Goal: Task Accomplishment & Management: Manage account settings

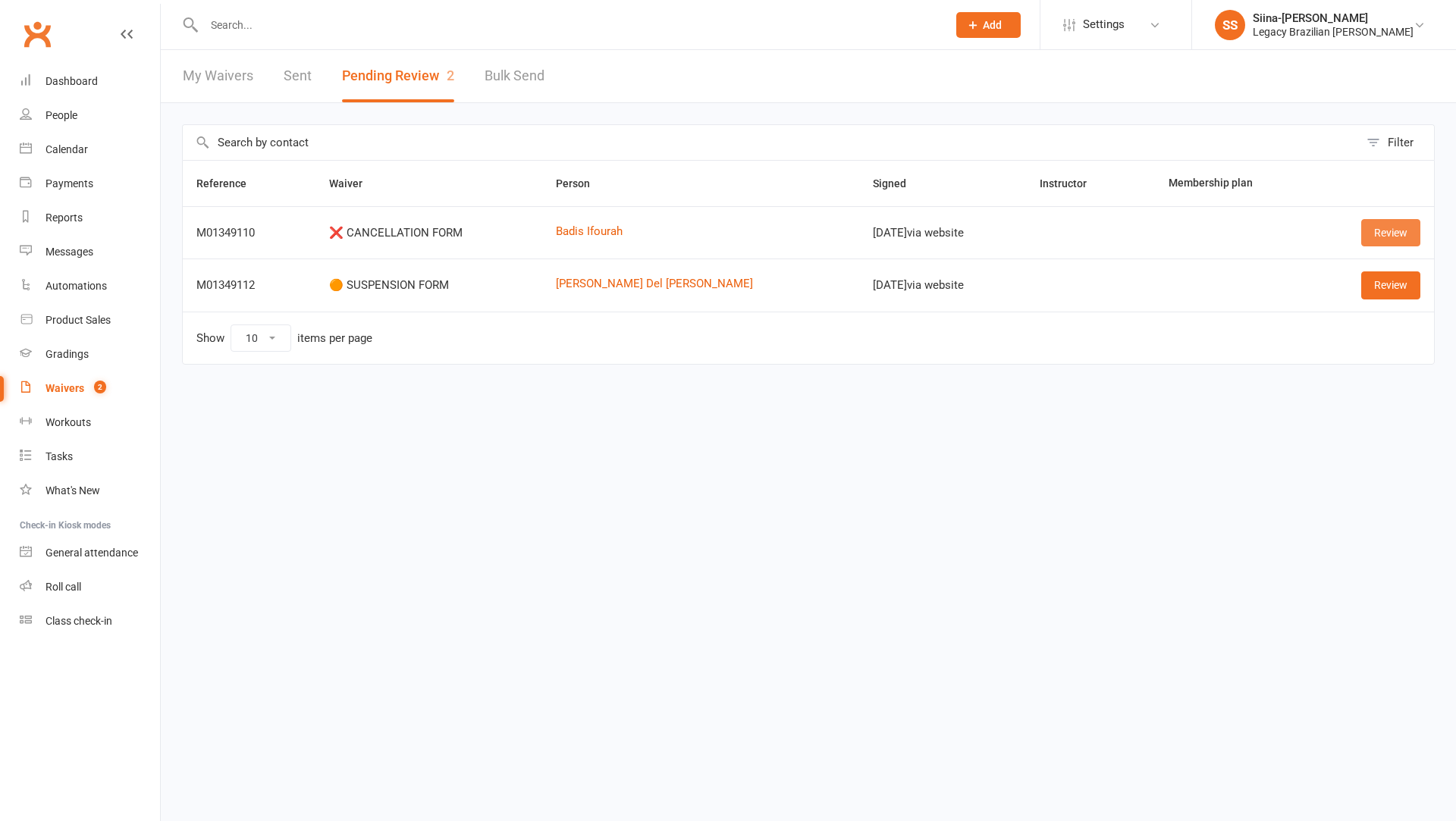
click at [1364, 232] on link "Review" at bounding box center [1390, 233] width 59 height 27
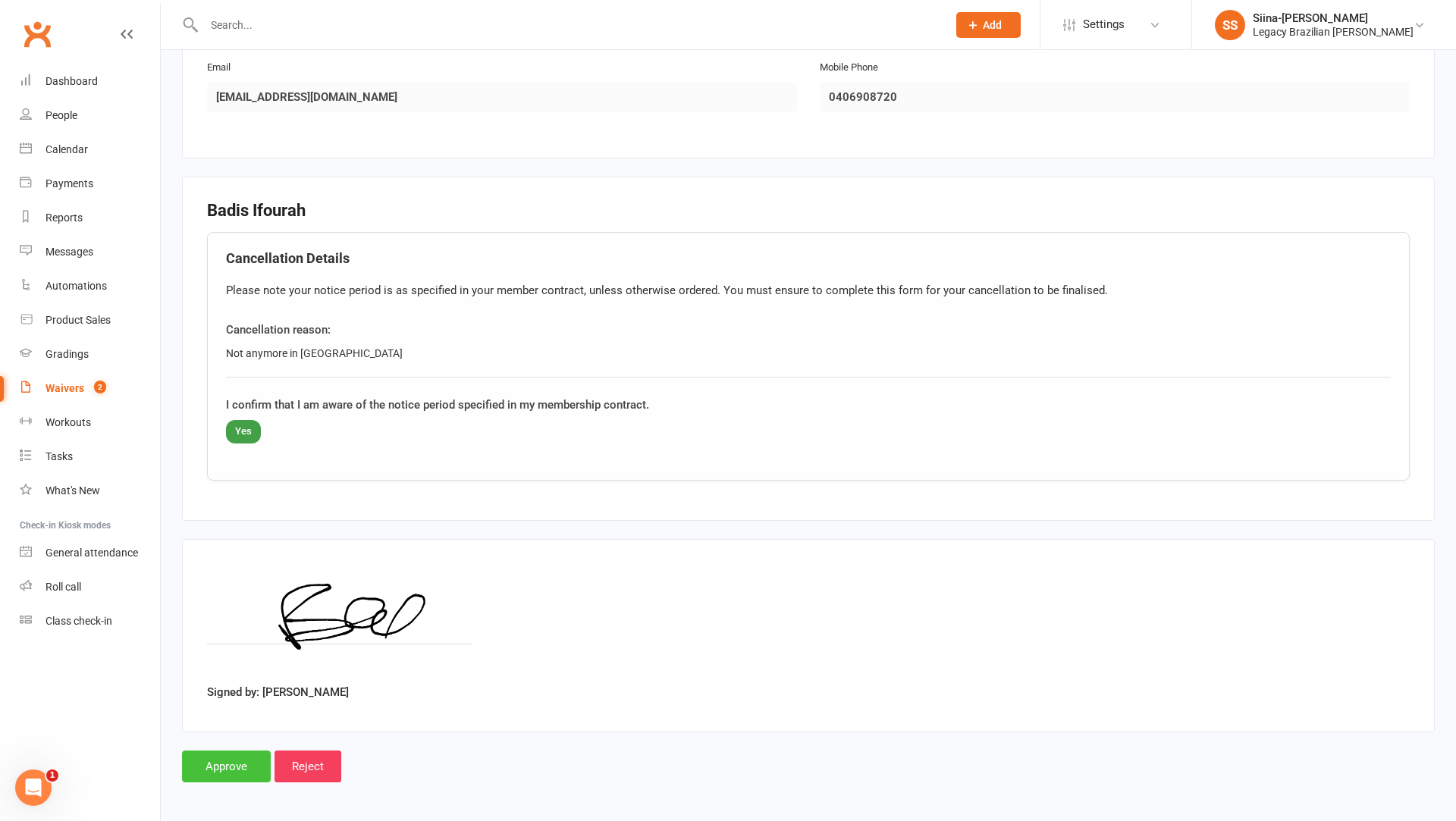
click at [230, 768] on input "Approve" at bounding box center [226, 766] width 89 height 32
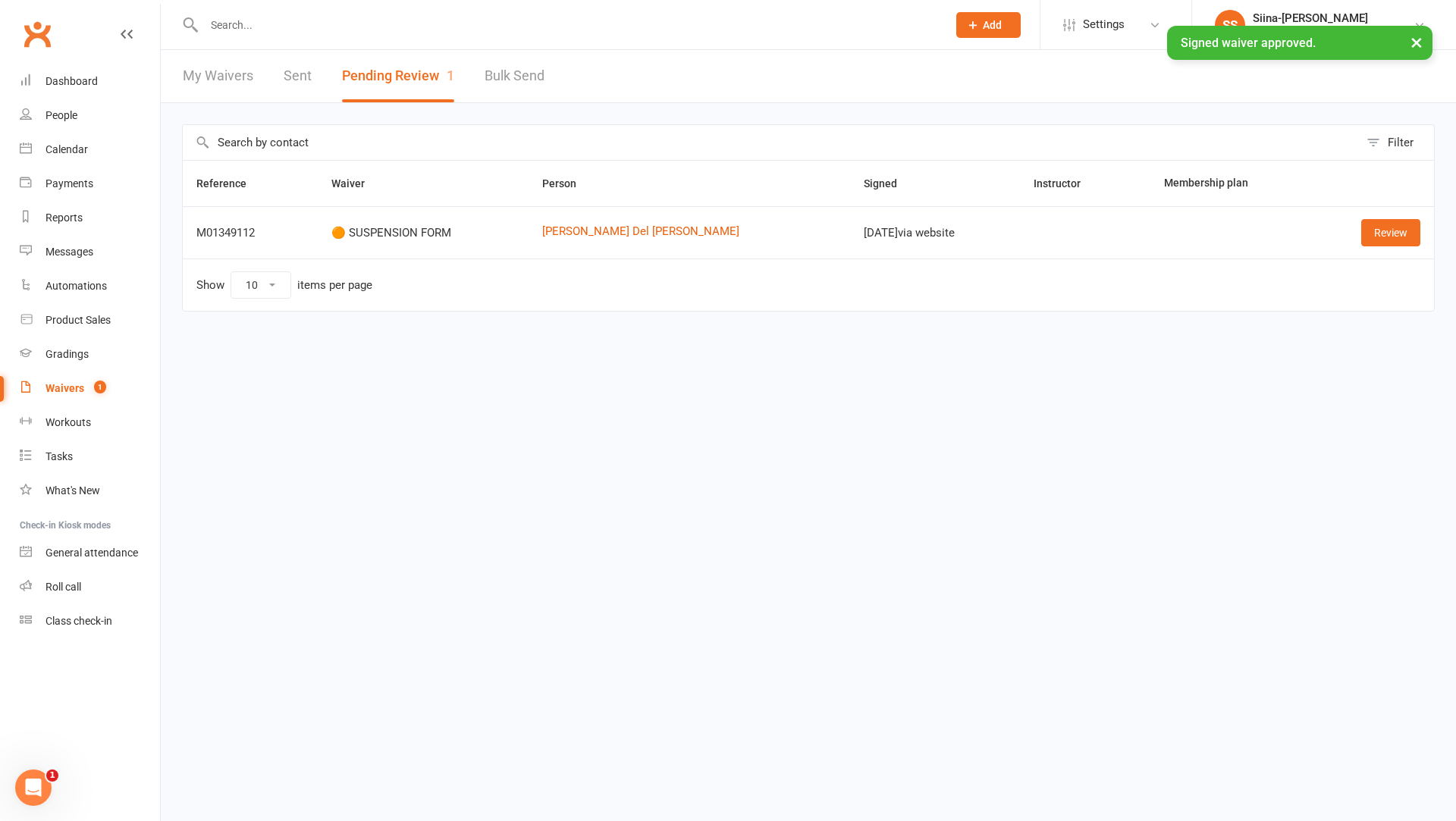
click at [242, 26] on div "× Signed waiver approved." at bounding box center [718, 26] width 1436 height 0
click at [242, 24] on input "text" at bounding box center [568, 25] width 737 height 21
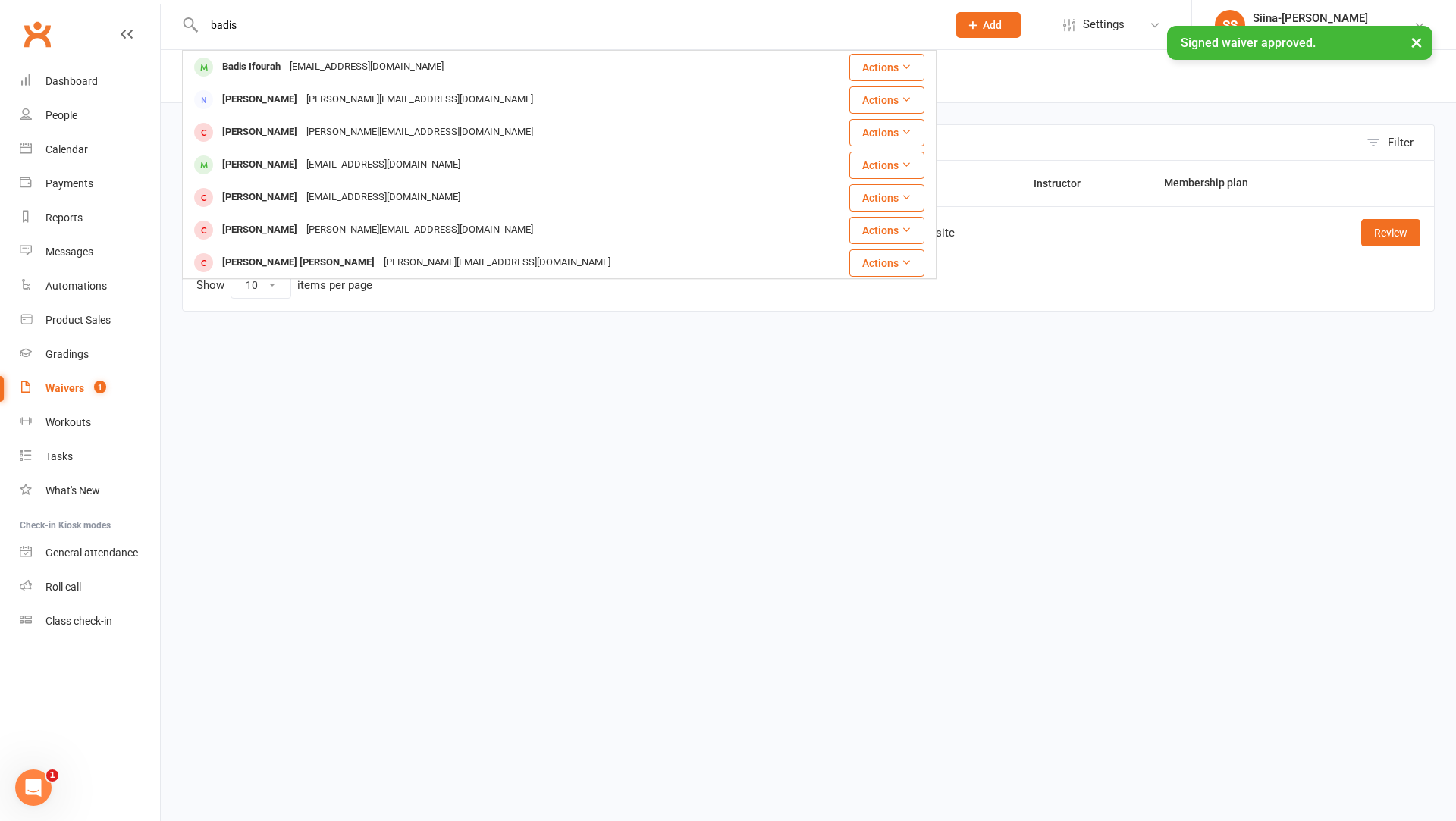
type input "badis"
click at [284, 69] on div "Badis Ifourah" at bounding box center [251, 67] width 67 height 22
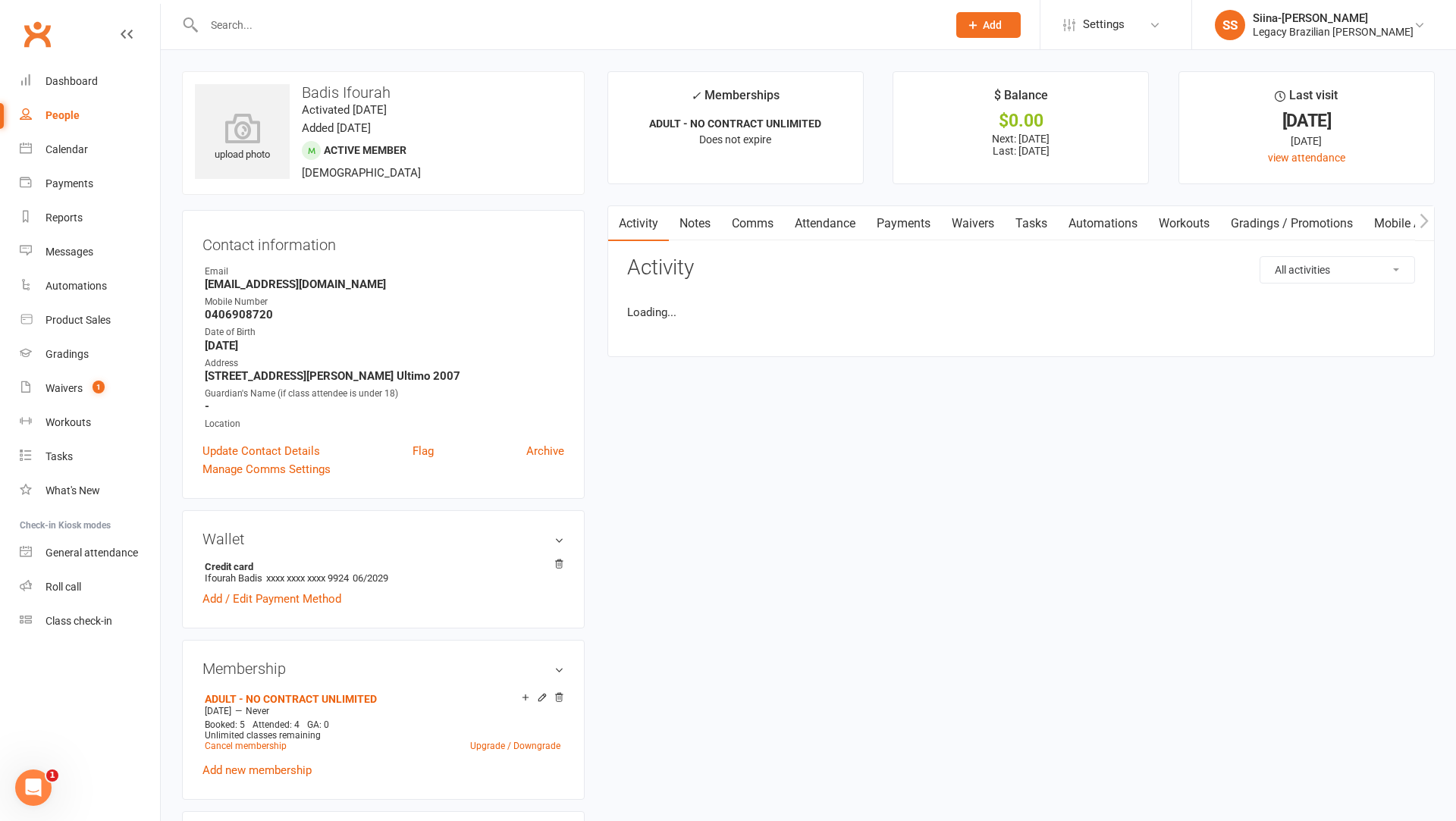
scroll to position [7, 0]
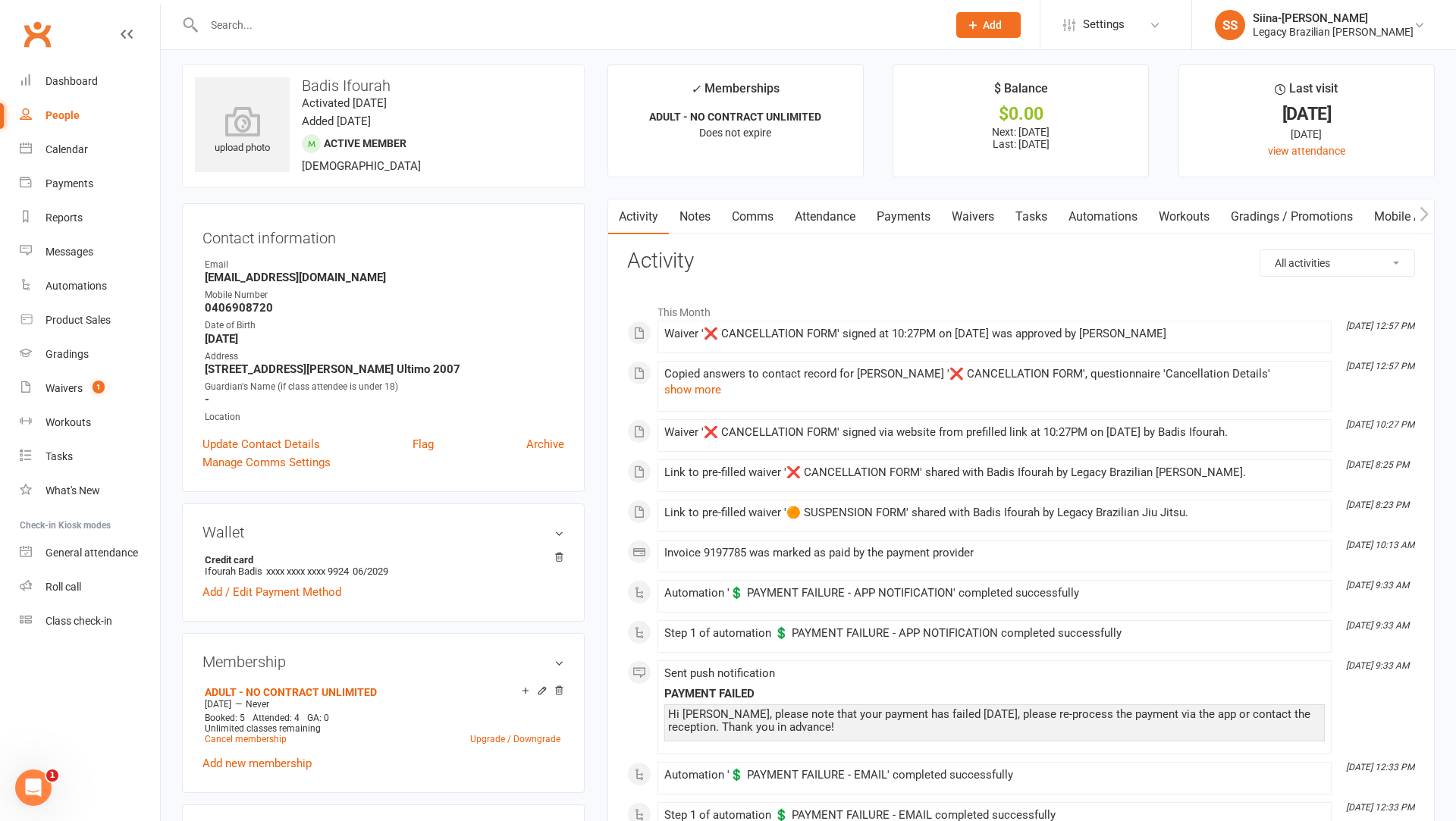
click at [909, 224] on link "Payments" at bounding box center [903, 216] width 75 height 34
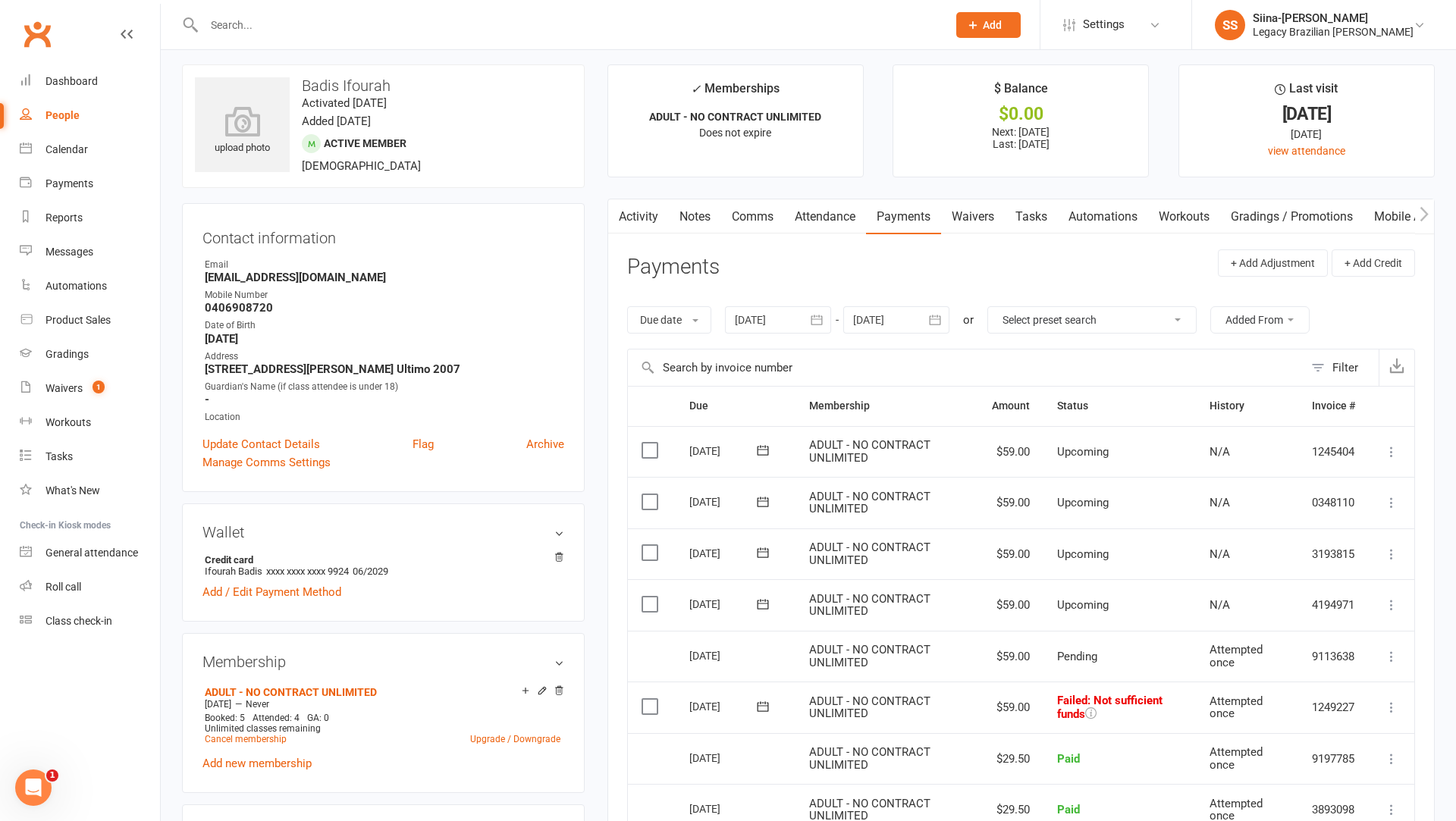
scroll to position [79, 0]
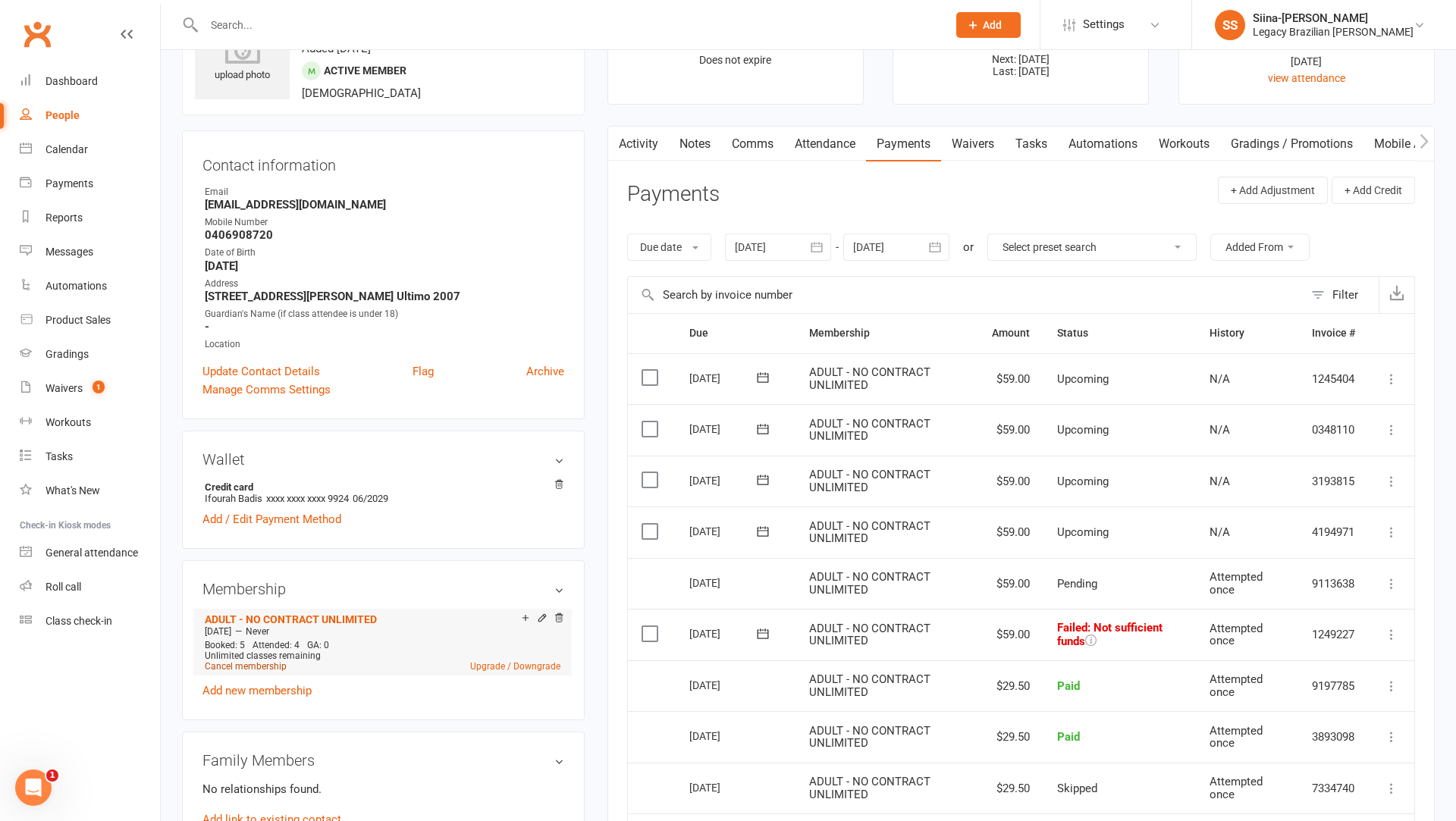
click at [224, 661] on link "Cancel membership" at bounding box center [245, 665] width 82 height 10
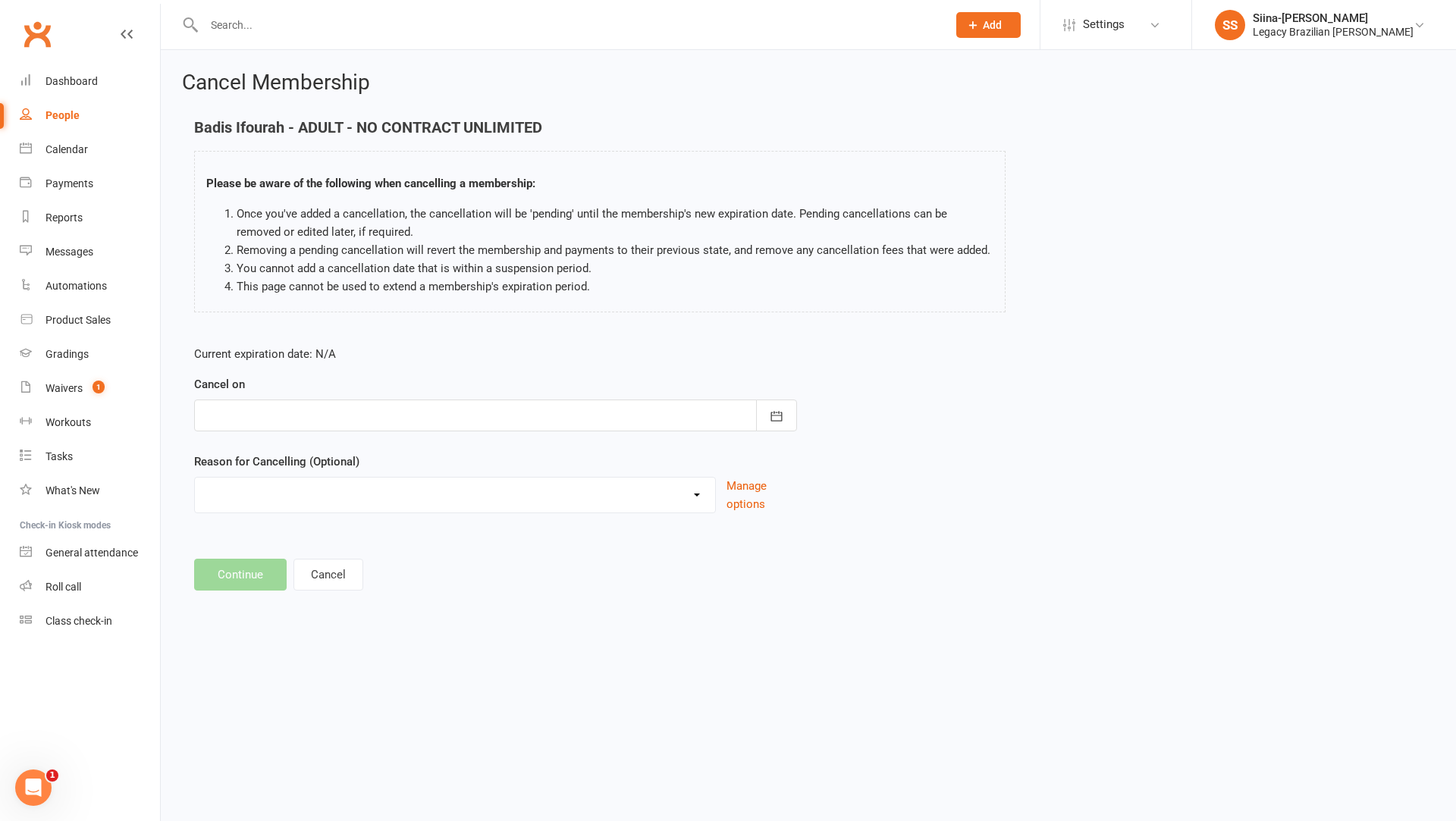
click at [315, 414] on div at bounding box center [495, 415] width 602 height 32
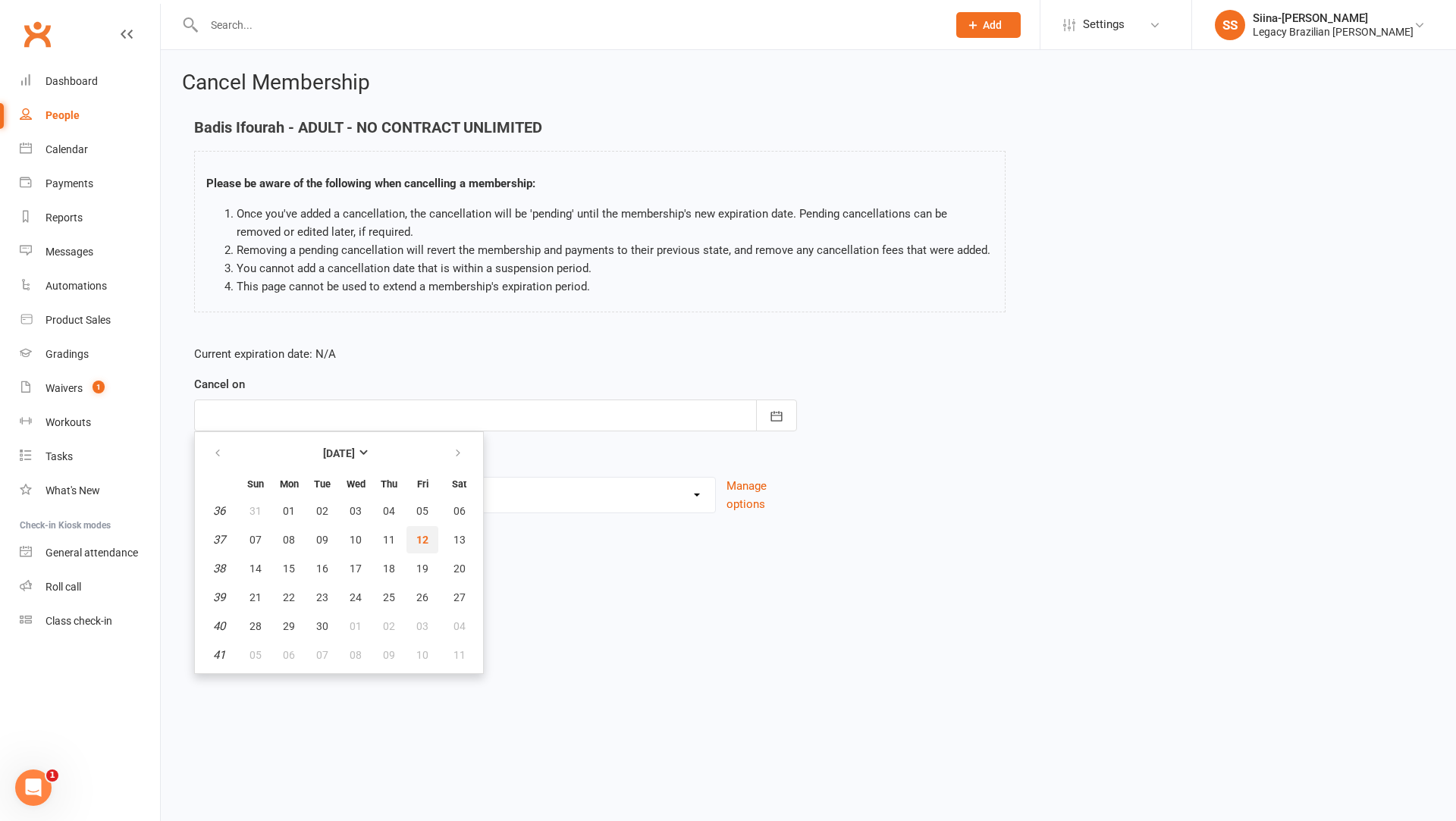
click at [420, 533] on span "12" at bounding box center [422, 539] width 12 height 12
type input "[DATE]"
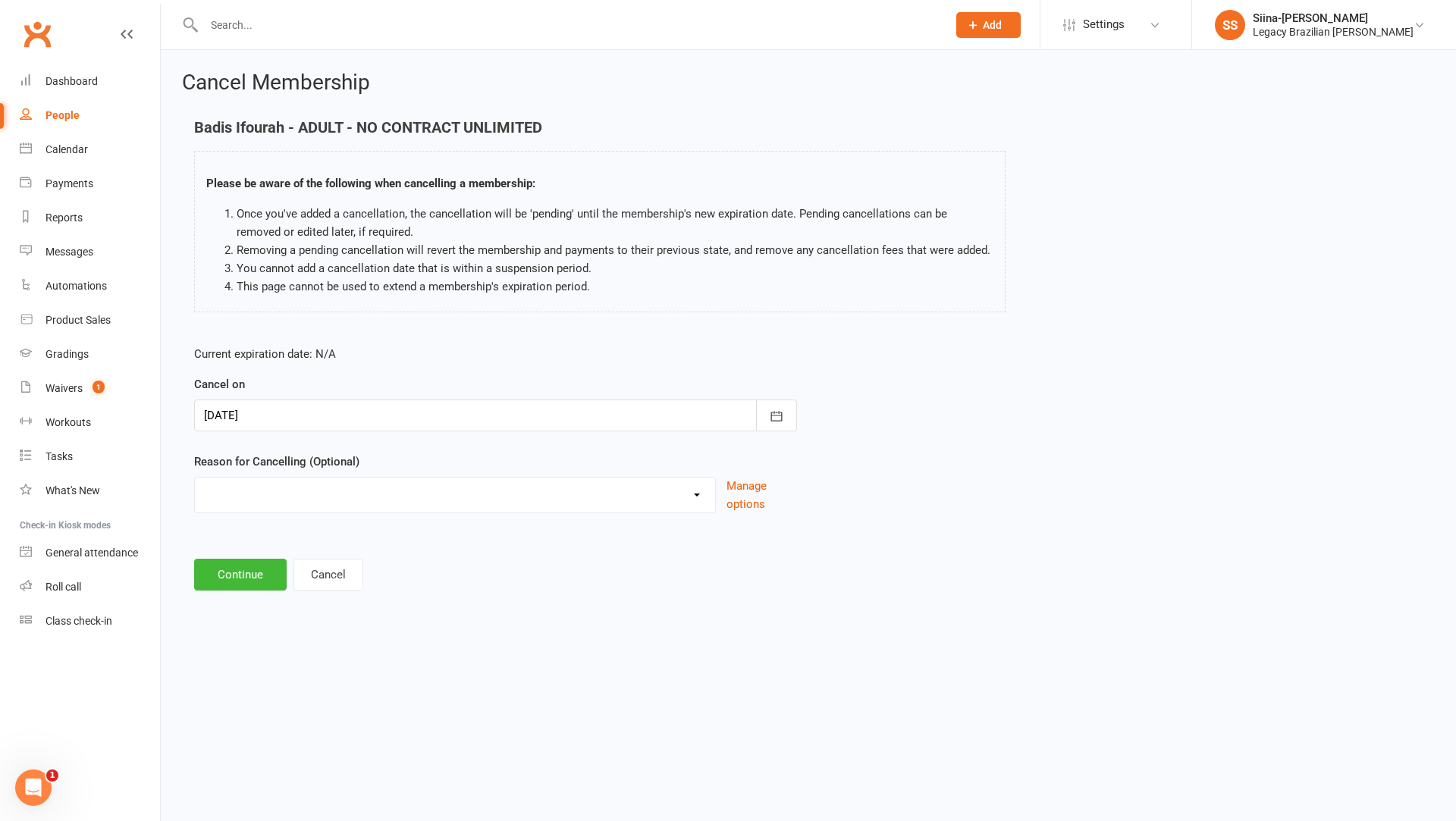
click at [415, 502] on select "Change to casual classes Financial reasons Illness Injury Lost interest Members…" at bounding box center [455, 492] width 520 height 30
select select "7"
click at [252, 570] on button "Continue" at bounding box center [240, 575] width 92 height 32
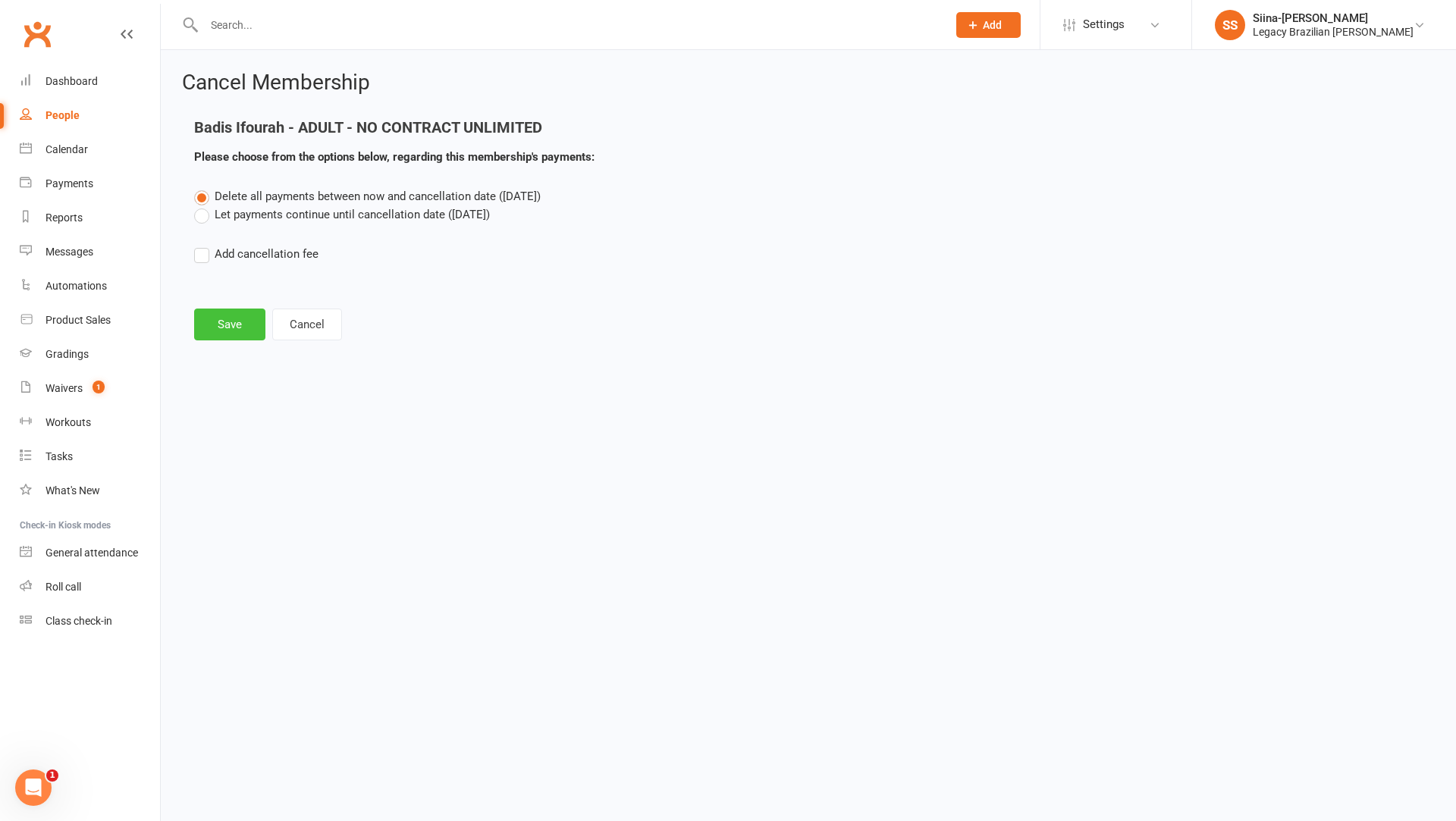
click at [236, 322] on button "Save" at bounding box center [229, 325] width 71 height 32
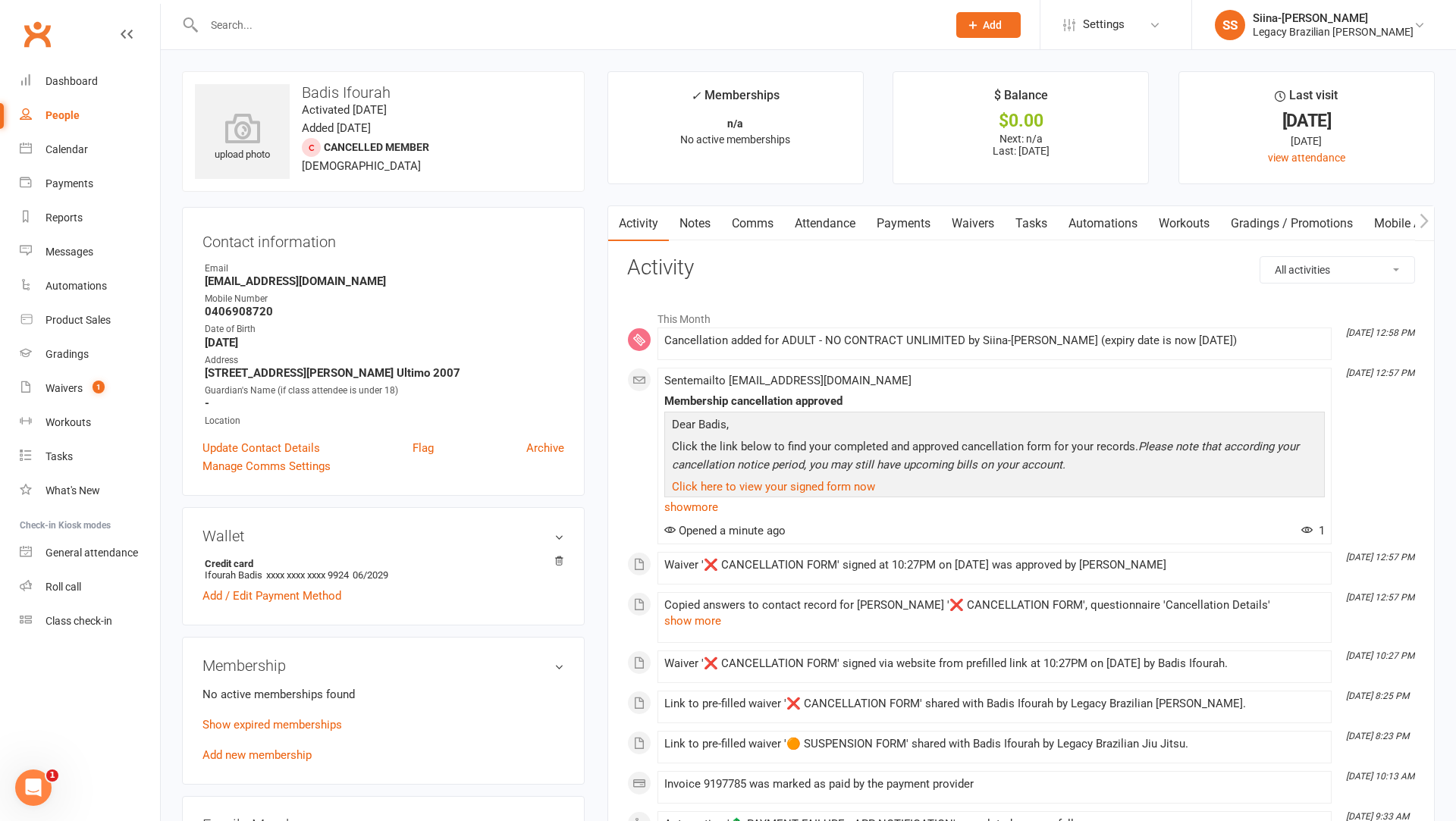
click at [335, 18] on input "text" at bounding box center [568, 25] width 737 height 21
type input "c"
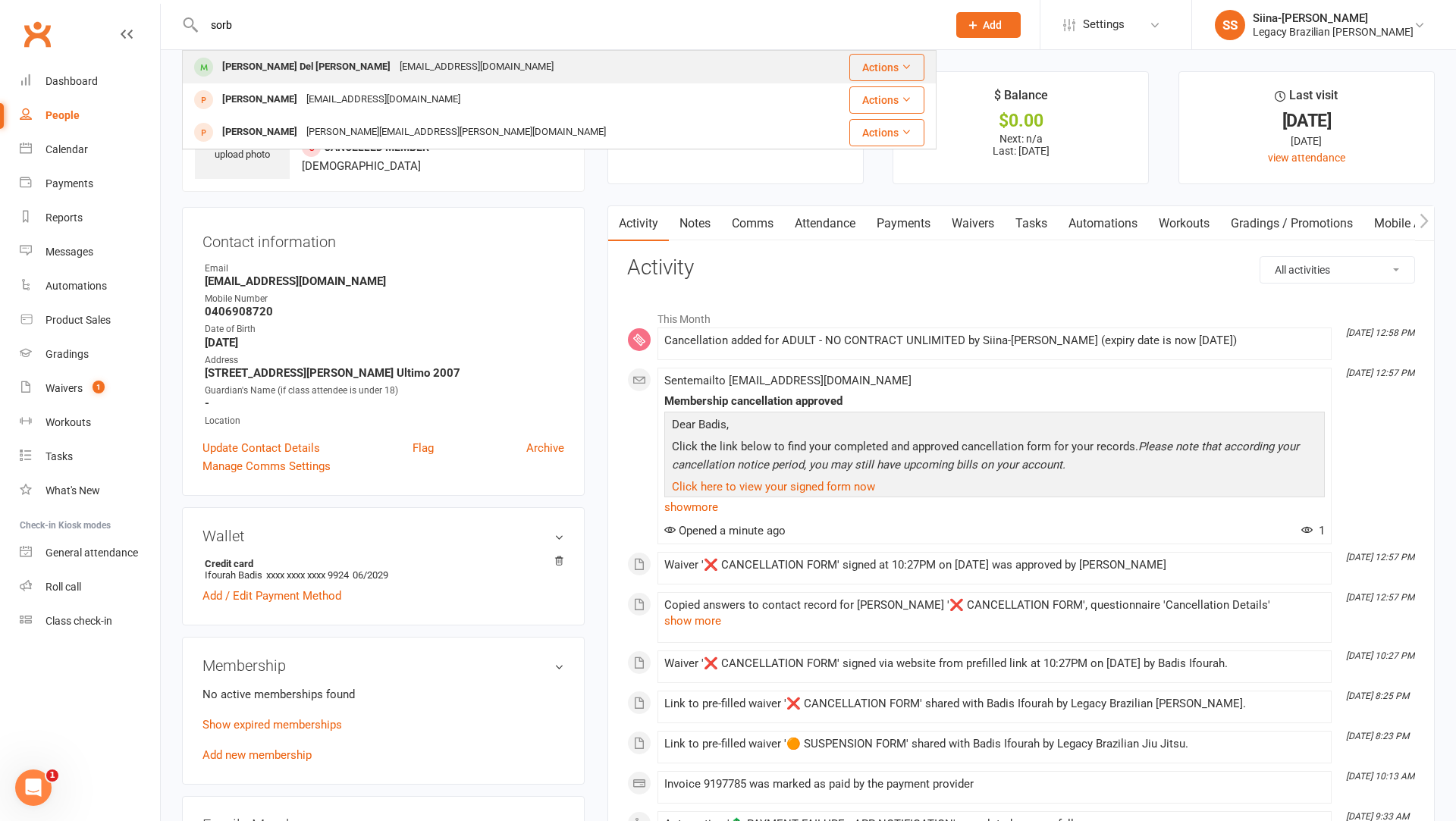
type input "sorb"
click at [395, 69] on div "[EMAIL_ADDRESS][DOMAIN_NAME]" at bounding box center [476, 67] width 163 height 22
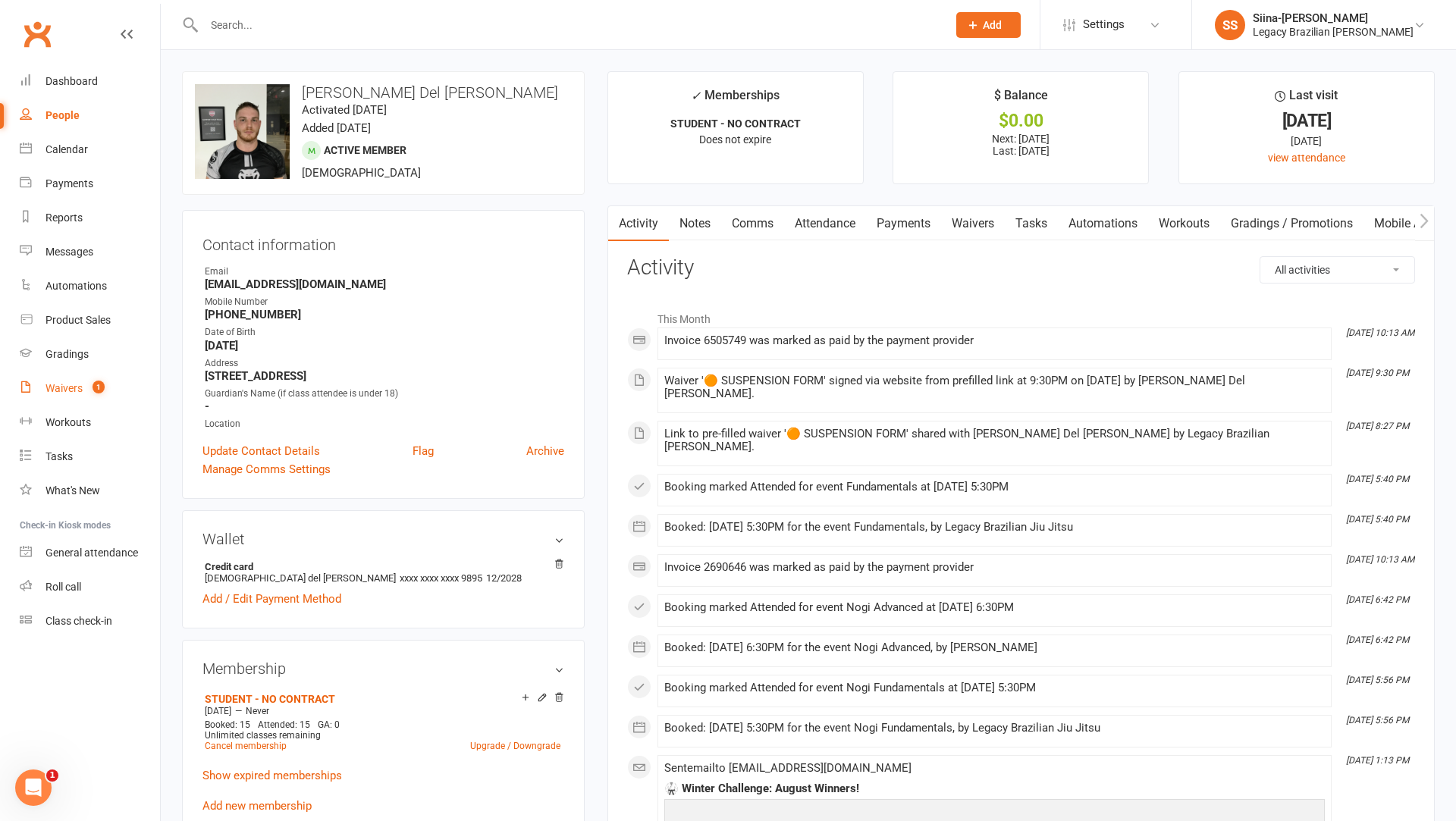
click at [79, 386] on div "Waivers" at bounding box center [64, 387] width 37 height 12
select select "25"
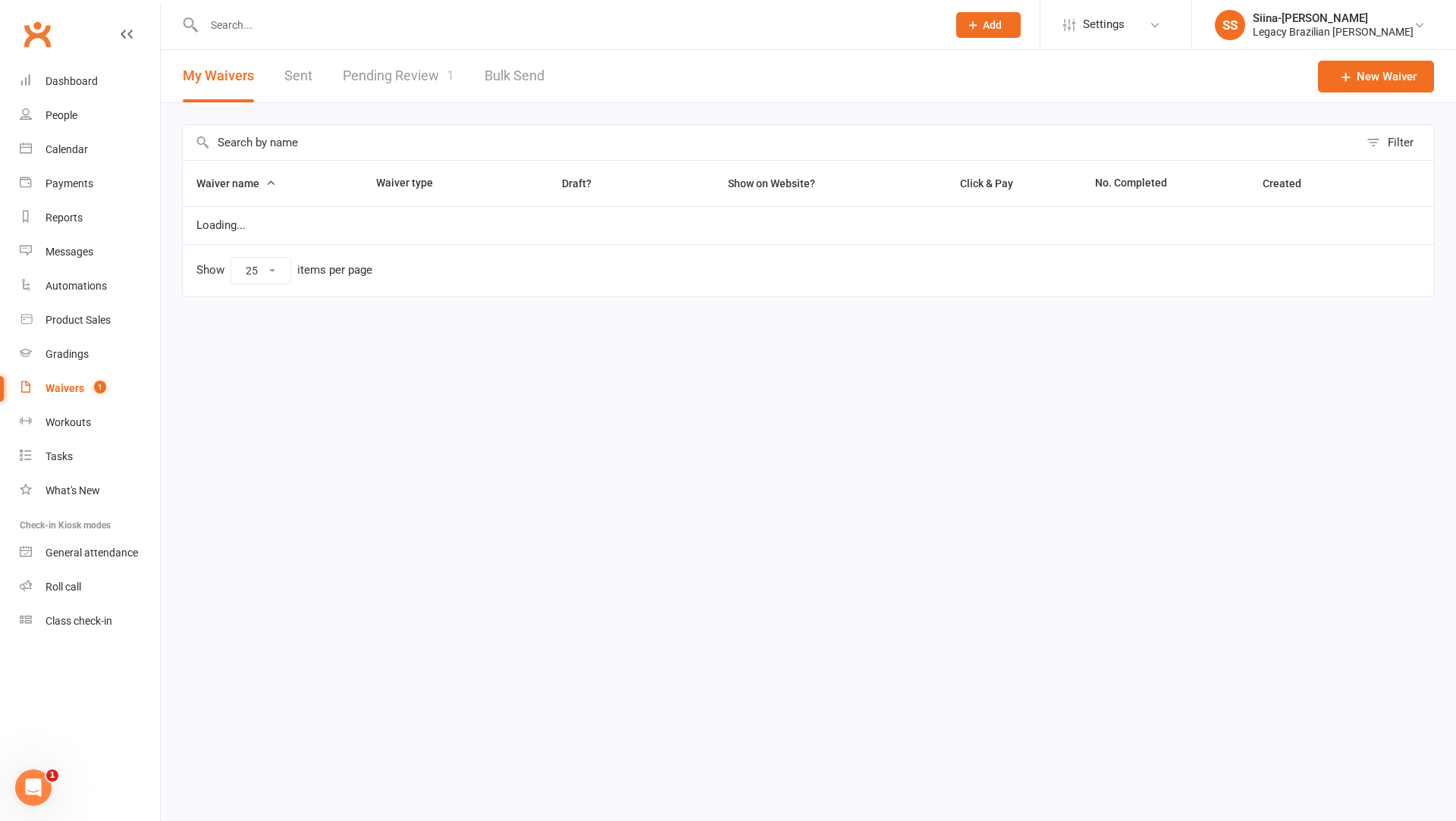
click at [393, 61] on link "Pending Review 1" at bounding box center [398, 75] width 112 height 52
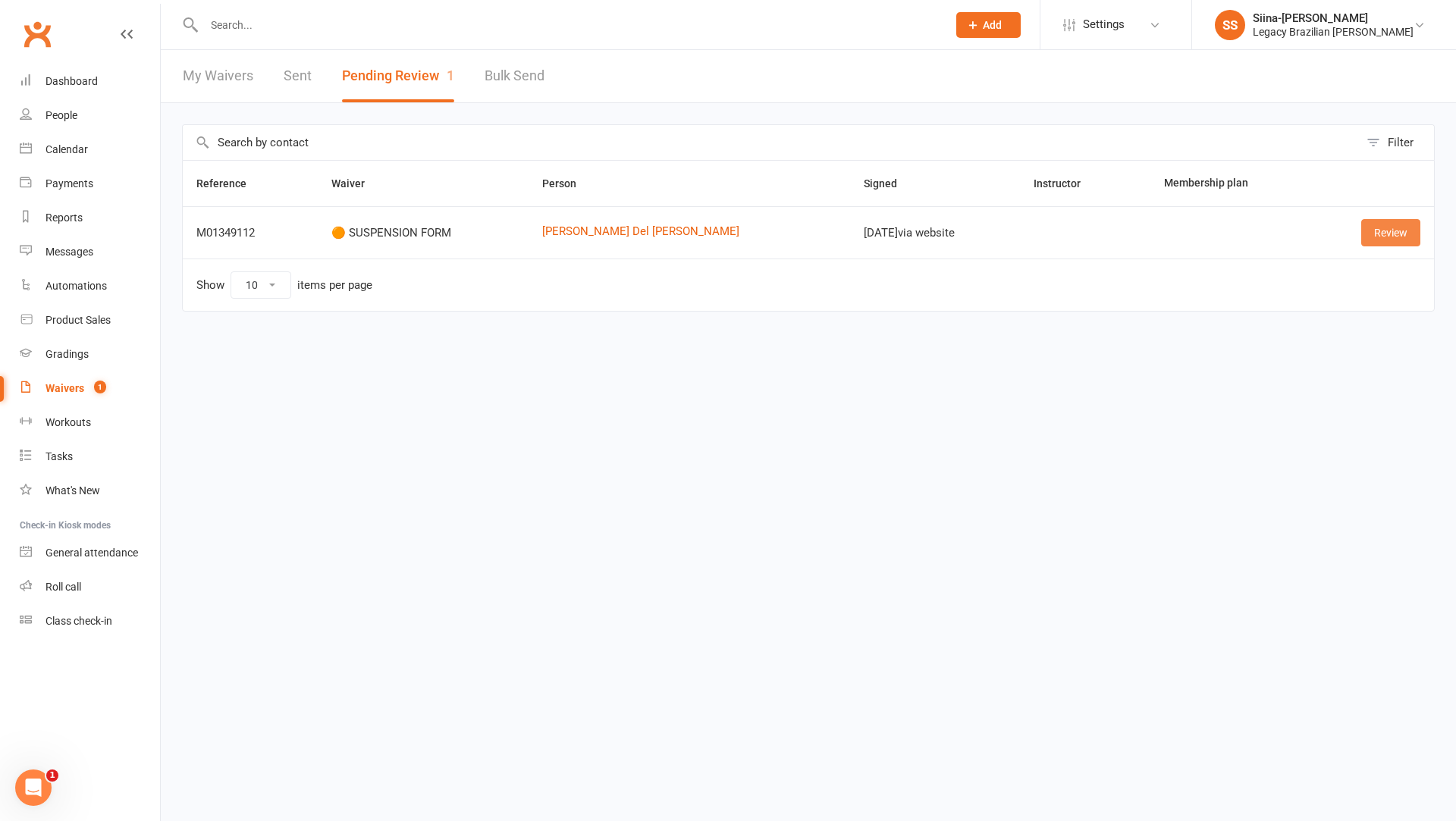
click at [1364, 239] on link "Review" at bounding box center [1390, 233] width 59 height 27
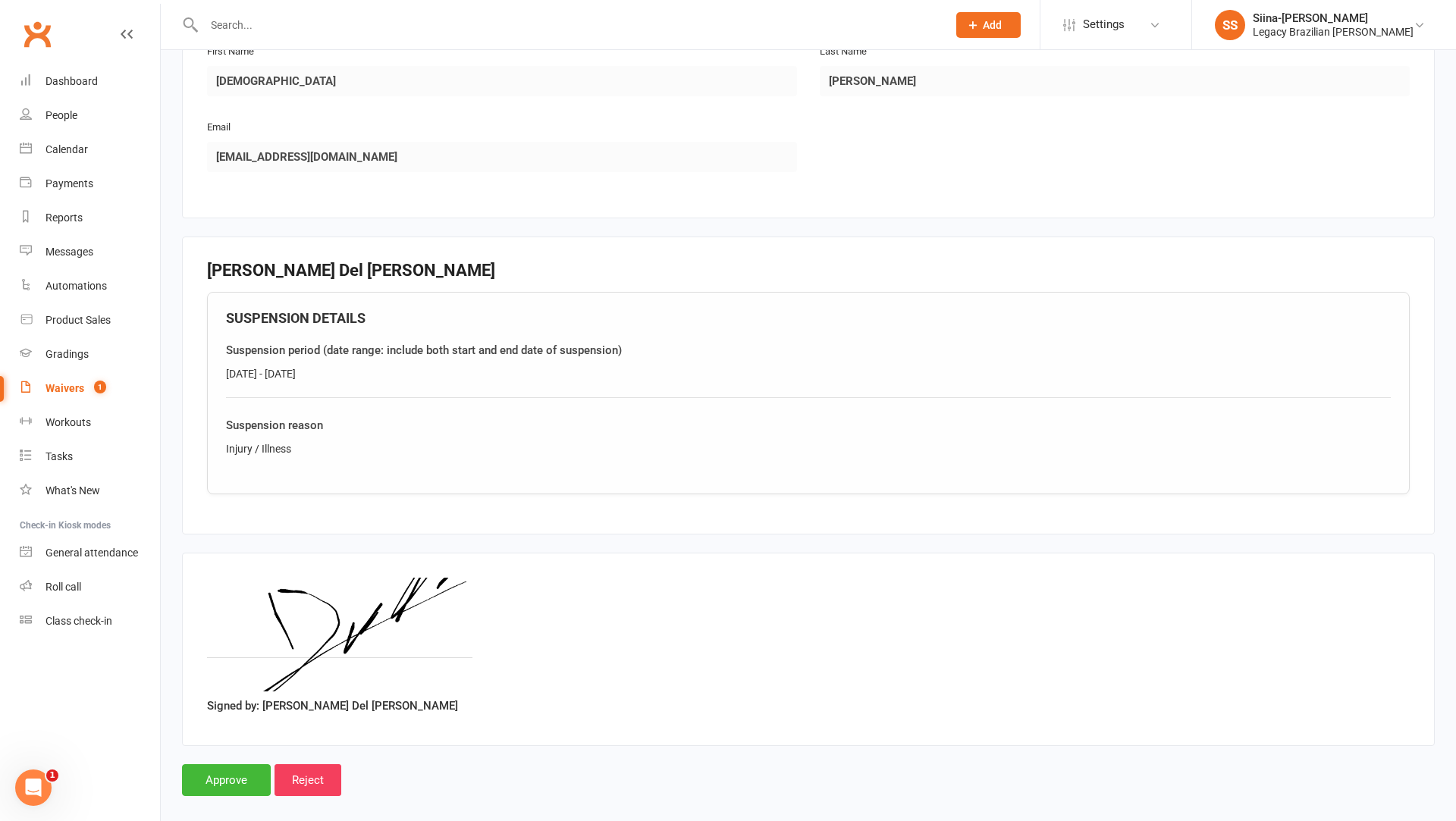
scroll to position [286, 0]
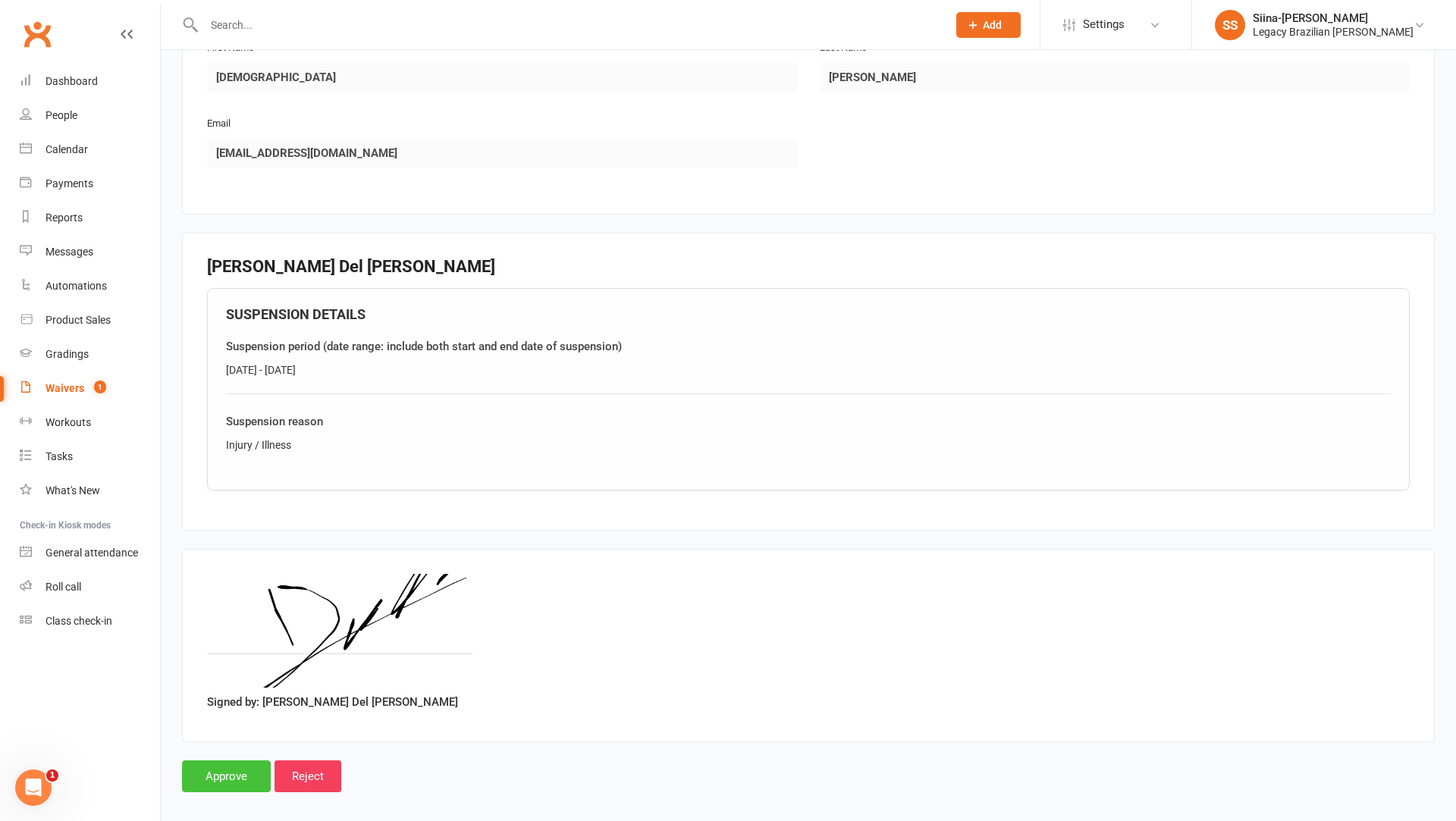
click at [229, 765] on input "Approve" at bounding box center [226, 776] width 89 height 32
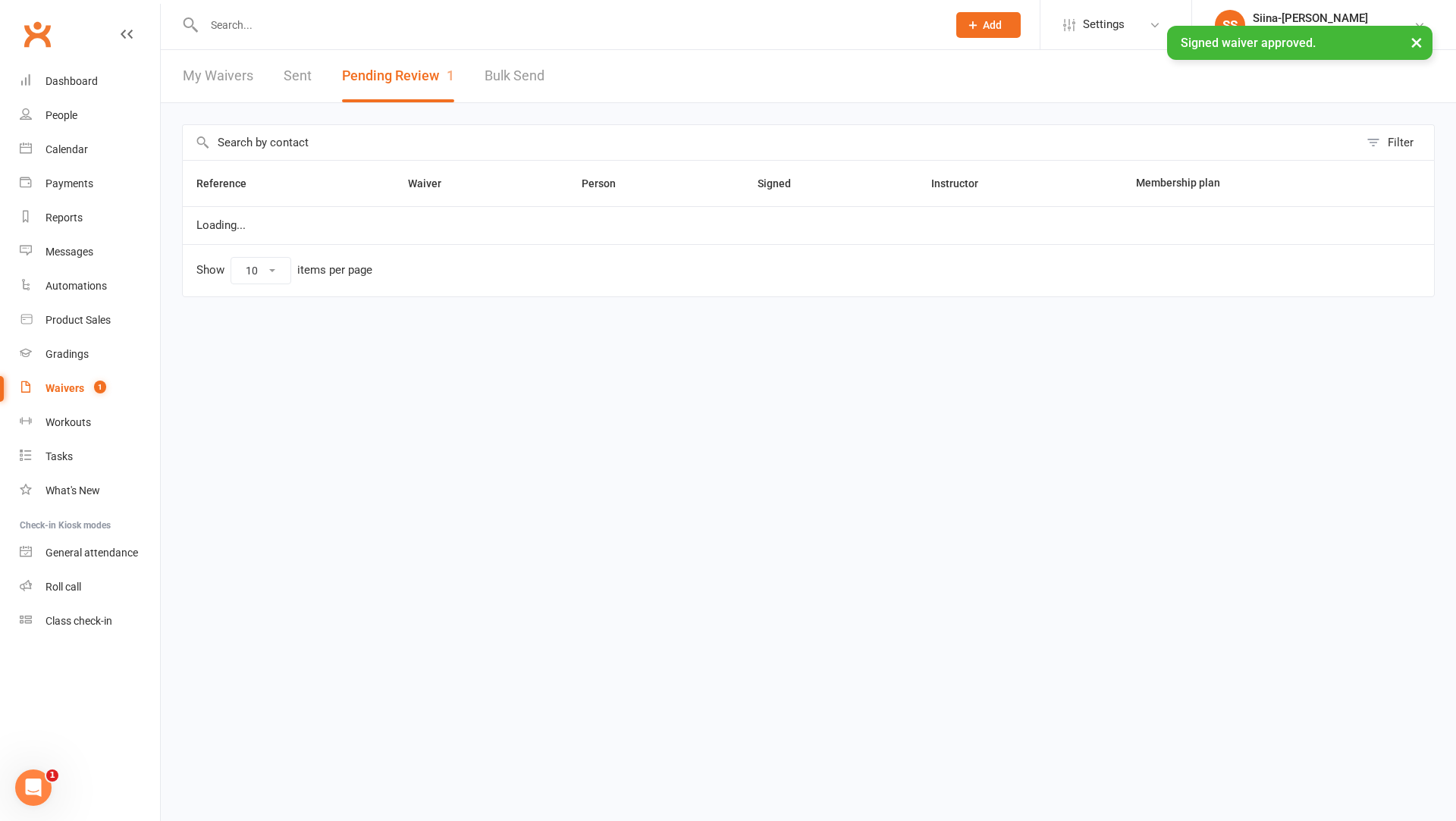
click at [272, 22] on input "text" at bounding box center [568, 25] width 737 height 21
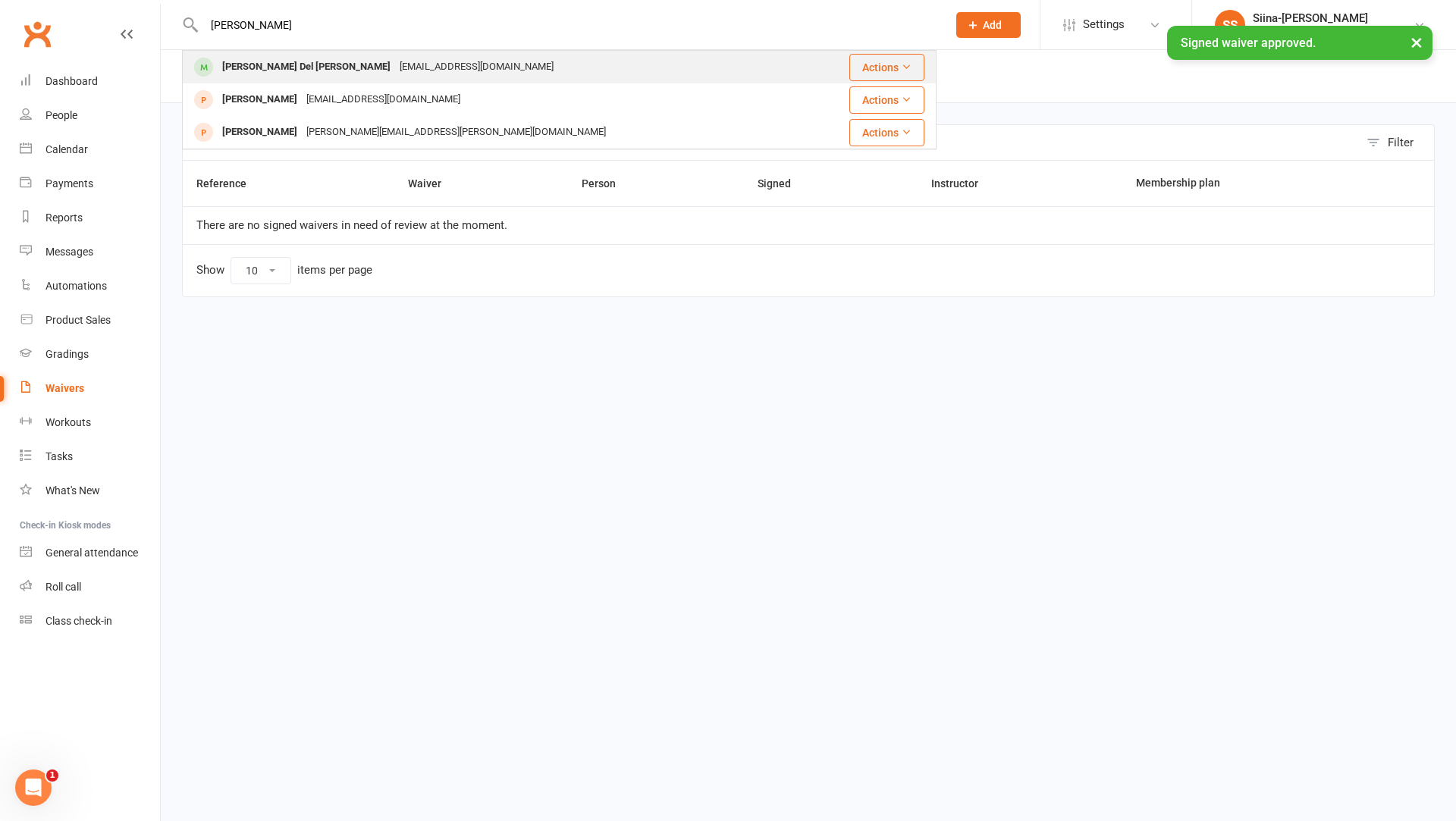
type input "[PERSON_NAME]"
click at [286, 71] on div "[PERSON_NAME] Del [PERSON_NAME]" at bounding box center [306, 67] width 177 height 22
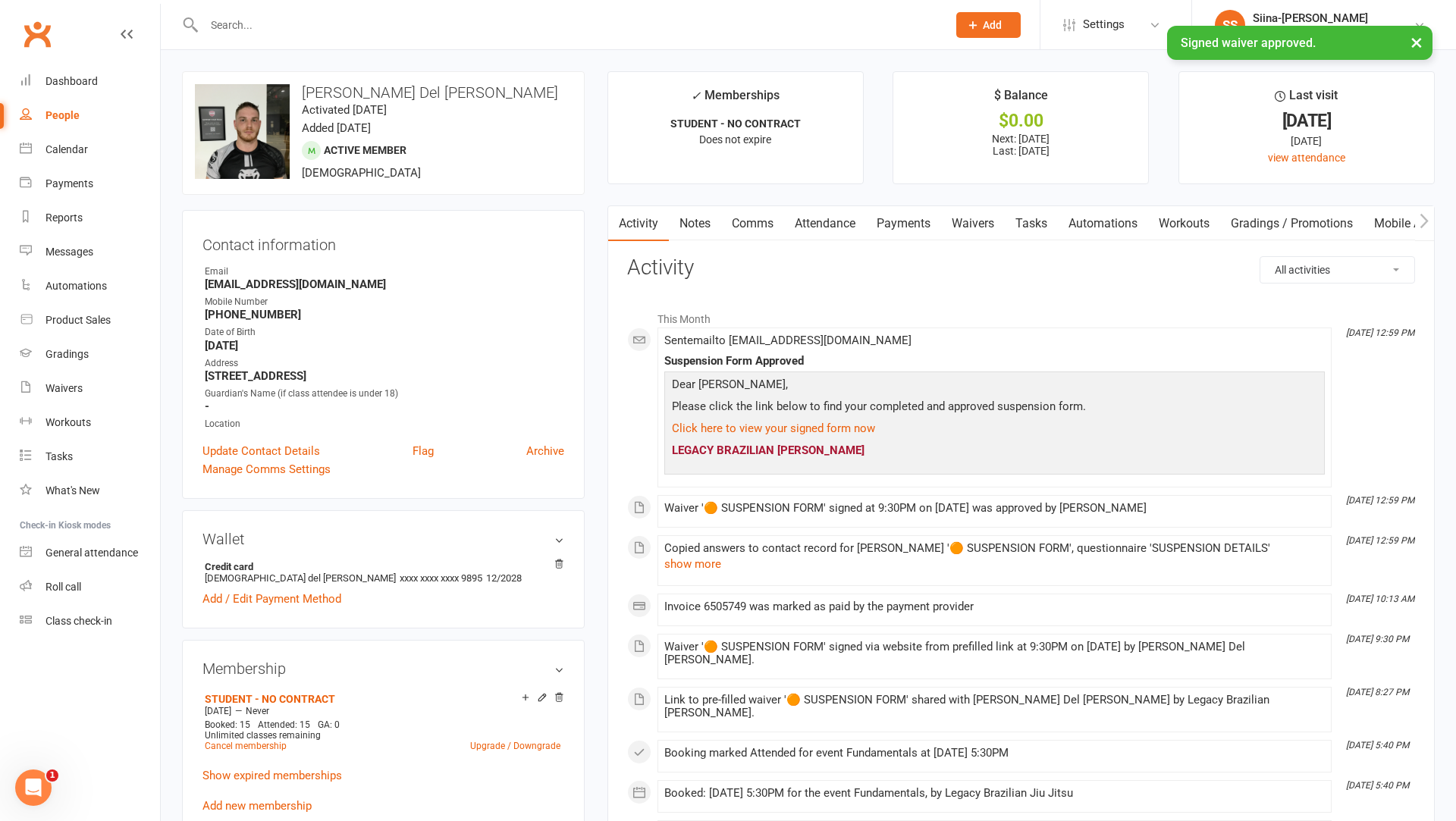
click at [906, 217] on link "Payments" at bounding box center [903, 223] width 75 height 34
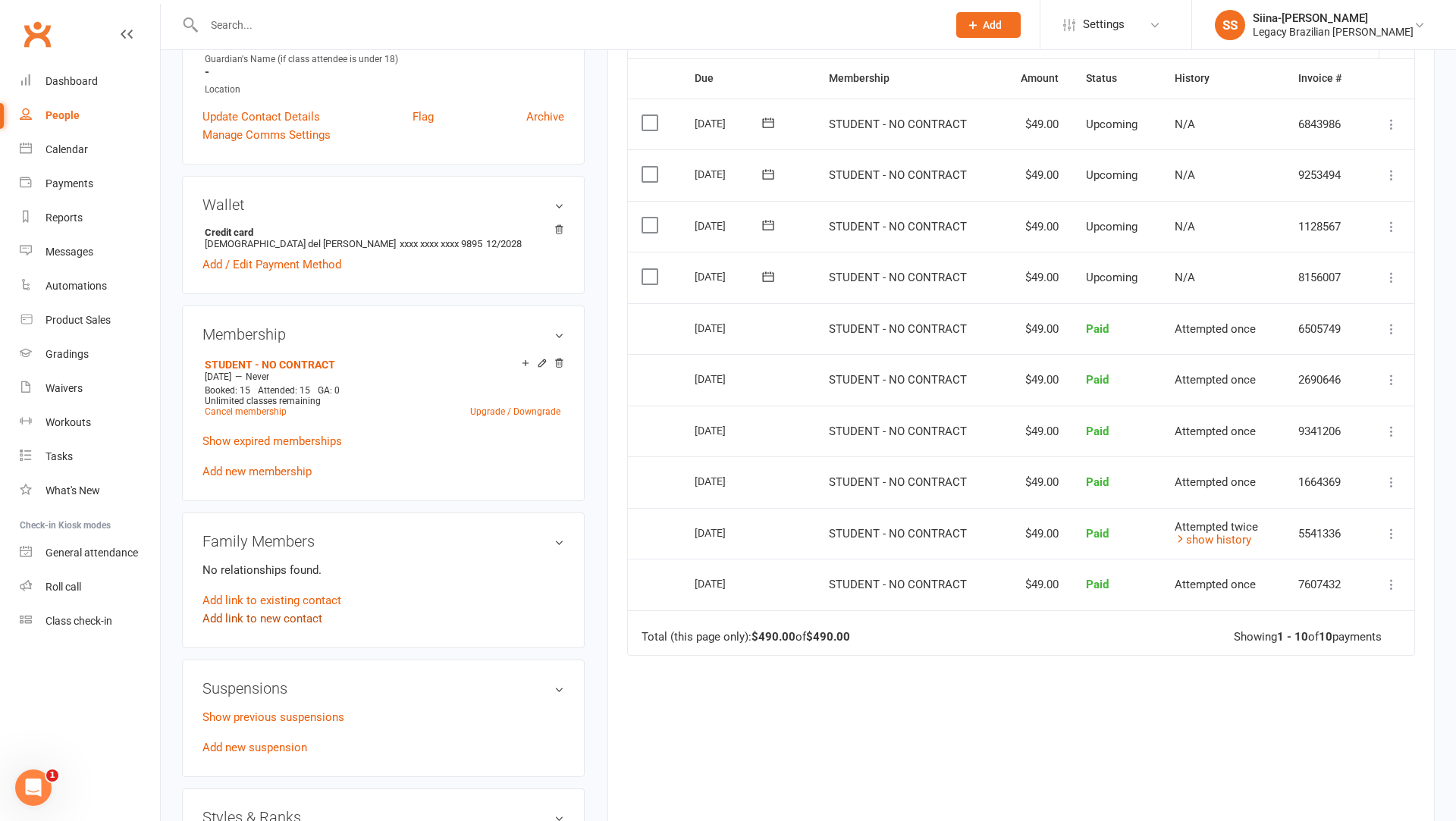
scroll to position [338, 0]
click at [277, 740] on link "Add new suspension" at bounding box center [254, 744] width 104 height 14
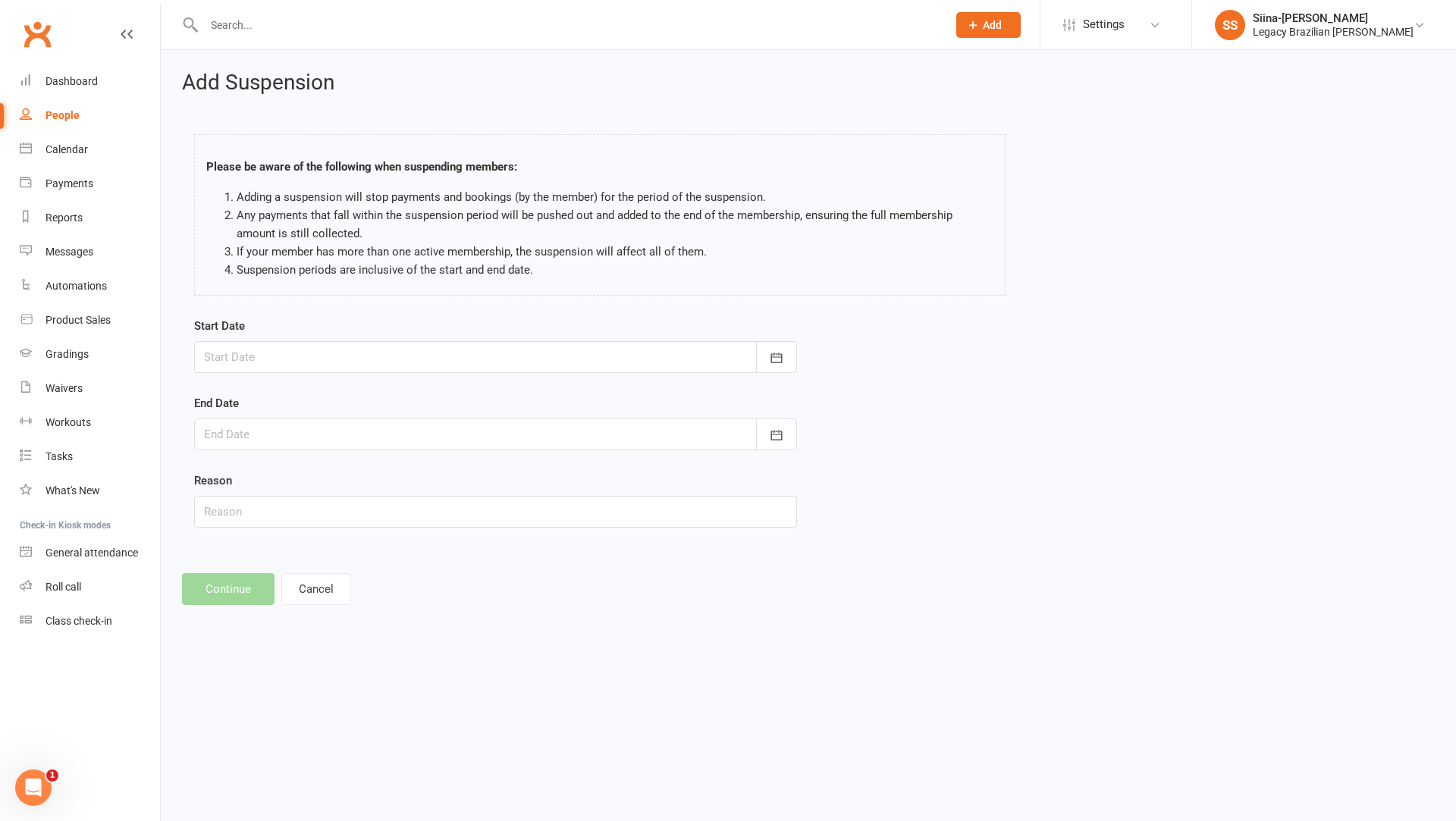
click at [277, 346] on div at bounding box center [495, 357] width 602 height 32
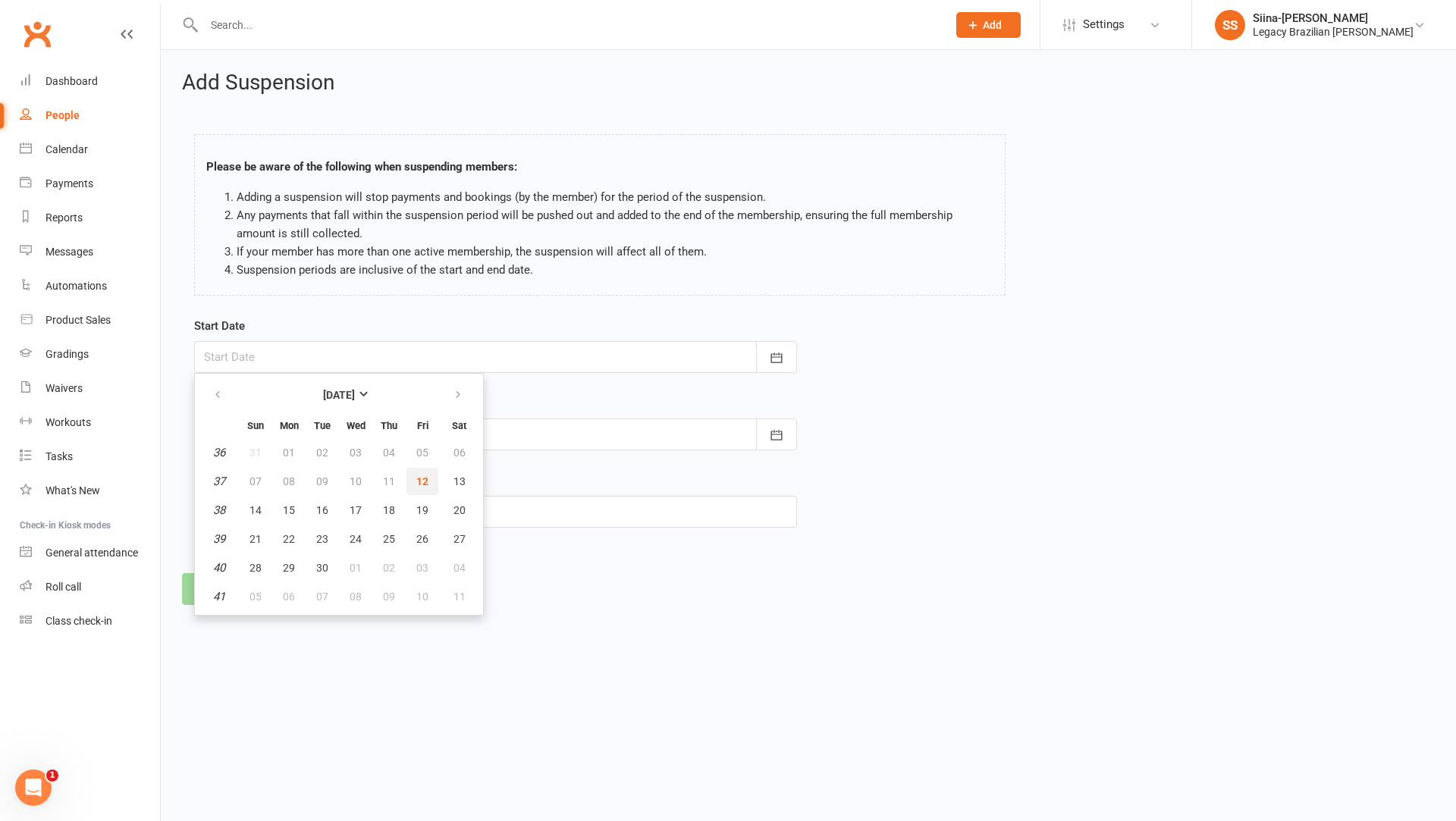
click at [425, 476] on span "12" at bounding box center [422, 481] width 12 height 12
type input "[DATE]"
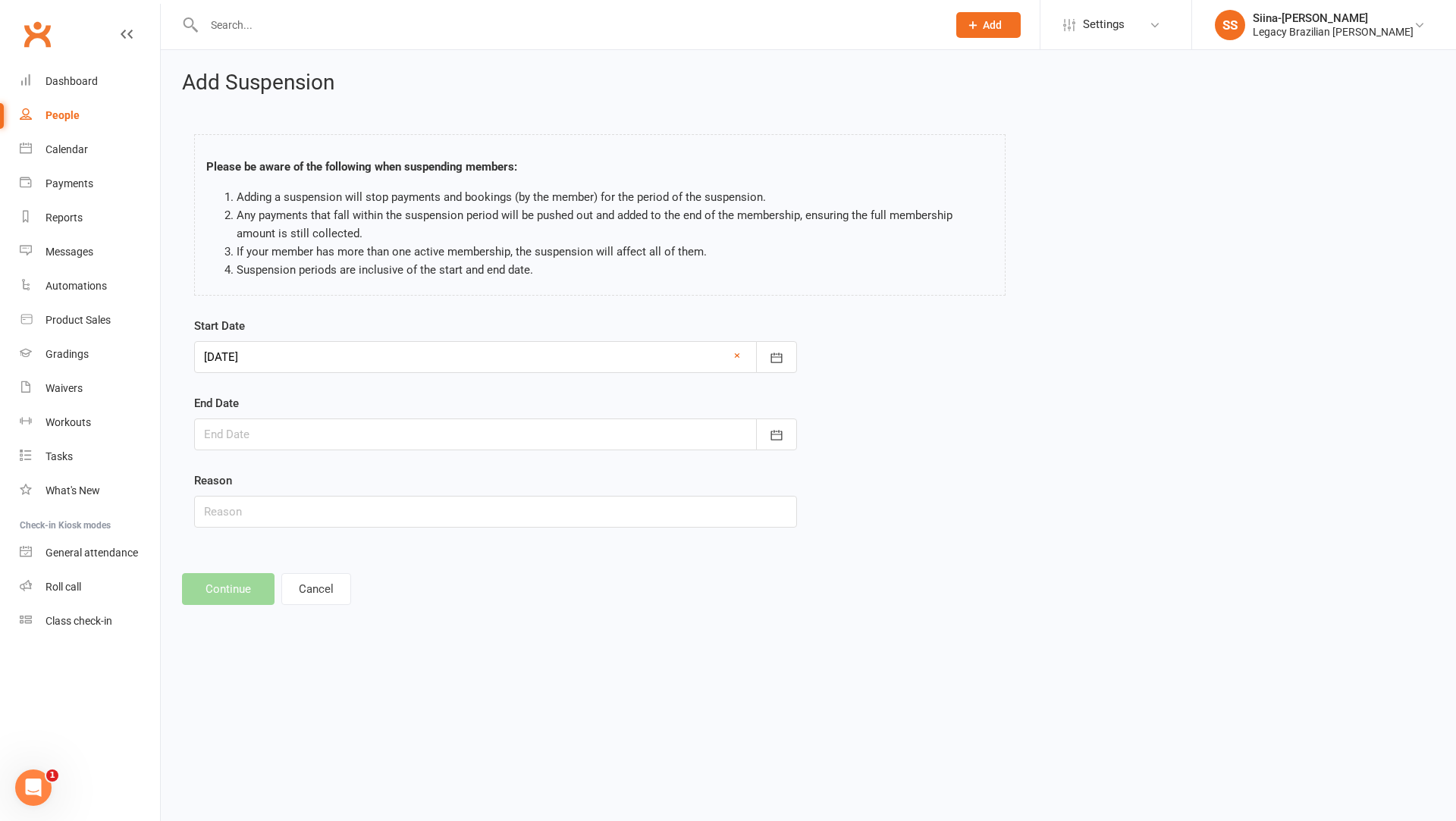
click at [408, 430] on div at bounding box center [495, 435] width 602 height 32
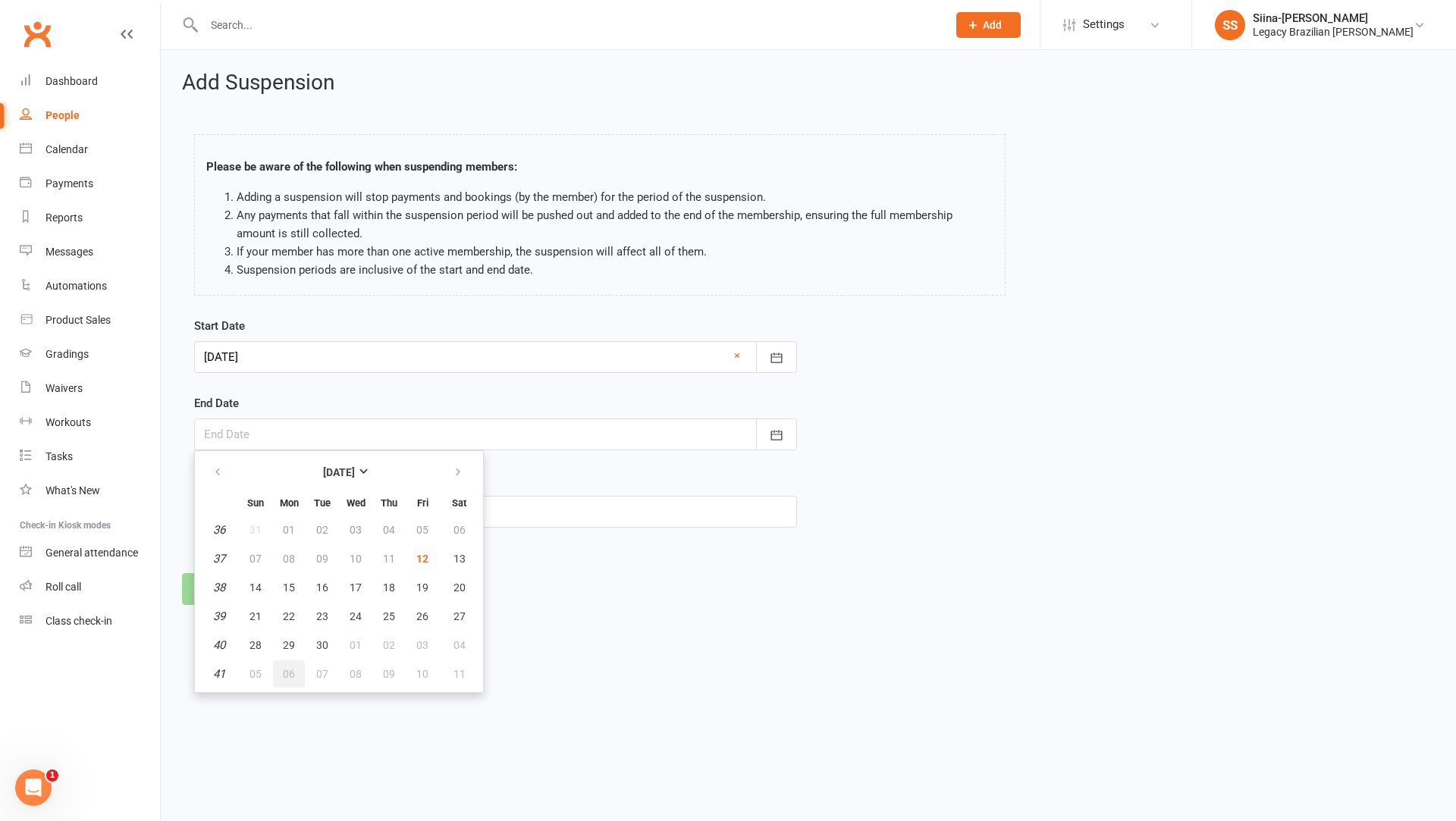
click at [283, 671] on span "06" at bounding box center [289, 673] width 12 height 12
type input "[DATE]"
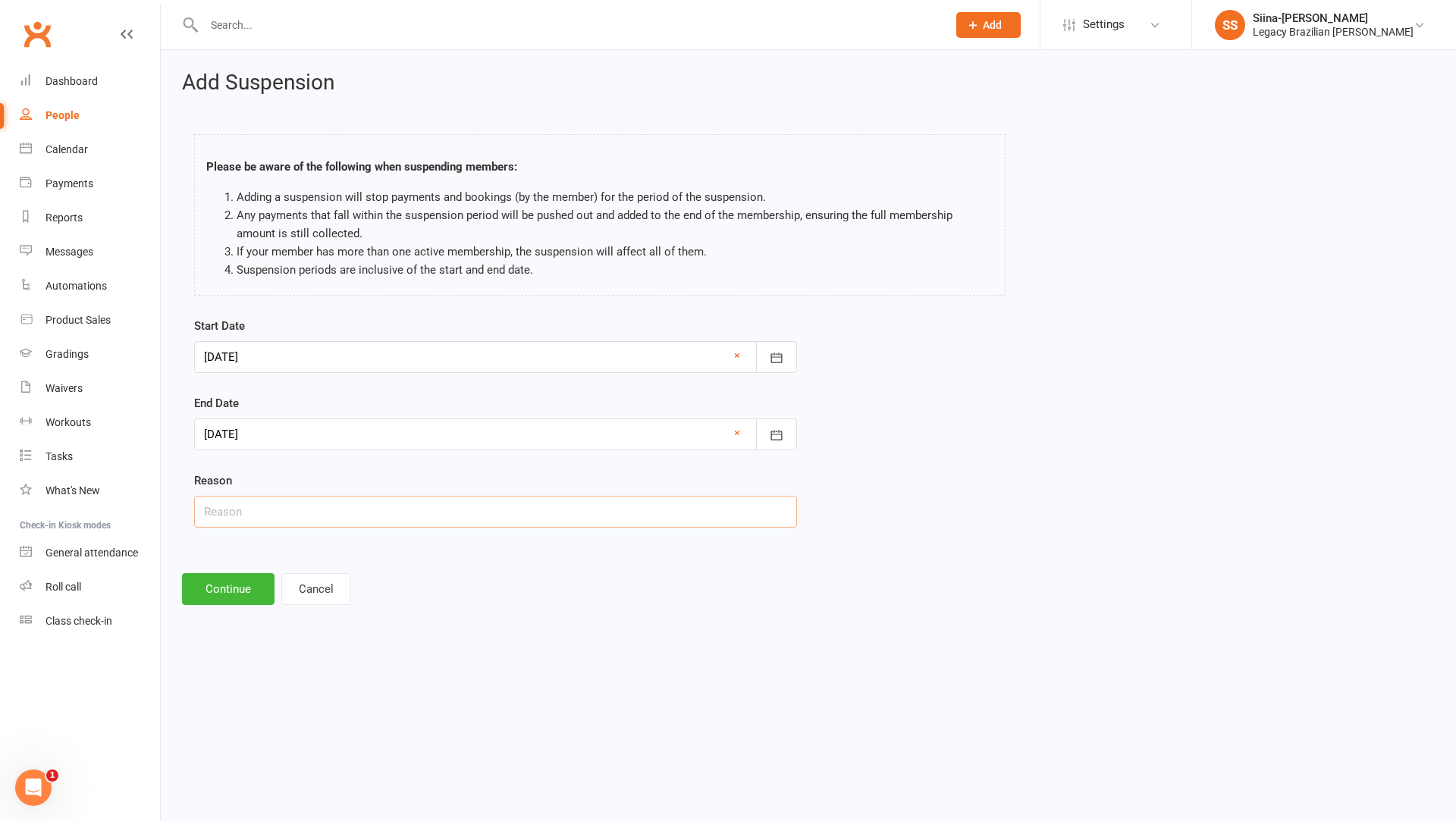
click at [252, 511] on input "text" at bounding box center [495, 512] width 602 height 32
type input "Surgery"
click at [225, 573] on button "Continue" at bounding box center [228, 589] width 92 height 32
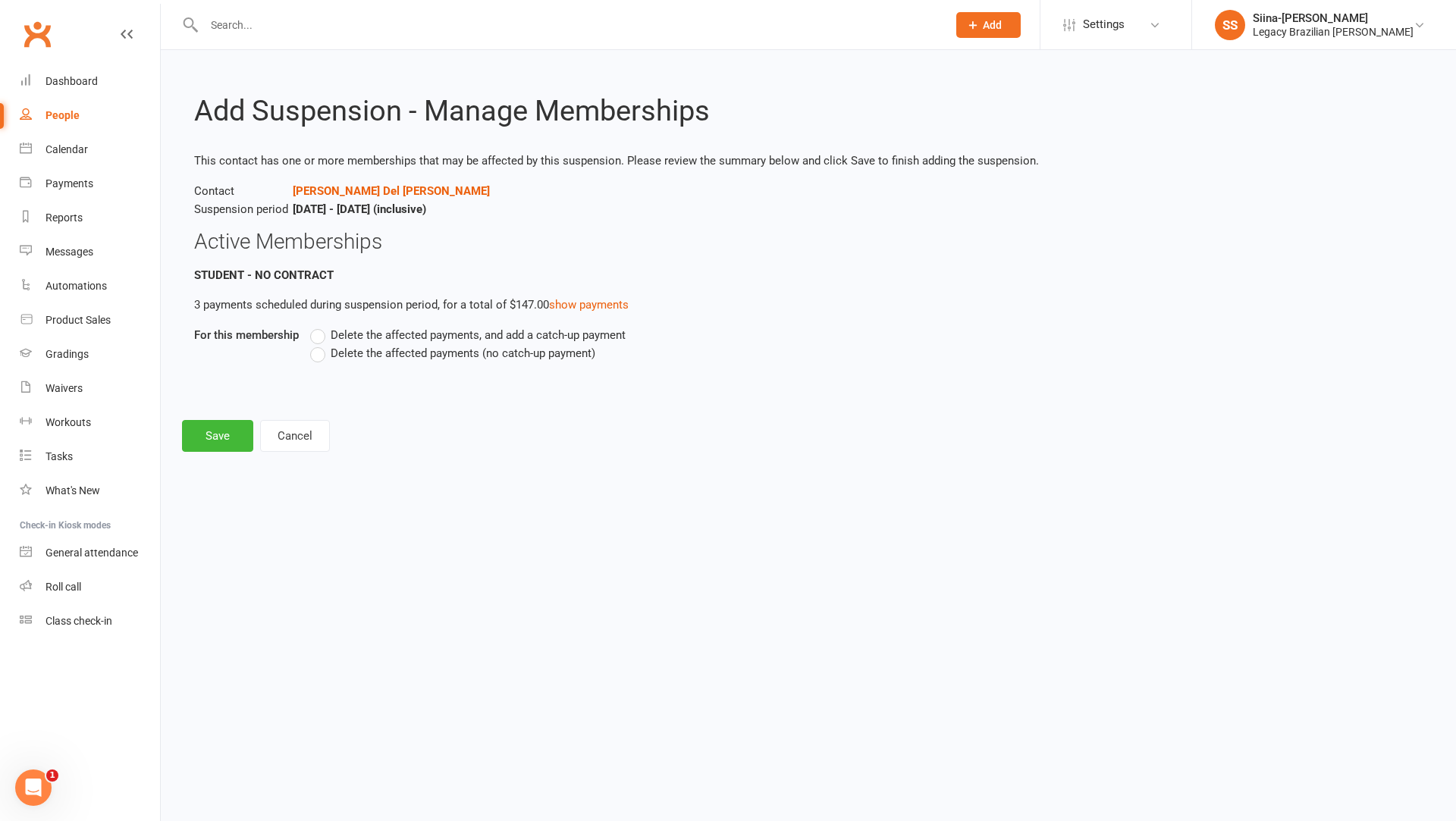
click at [409, 333] on span "Delete the affected payments, and add a catch-up payment" at bounding box center [478, 334] width 295 height 16
click at [320, 326] on input "Delete the affected payments, and add a catch-up payment" at bounding box center [315, 326] width 10 height 0
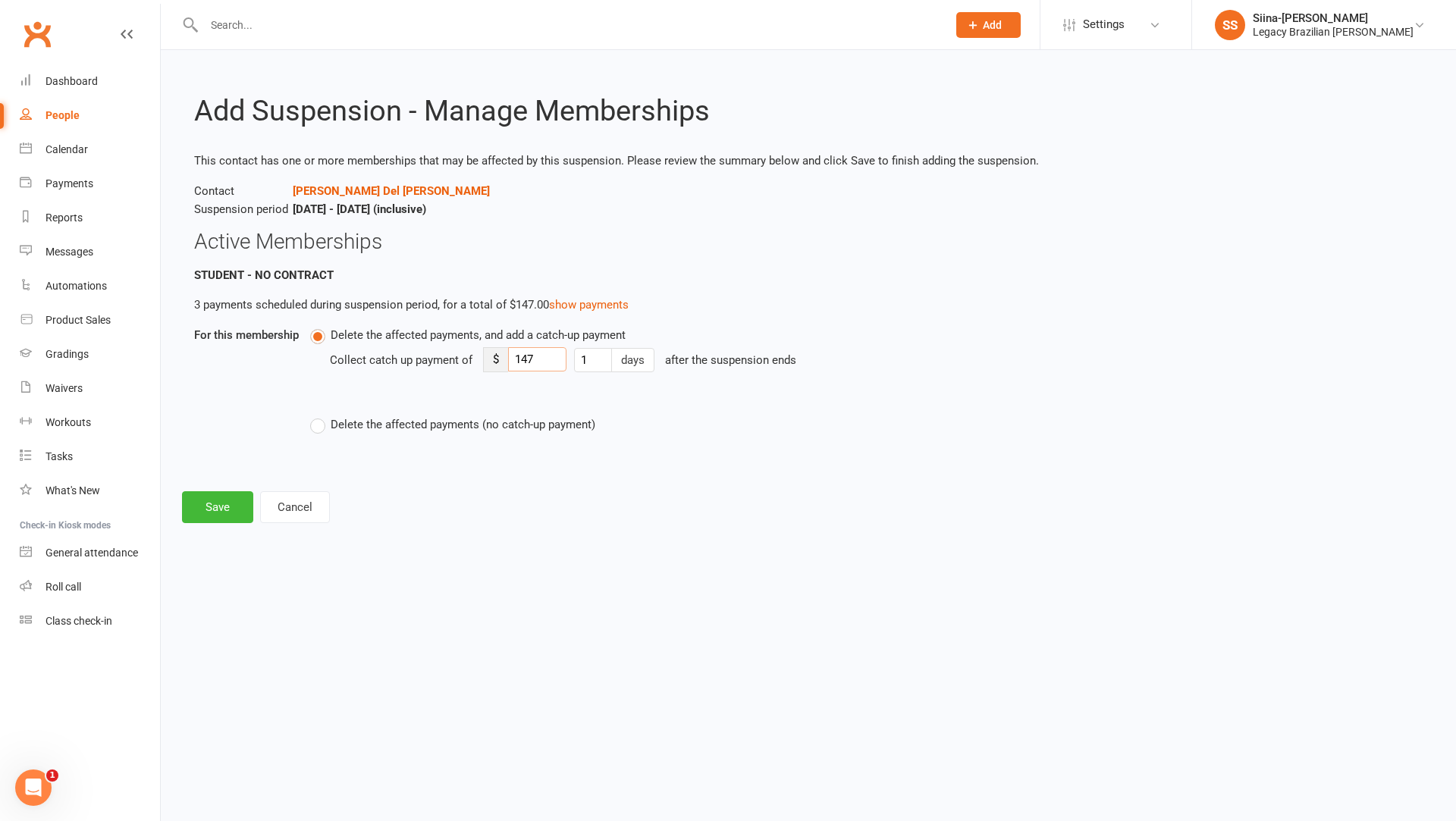
drag, startPoint x: 543, startPoint y: 359, endPoint x: 497, endPoint y: 362, distance: 46.1
click at [497, 362] on div "$ 147" at bounding box center [525, 359] width 83 height 25
type input "15"
click at [228, 495] on button "Save" at bounding box center [217, 507] width 71 height 32
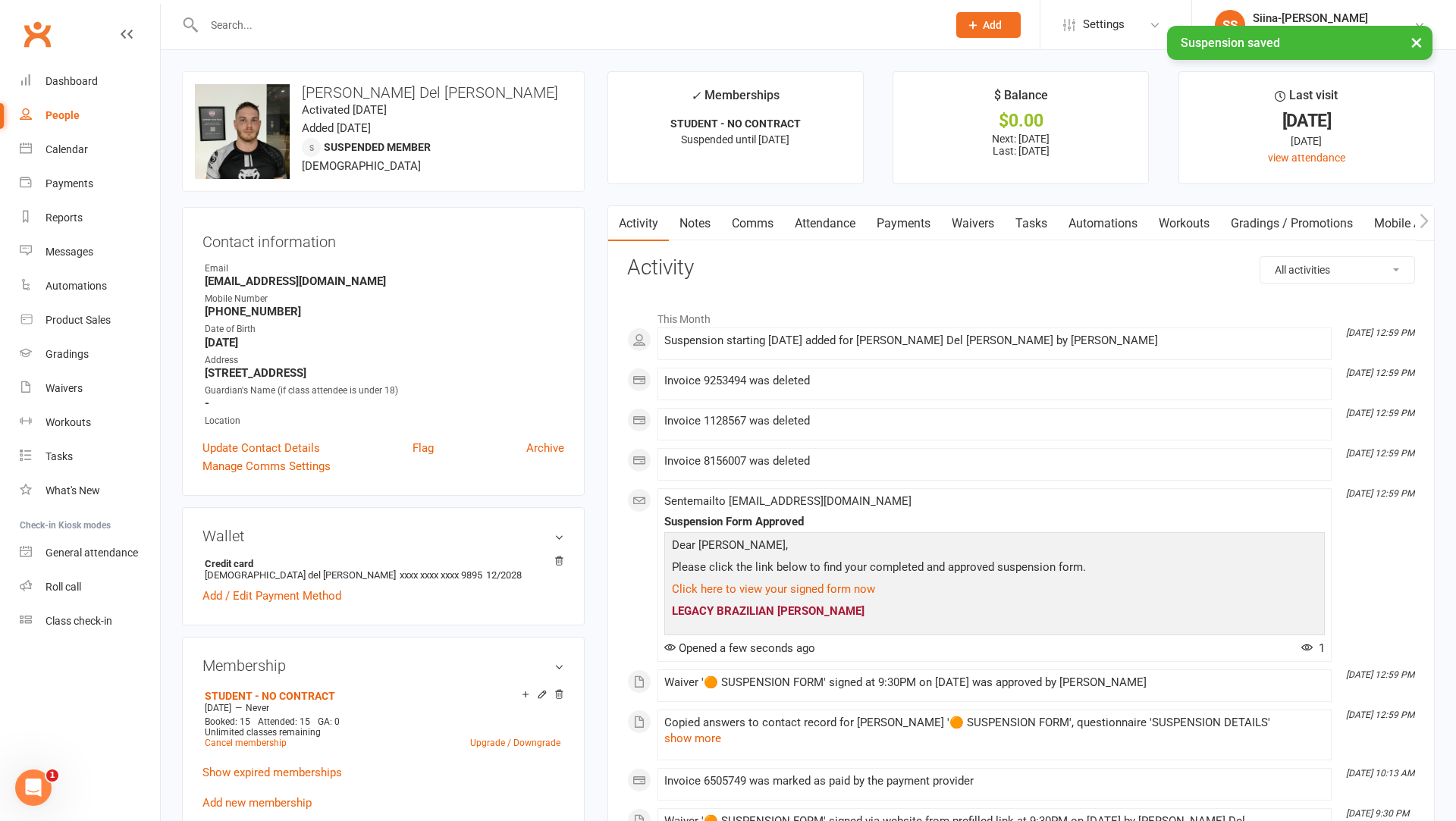
click at [880, 224] on link "Payments" at bounding box center [903, 223] width 75 height 34
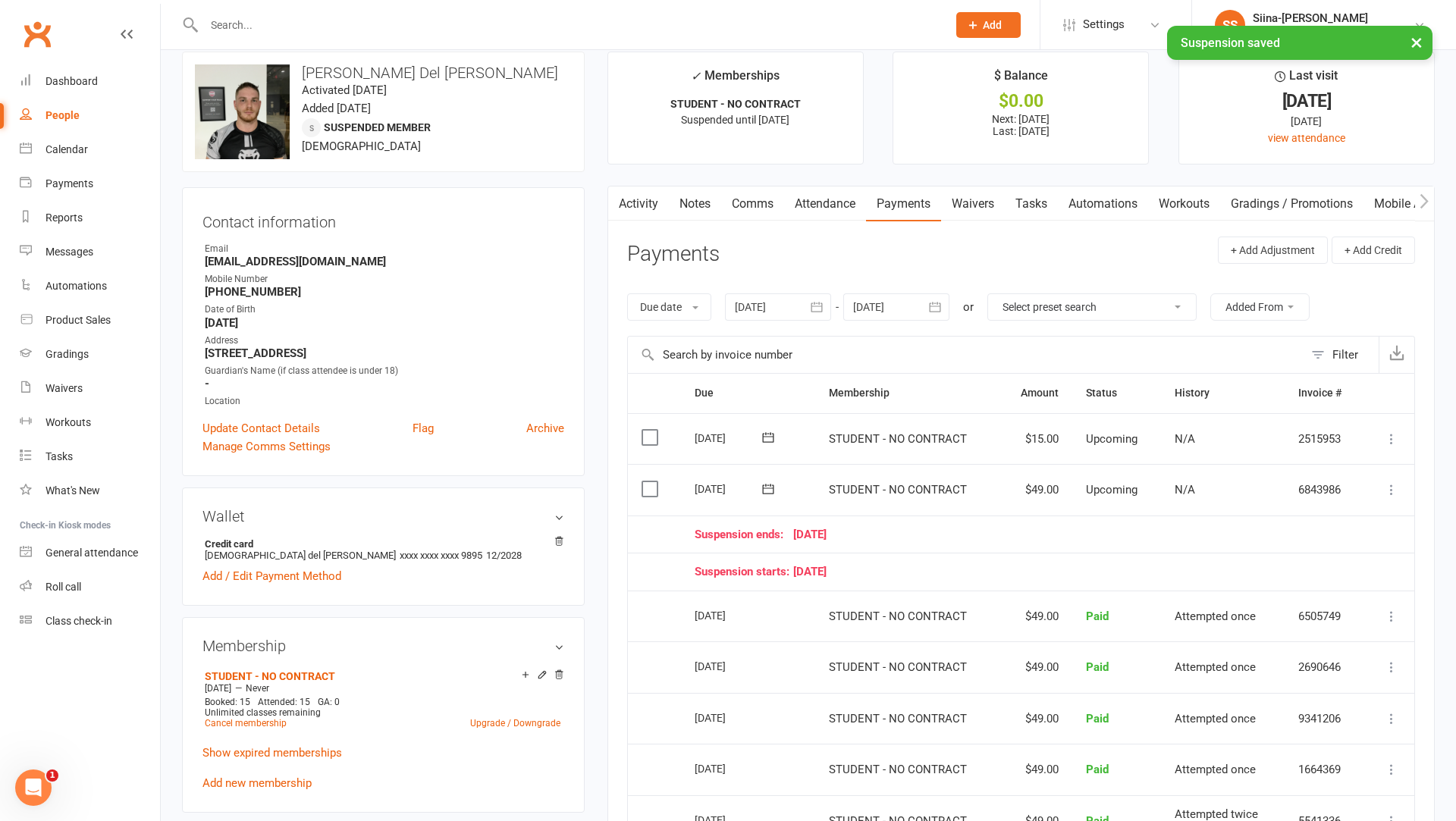
scroll to position [19, 0]
click at [1364, 490] on icon at bounding box center [1391, 490] width 15 height 15
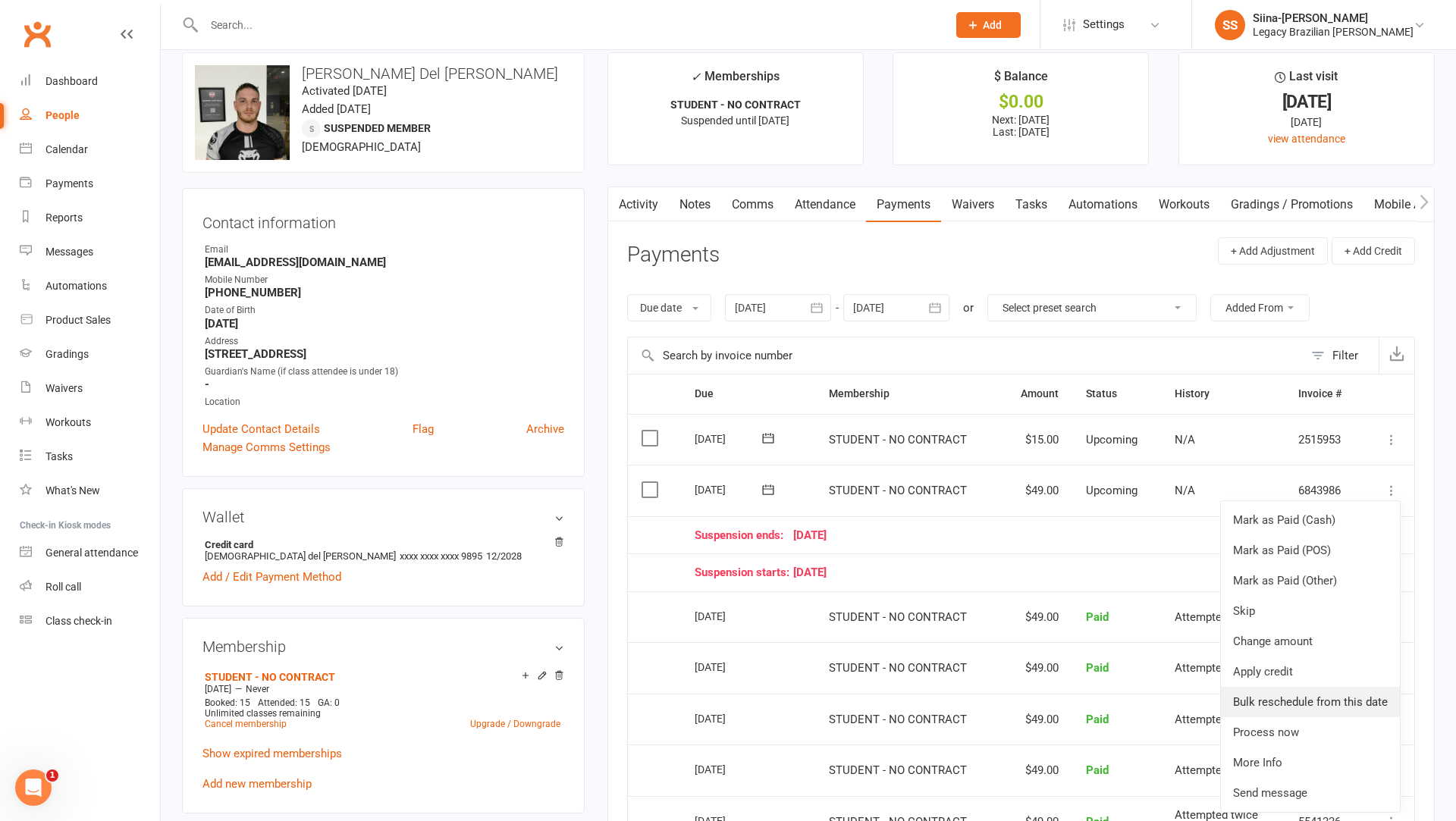
click at [1317, 703] on link "Bulk reschedule from this date" at bounding box center [1310, 702] width 179 height 30
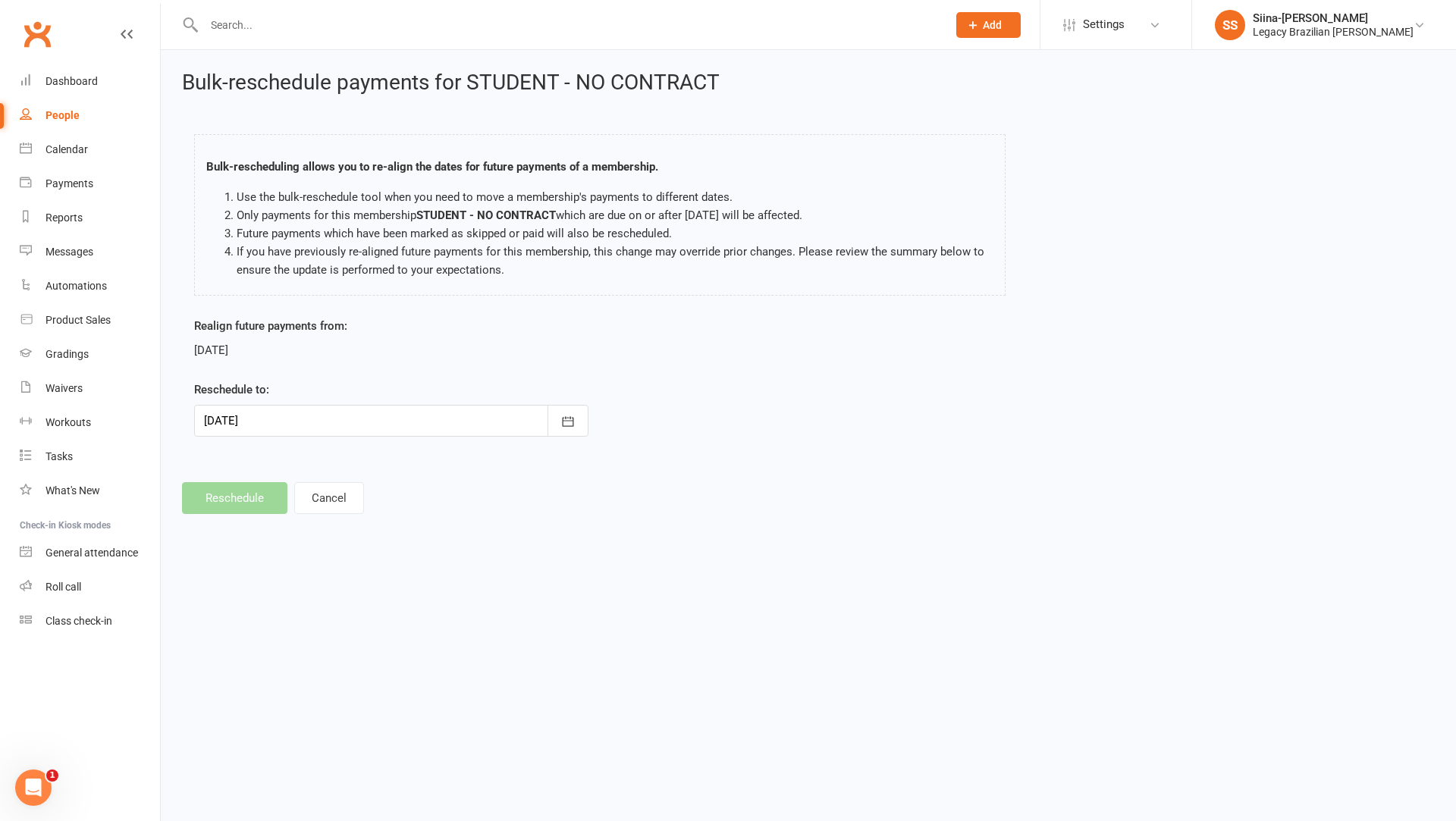
click at [289, 410] on div at bounding box center [391, 421] width 394 height 32
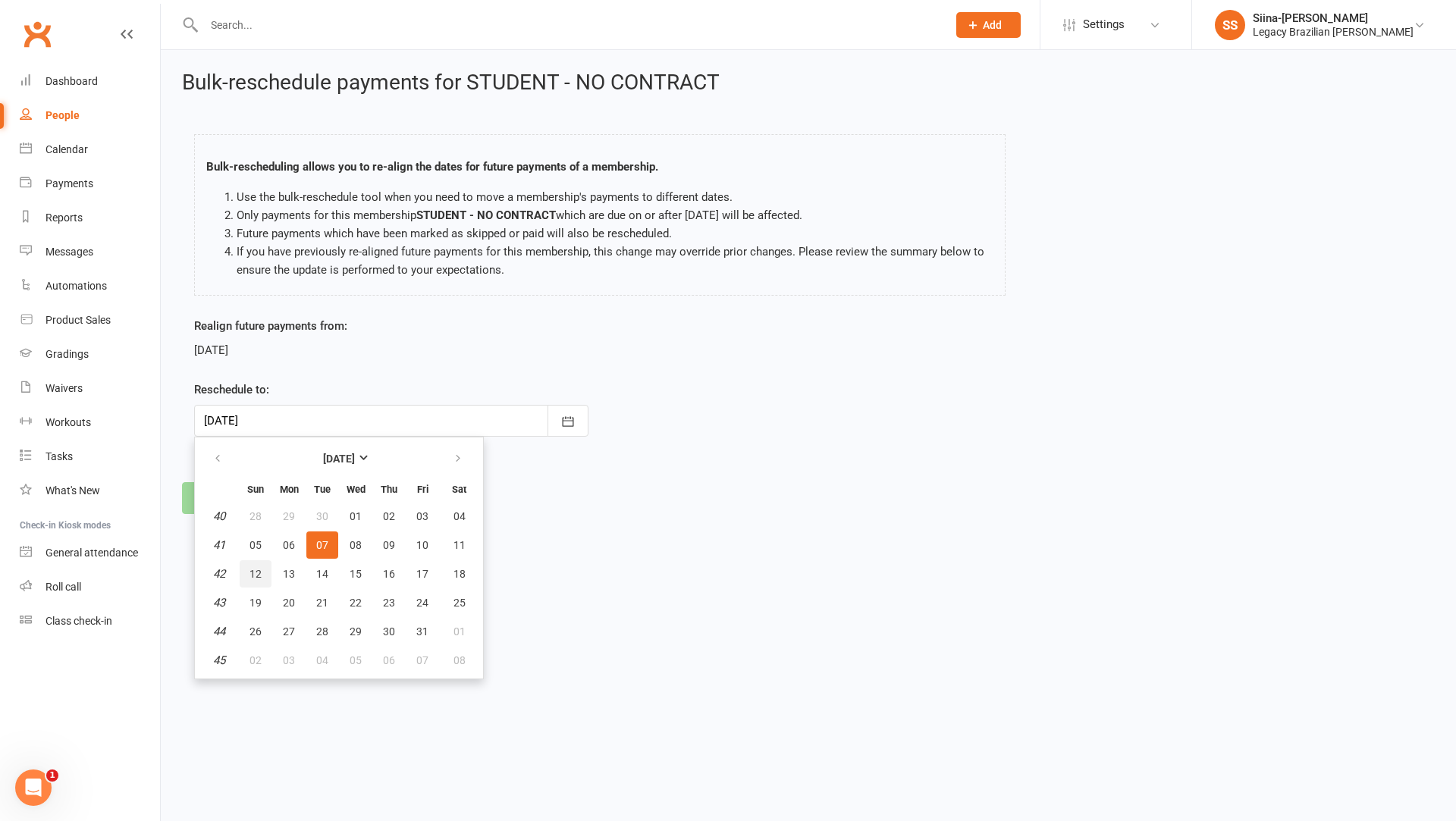
click at [259, 578] on span "12" at bounding box center [255, 573] width 12 height 12
type input "[DATE]"
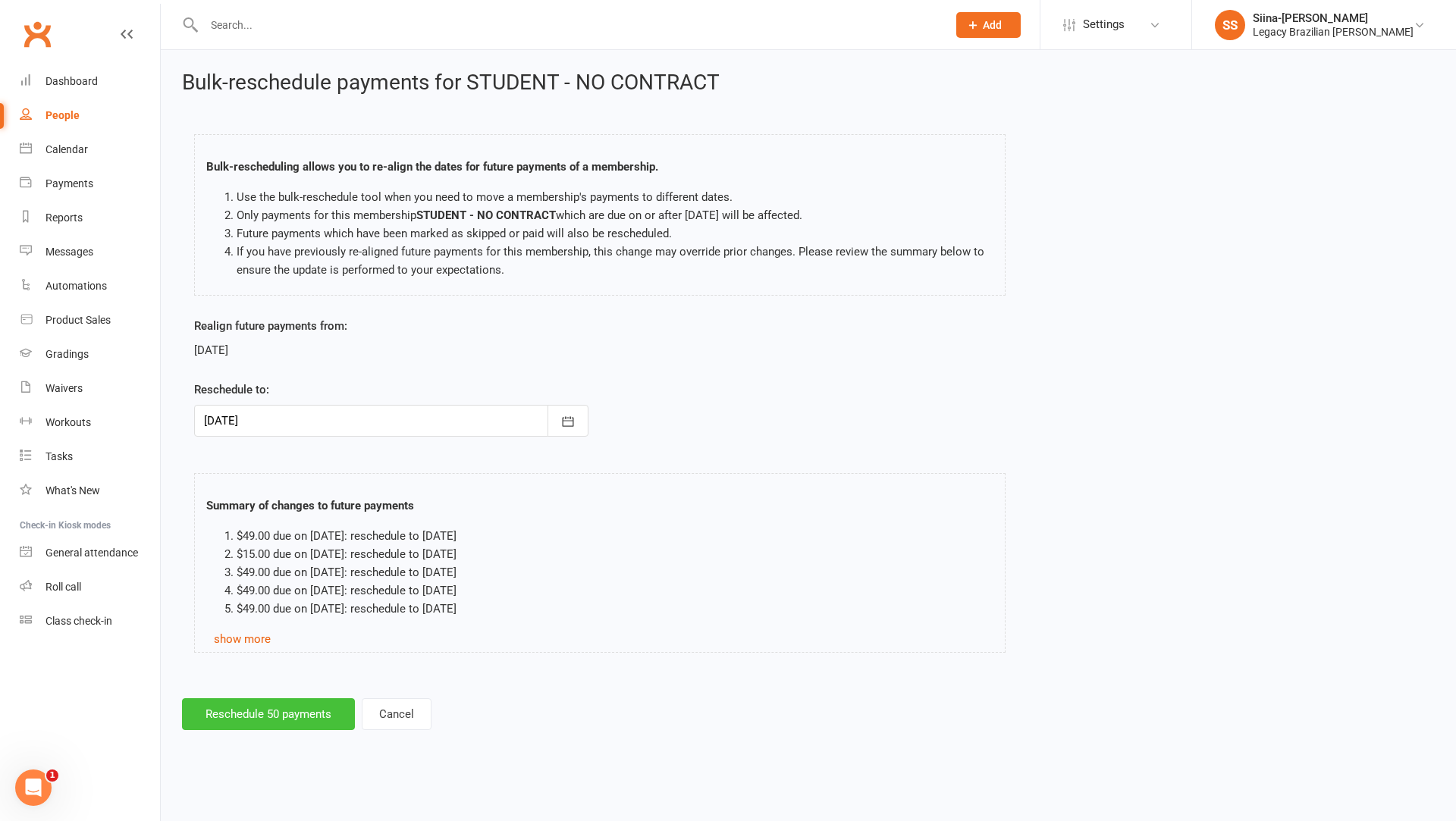
click at [260, 711] on button "Reschedule 50 payments" at bounding box center [268, 714] width 172 height 32
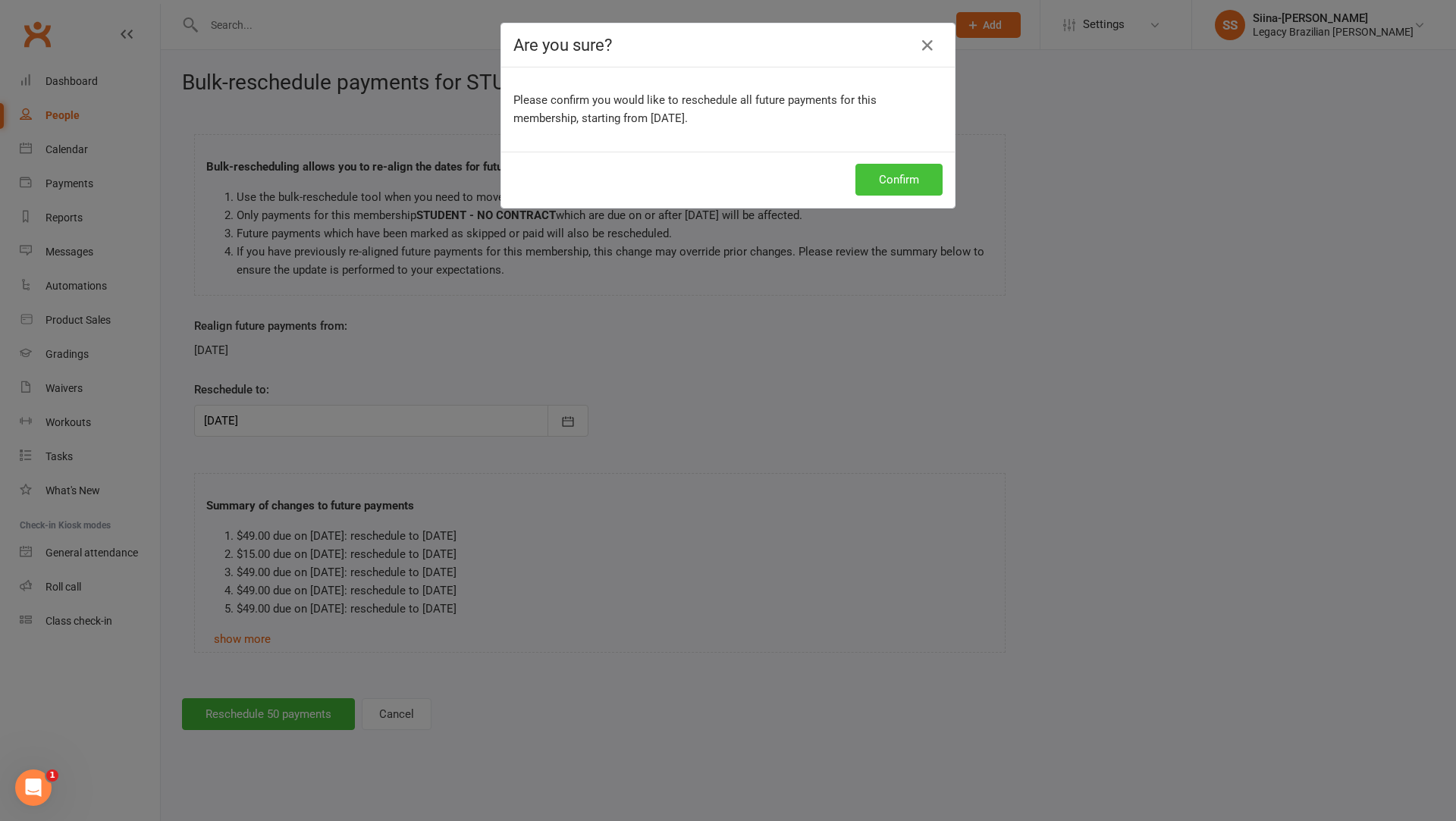
click at [909, 192] on button "Confirm" at bounding box center [898, 180] width 87 height 32
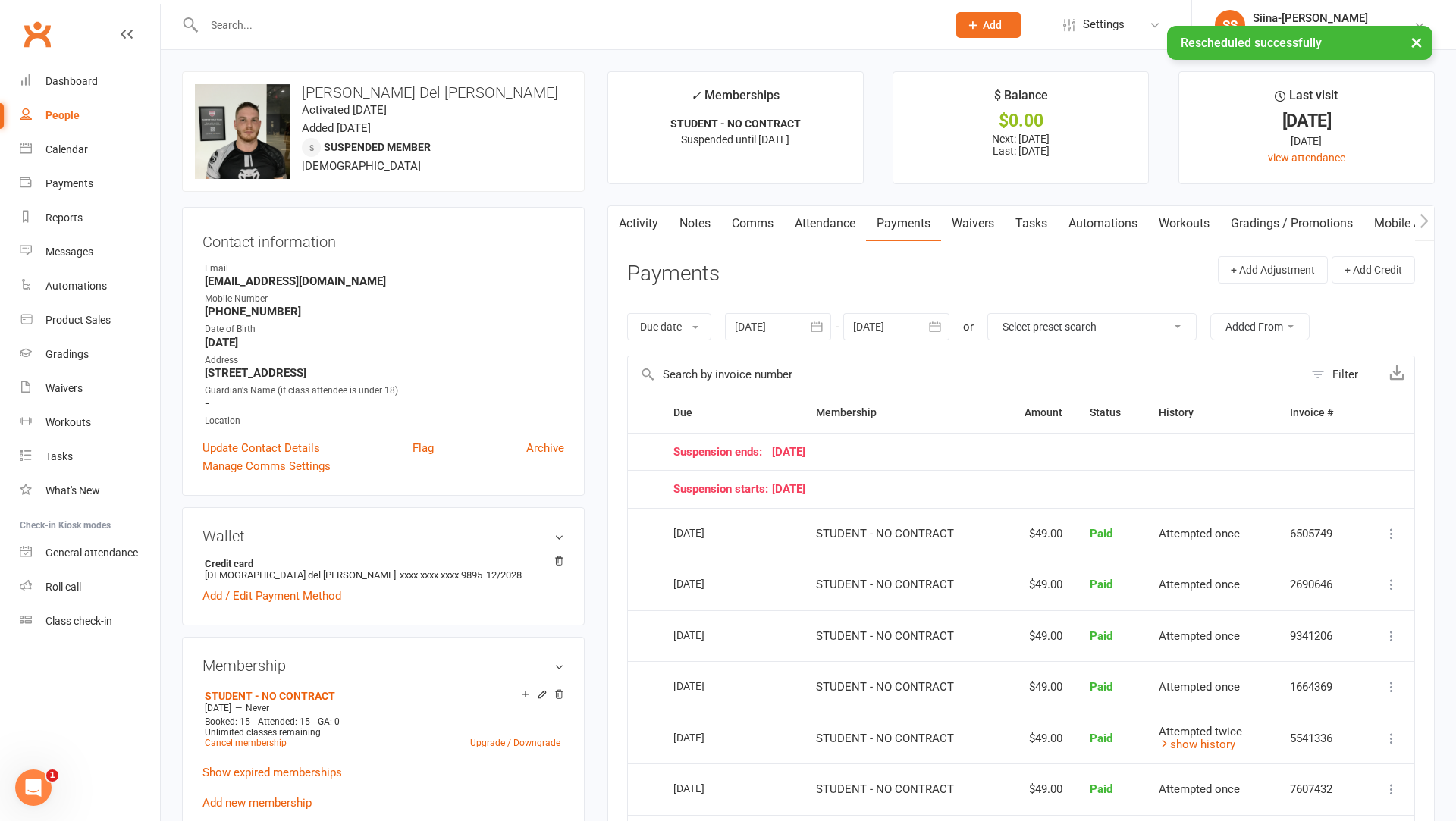
click at [878, 338] on div at bounding box center [896, 326] width 106 height 27
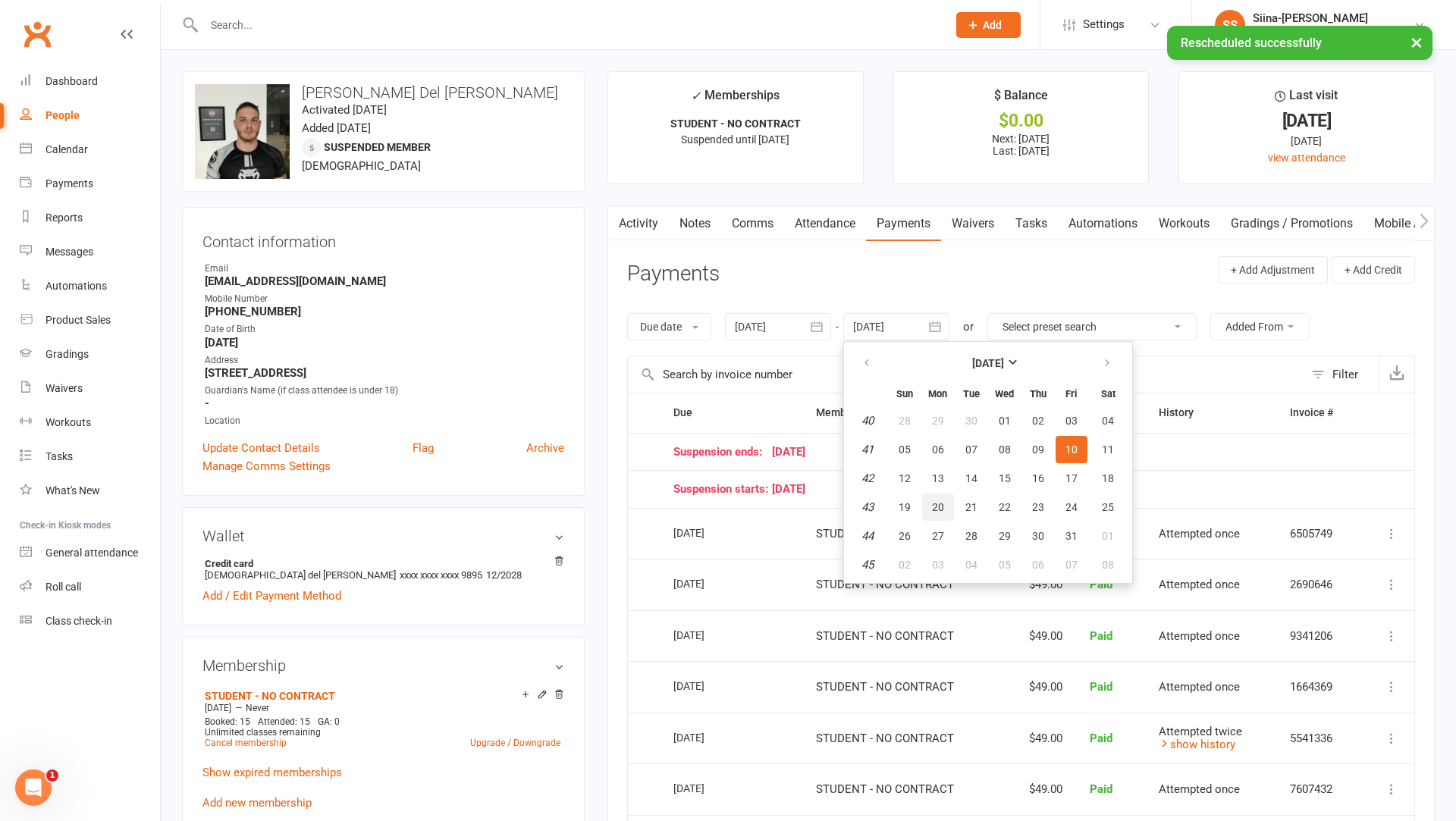
click at [947, 511] on button "20" at bounding box center [938, 507] width 32 height 27
type input "[DATE]"
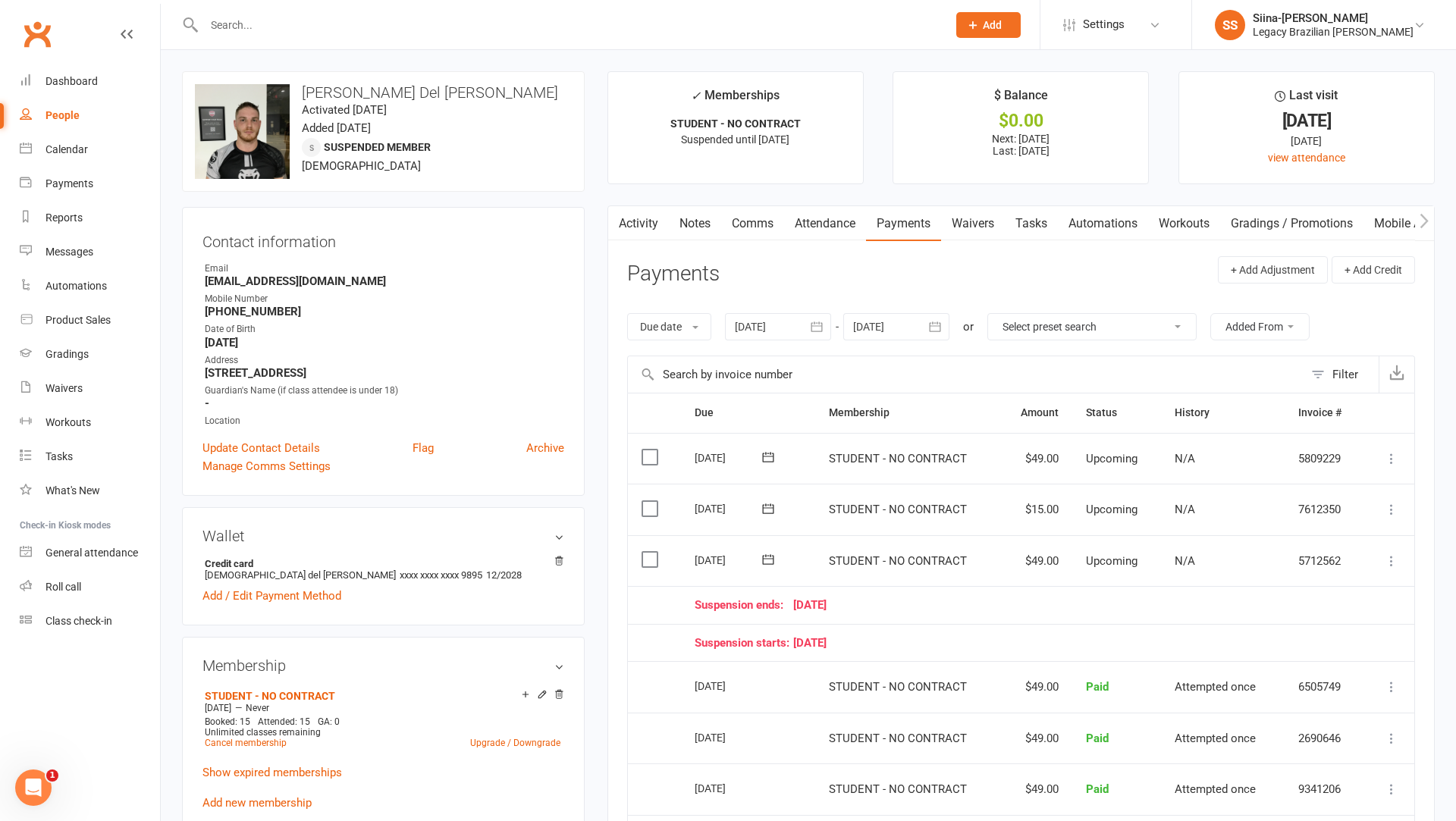
click at [769, 505] on icon at bounding box center [768, 508] width 15 height 15
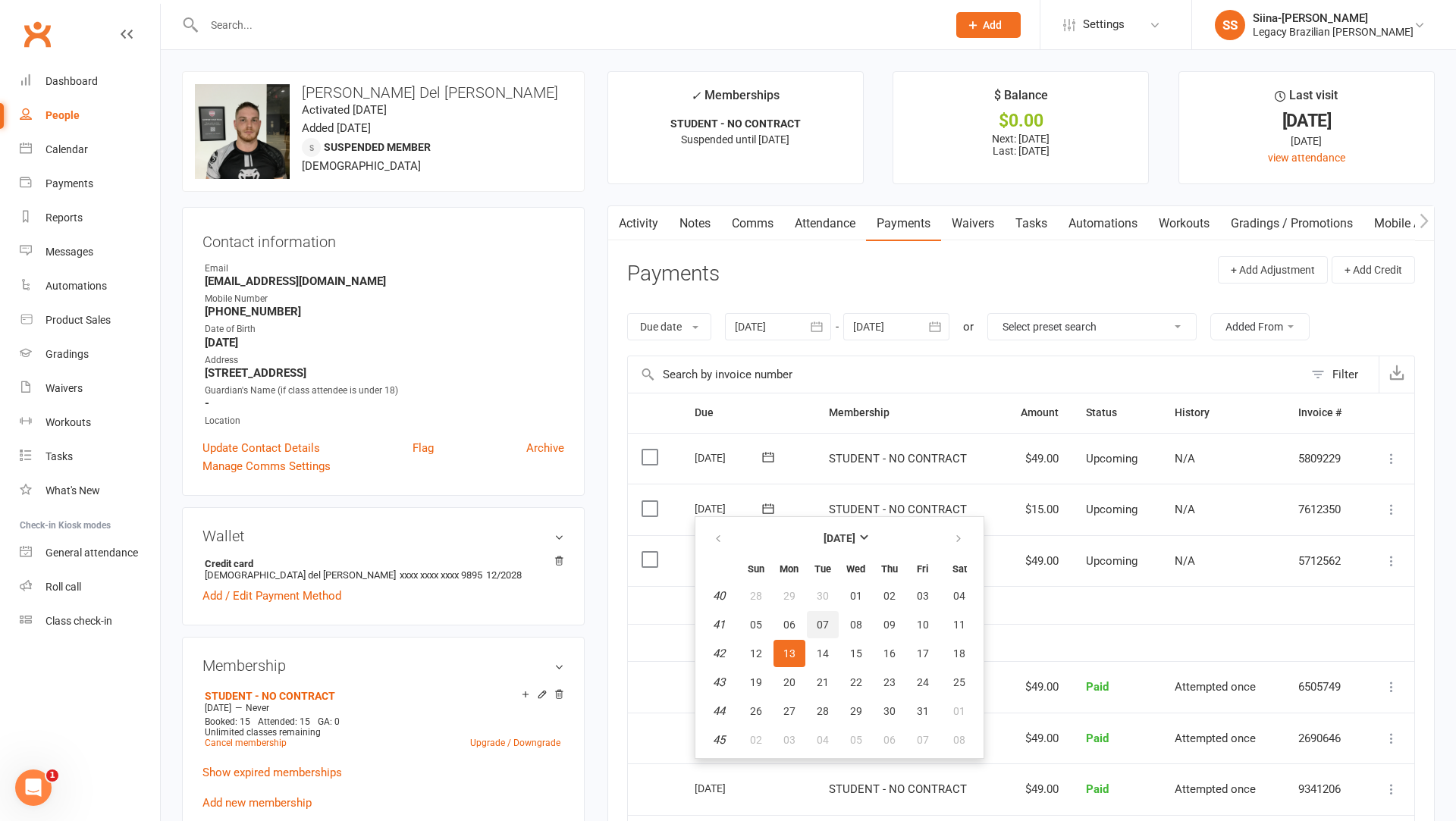
click at [817, 626] on span "07" at bounding box center [822, 624] width 12 height 12
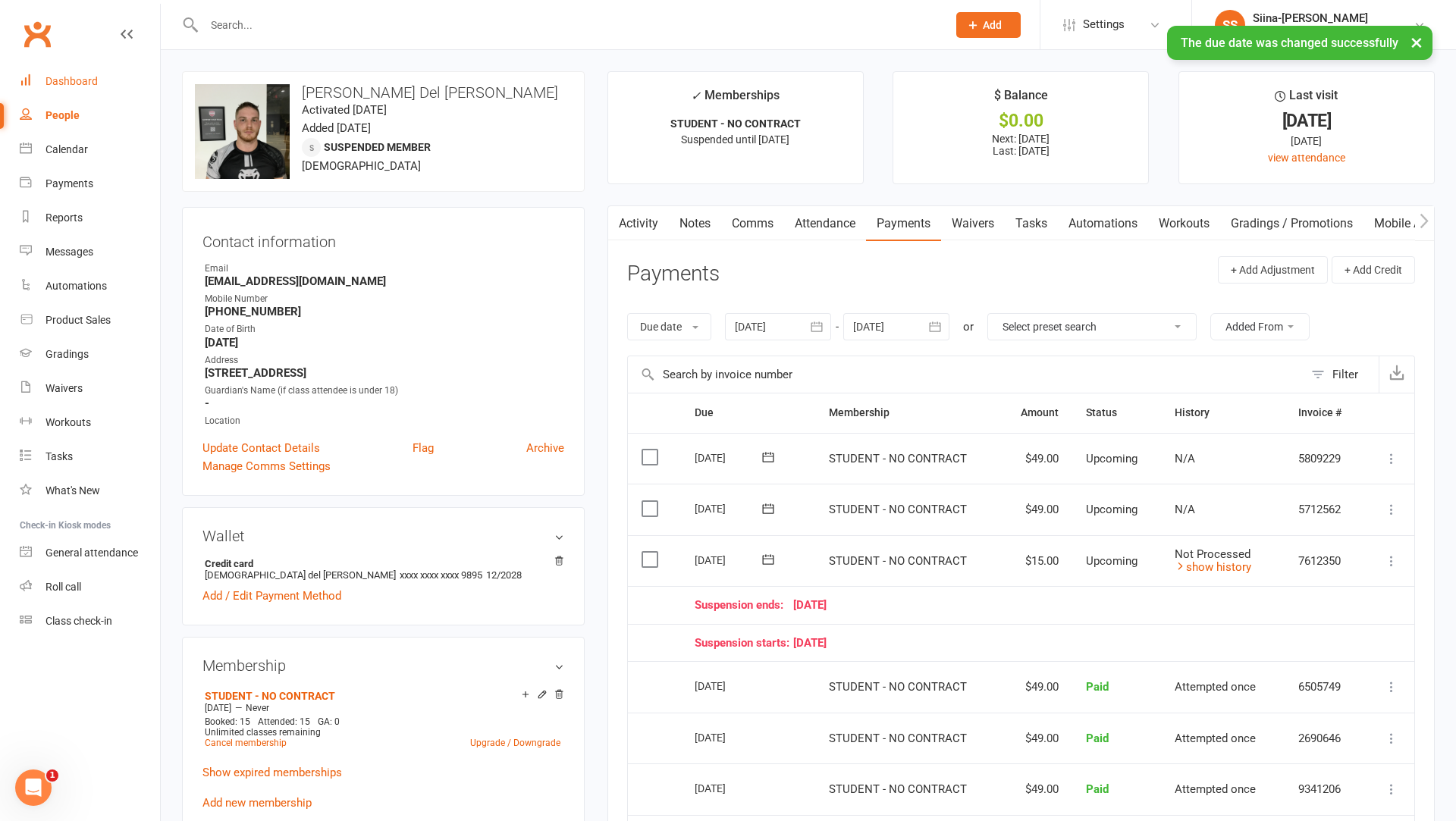
click at [76, 85] on div "Dashboard" at bounding box center [71, 81] width 52 height 12
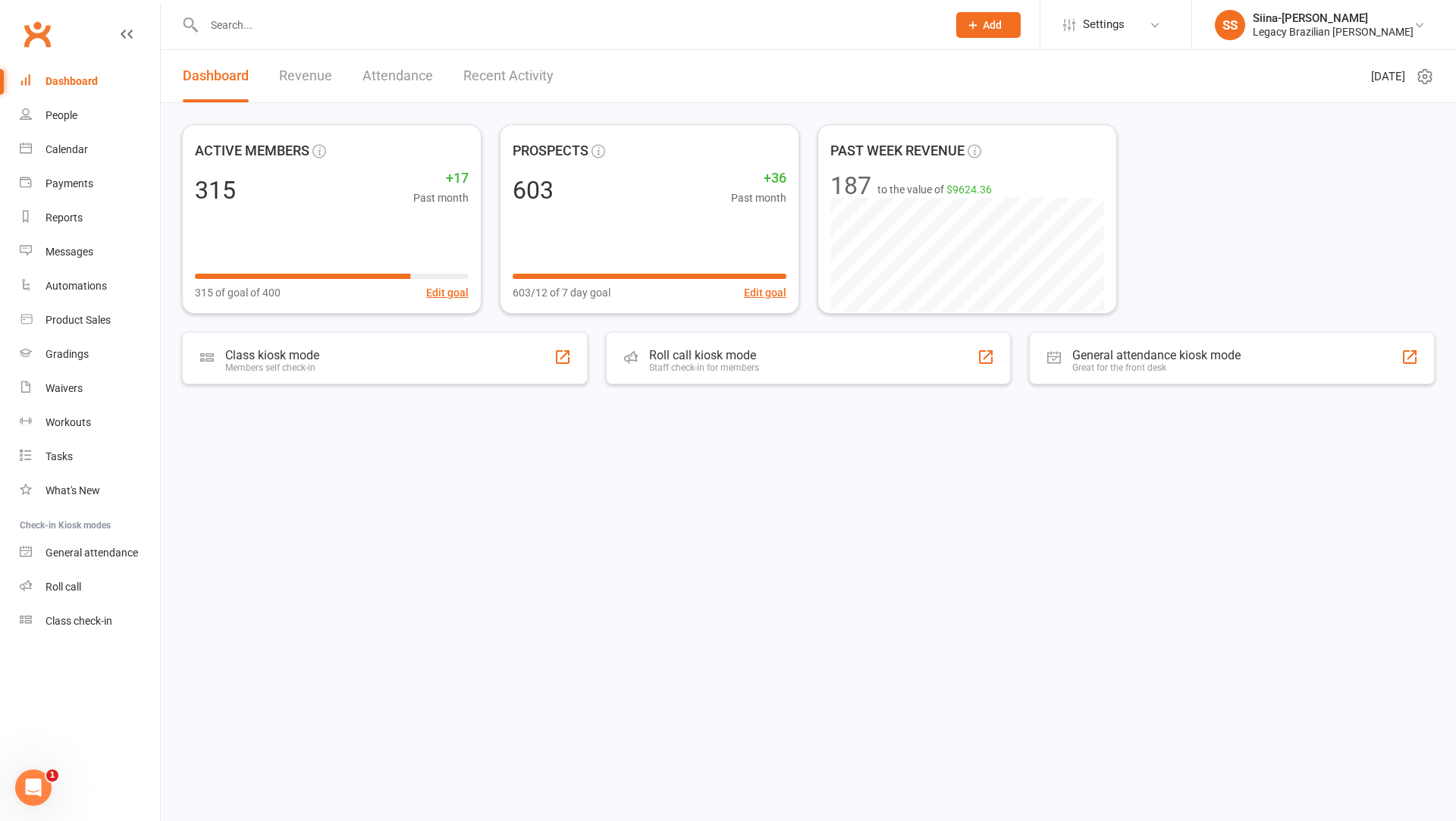
click at [368, 25] on input "text" at bounding box center [568, 25] width 737 height 21
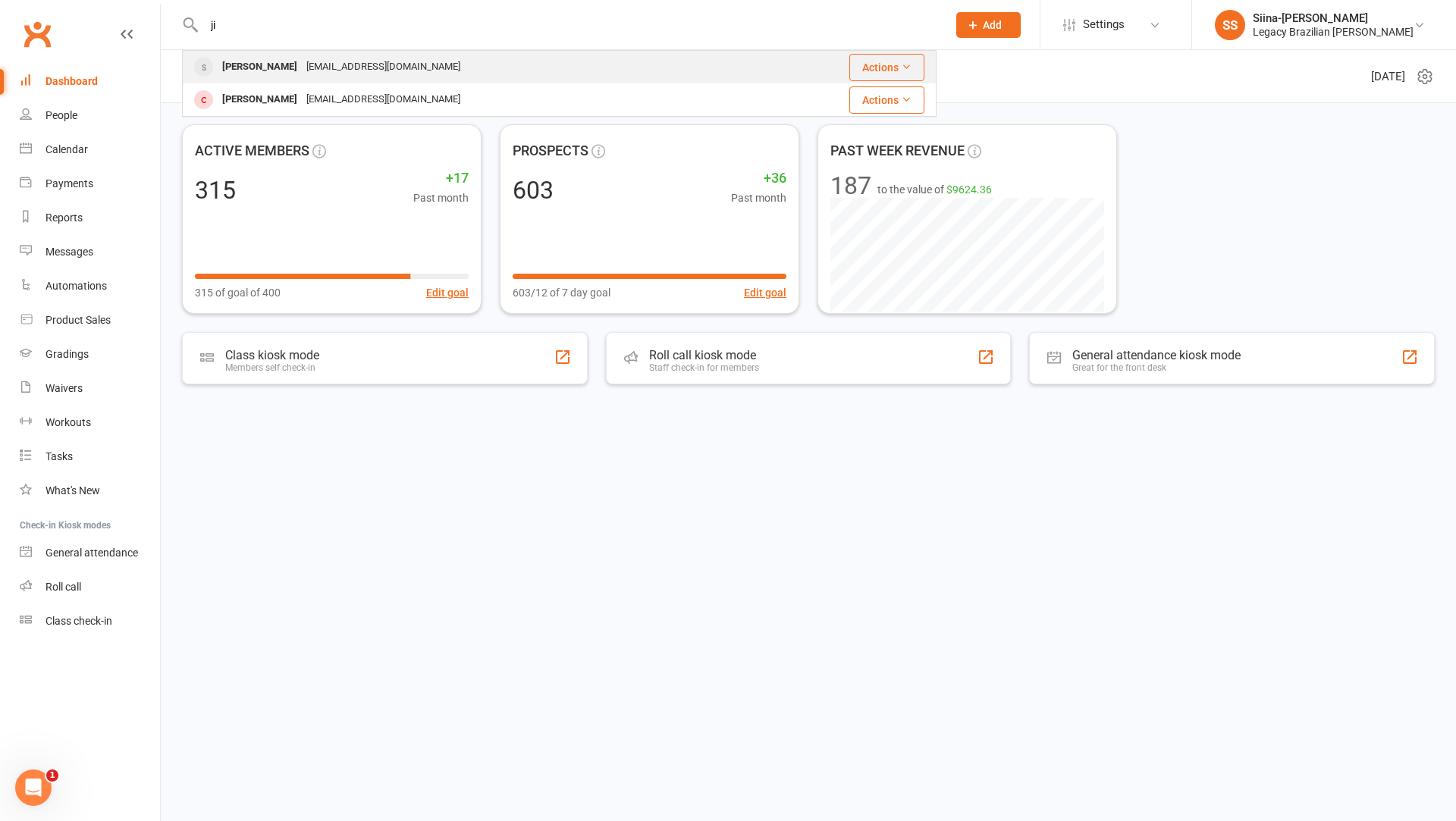
type input "ji"
click at [313, 70] on div "[EMAIL_ADDRESS][DOMAIN_NAME]" at bounding box center [383, 67] width 163 height 22
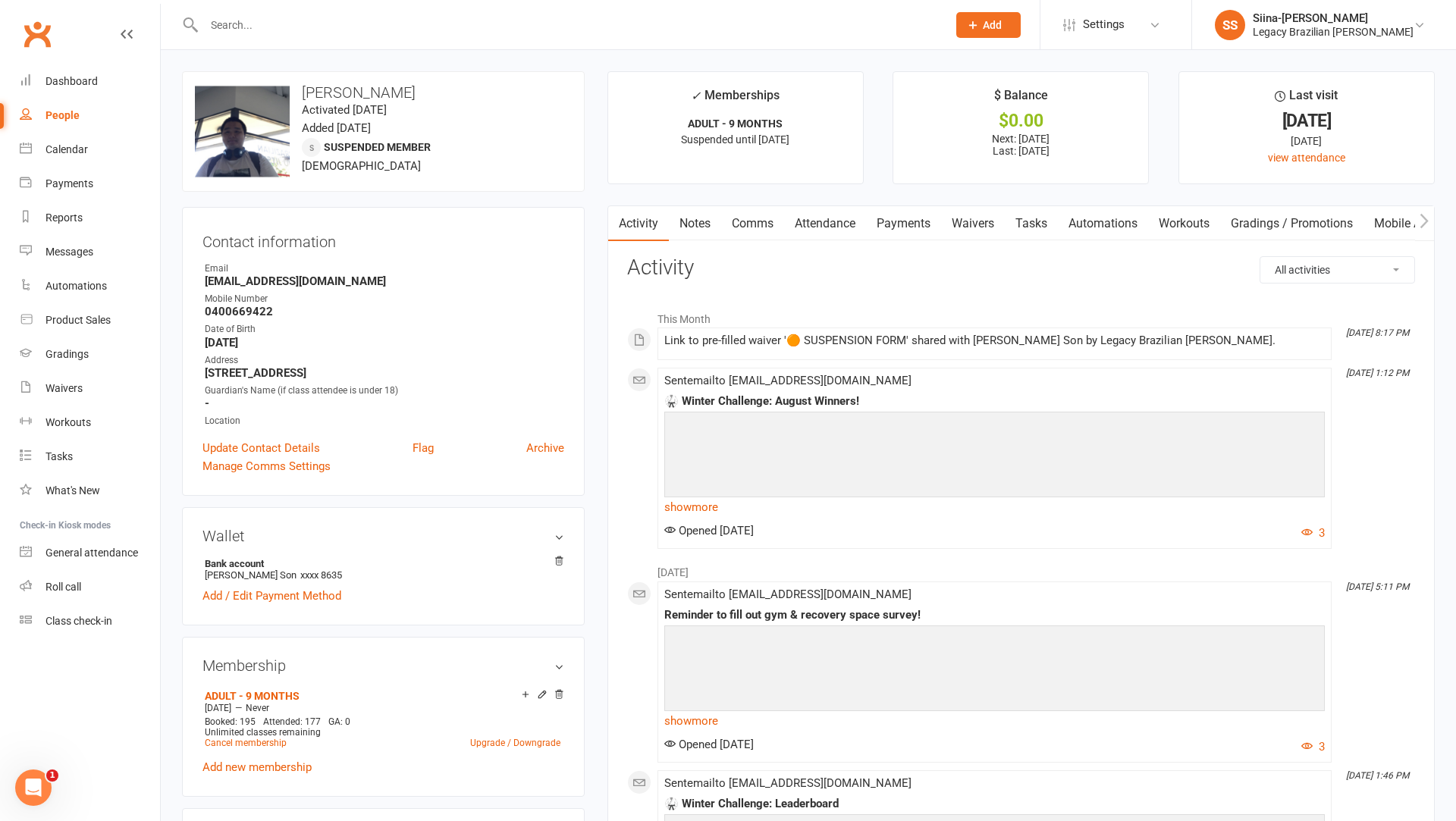
click at [1004, 224] on link "Waivers" at bounding box center [972, 223] width 63 height 34
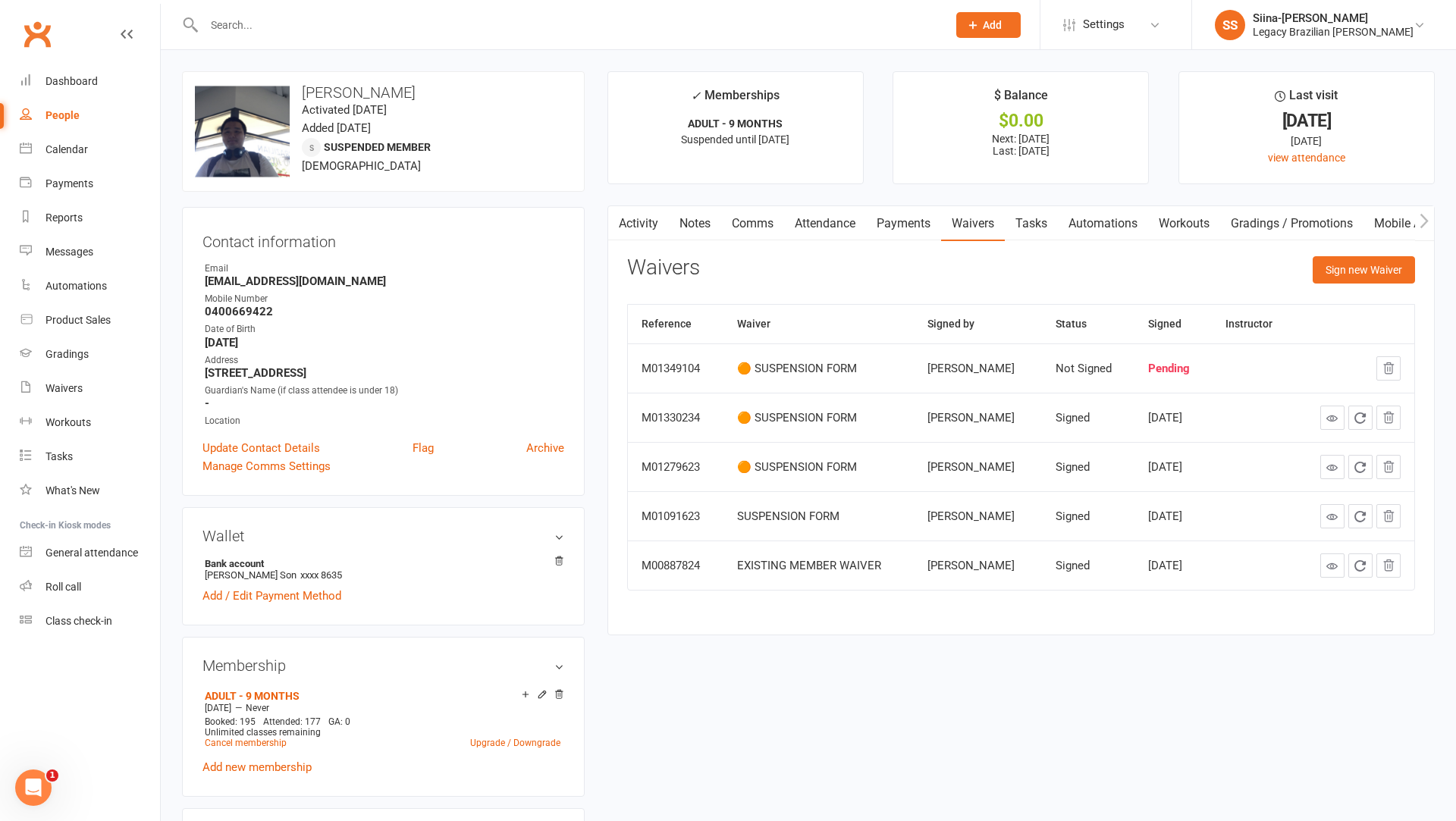
click at [311, 21] on input "text" at bounding box center [568, 25] width 737 height 21
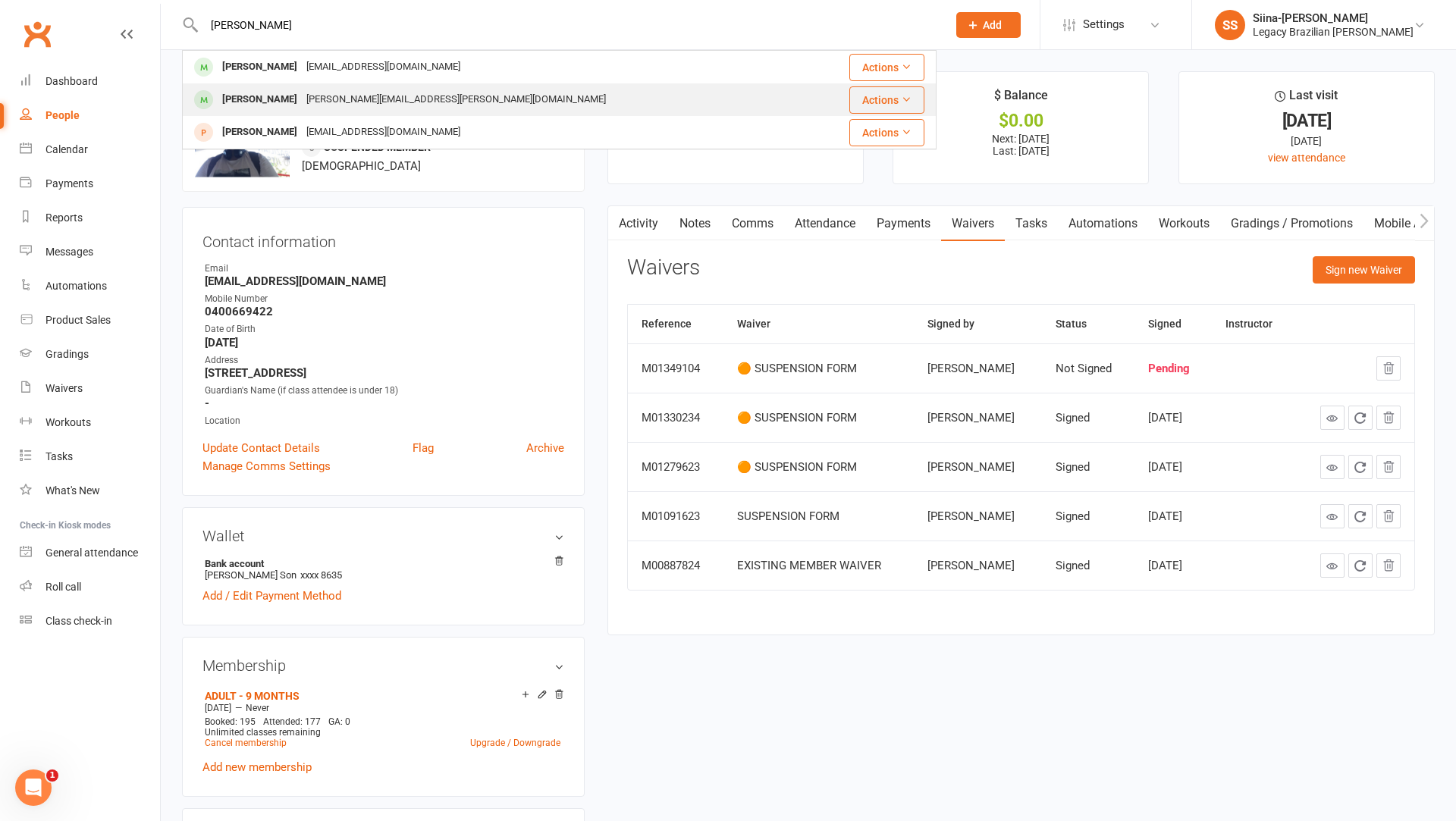
type input "[PERSON_NAME]"
click at [339, 94] on div "[PERSON_NAME][EMAIL_ADDRESS][PERSON_NAME][DOMAIN_NAME]" at bounding box center [456, 99] width 309 height 22
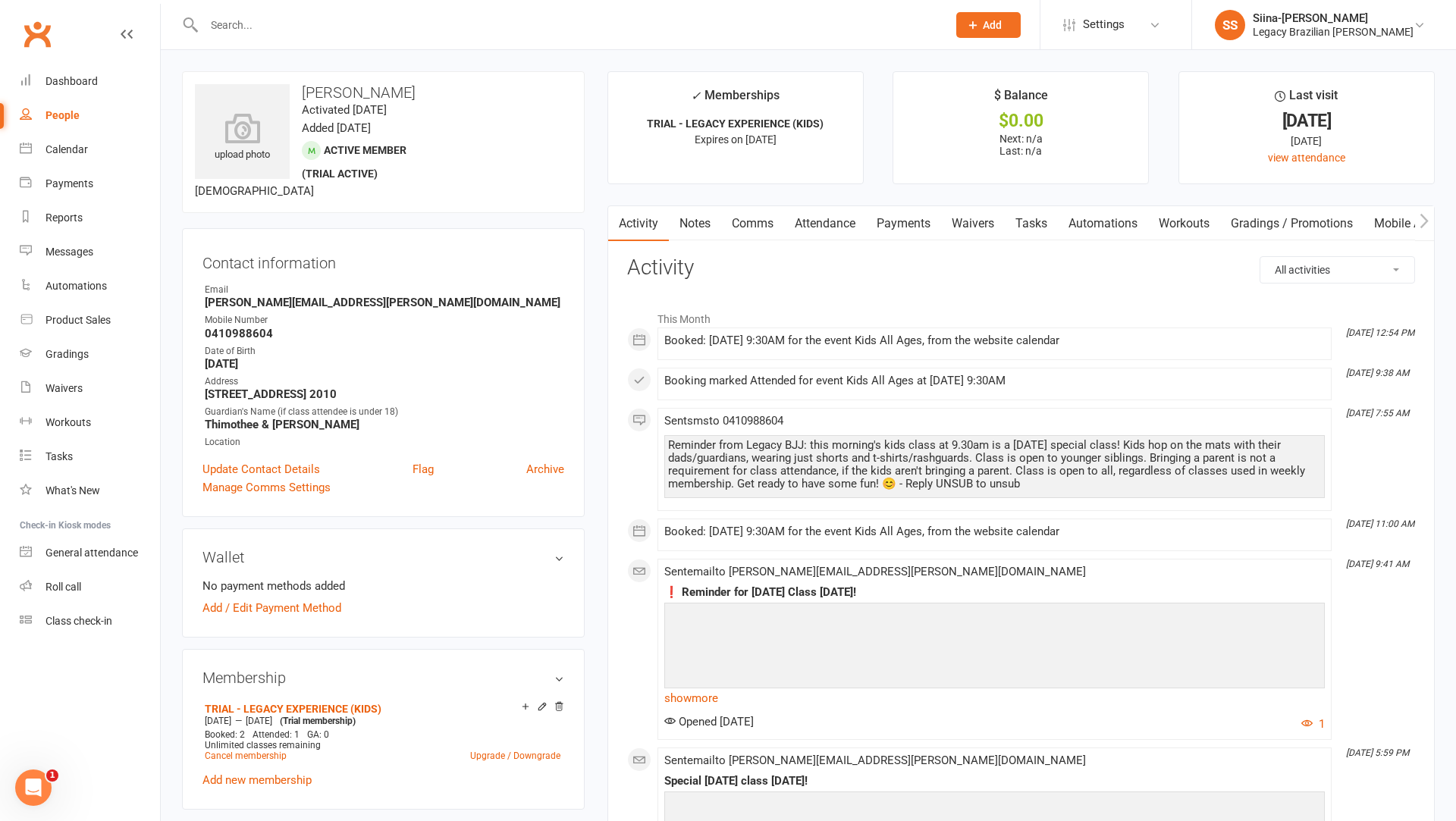
click at [903, 216] on link "Payments" at bounding box center [903, 223] width 75 height 34
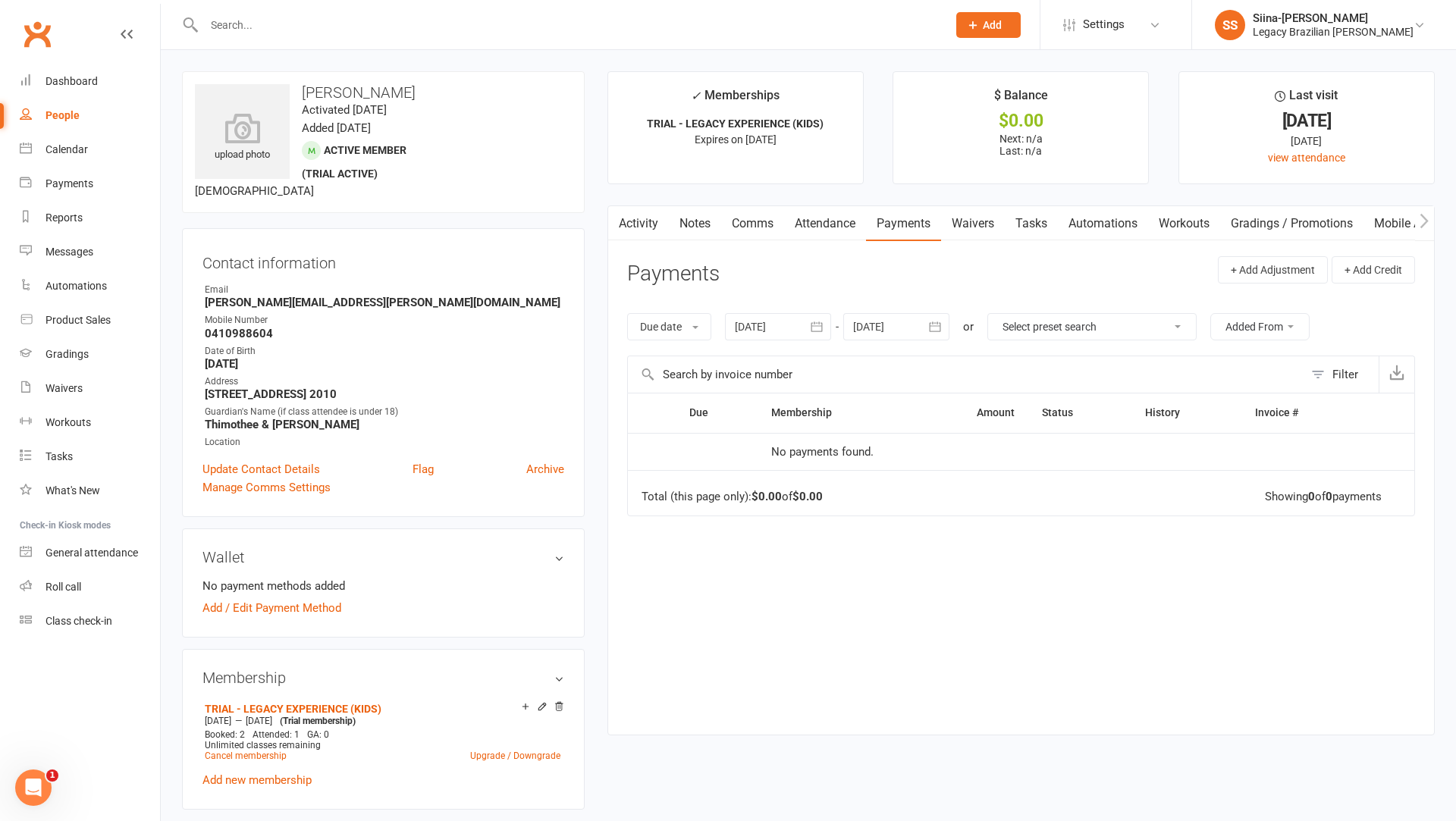
click at [643, 220] on link "Activity" at bounding box center [639, 223] width 61 height 34
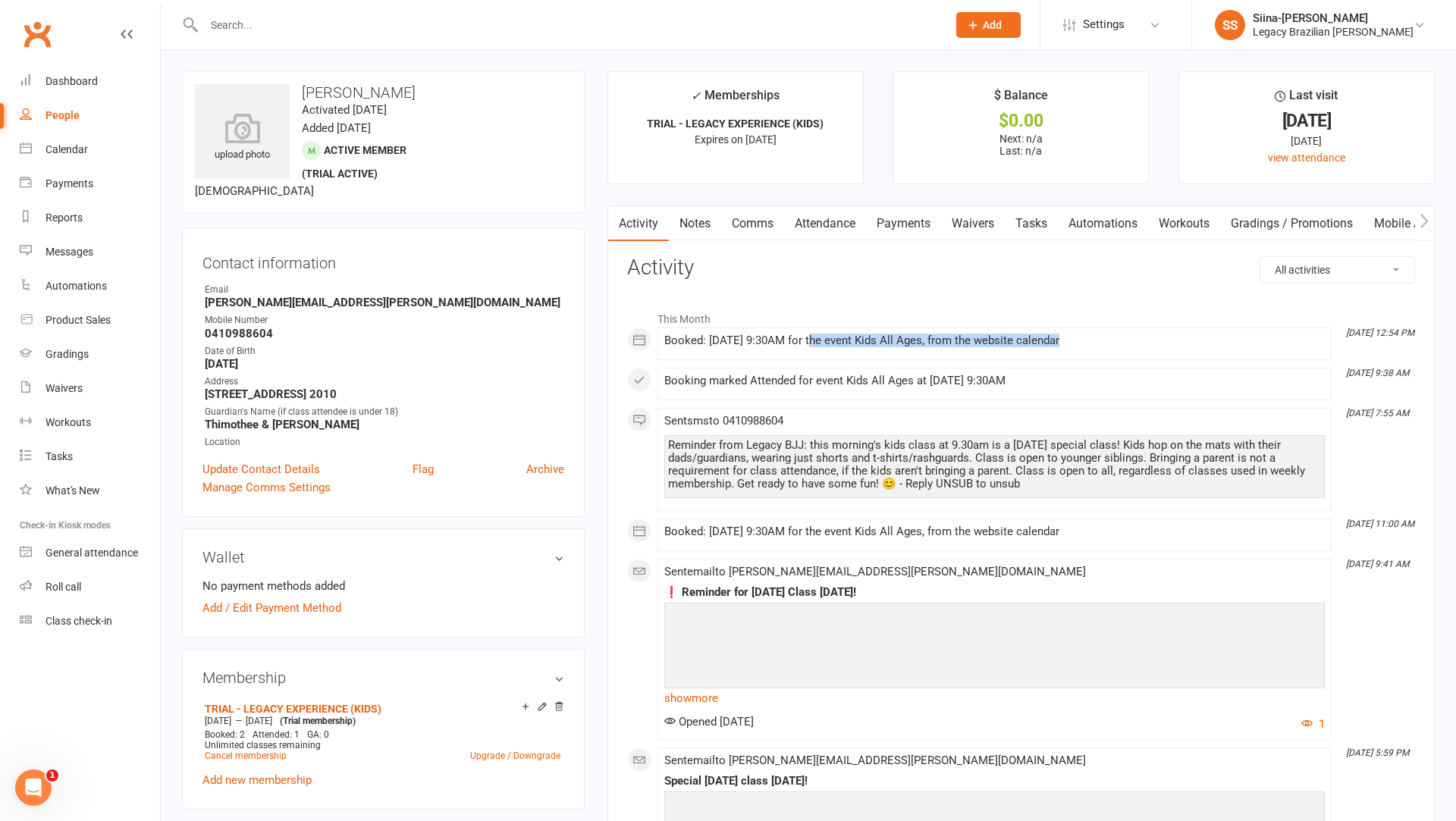
drag, startPoint x: 1057, startPoint y: 345, endPoint x: 805, endPoint y: 345, distance: 252.0
click at [805, 345] on div "Booked: [DATE] 9:30AM for the event Kids All Ages, from the website calendar" at bounding box center [994, 341] width 660 height 13
click at [782, 344] on div "Booked: [DATE] 9:30AM for the event Kids All Ages, from the website calendar" at bounding box center [994, 341] width 660 height 13
click at [716, 342] on div "Booked: [DATE] 9:30AM for the event Kids All Ages, from the website calendar" at bounding box center [994, 341] width 660 height 13
click at [802, 337] on div "Booked: [DATE] 9:30AM for the event Kids All Ages, from the website calendar" at bounding box center [994, 341] width 660 height 13
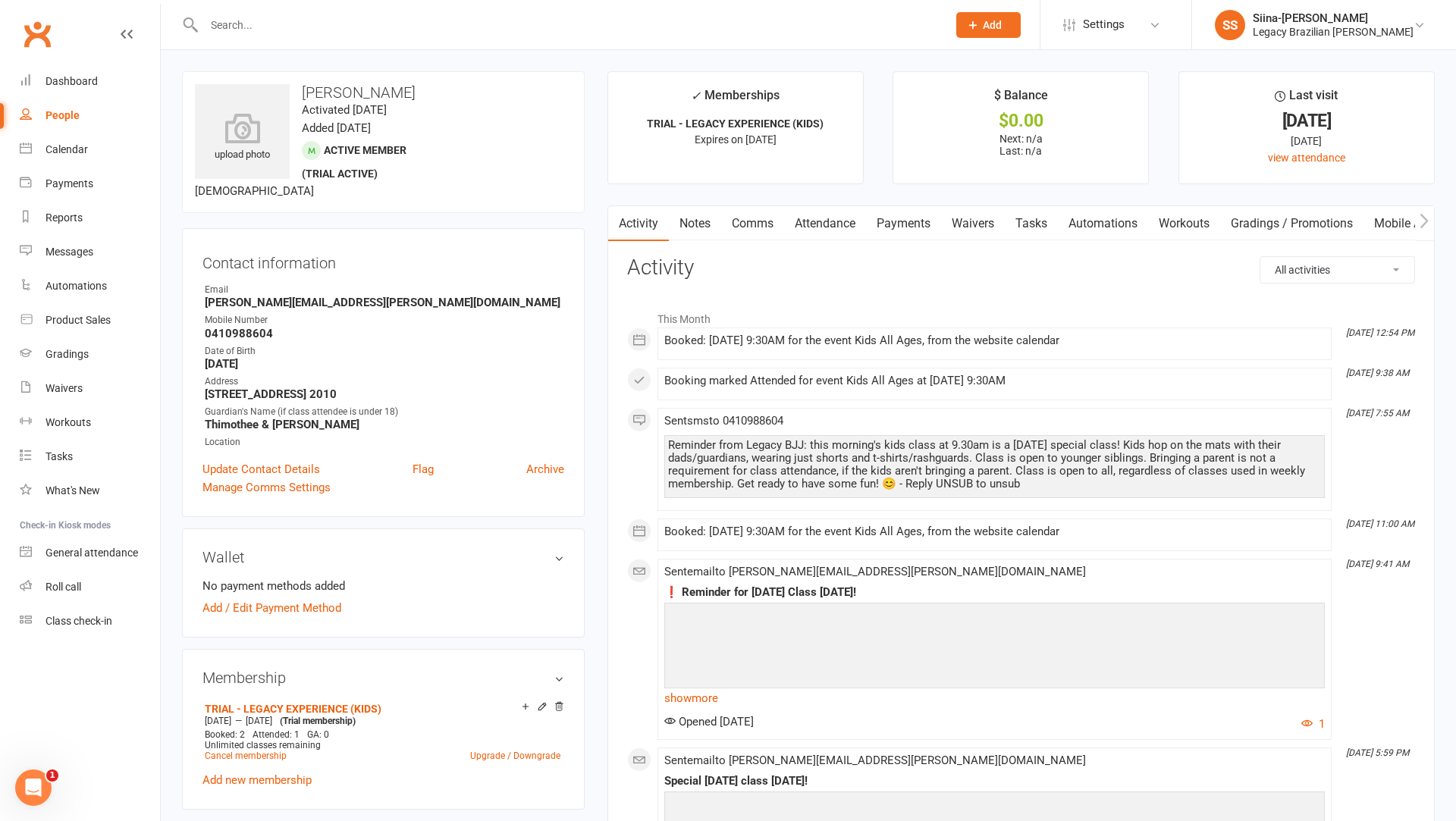
click at [1364, 224] on link "Mobile App" at bounding box center [1404, 223] width 82 height 34
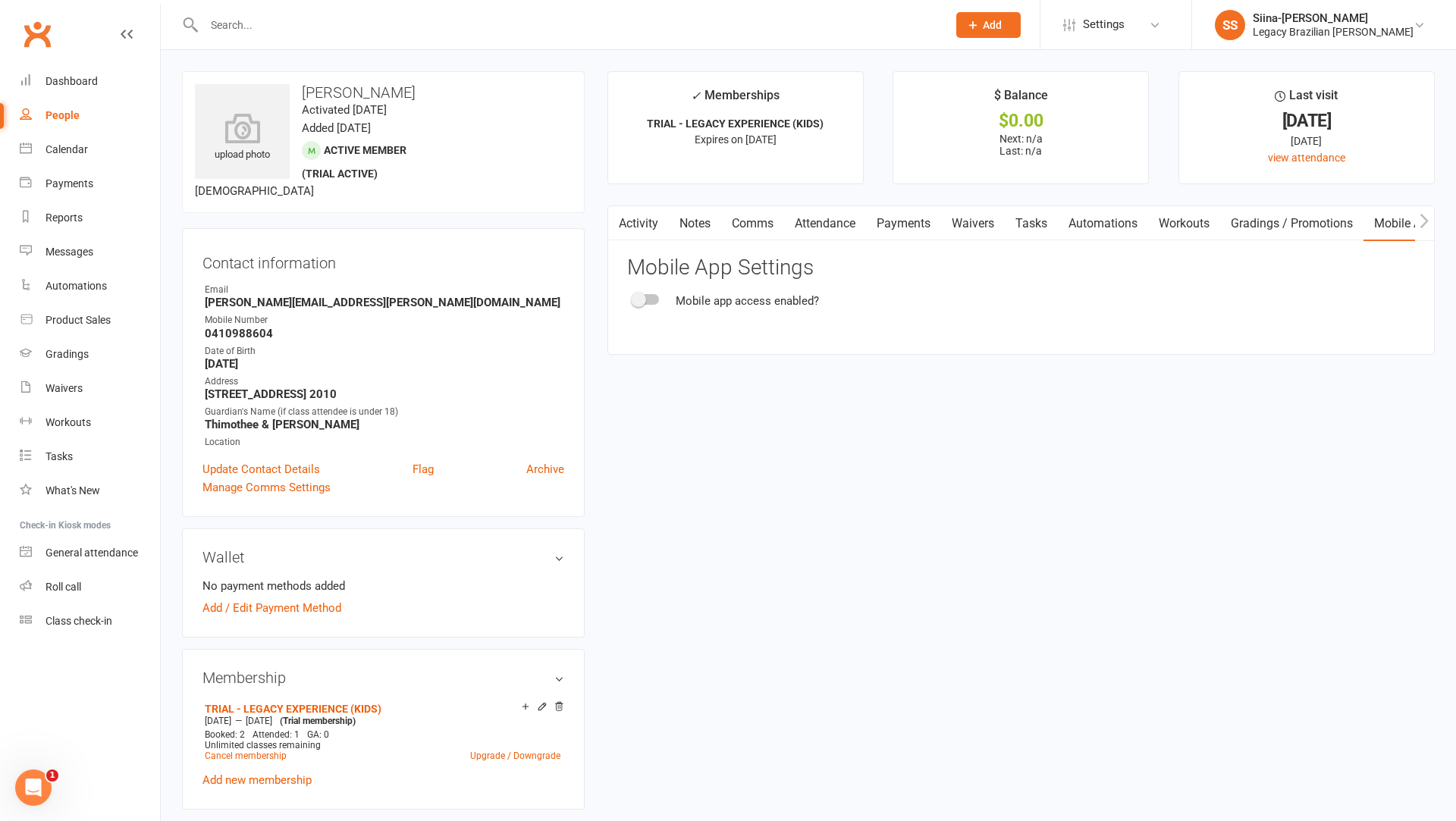
click at [975, 228] on link "Waivers" at bounding box center [972, 223] width 63 height 34
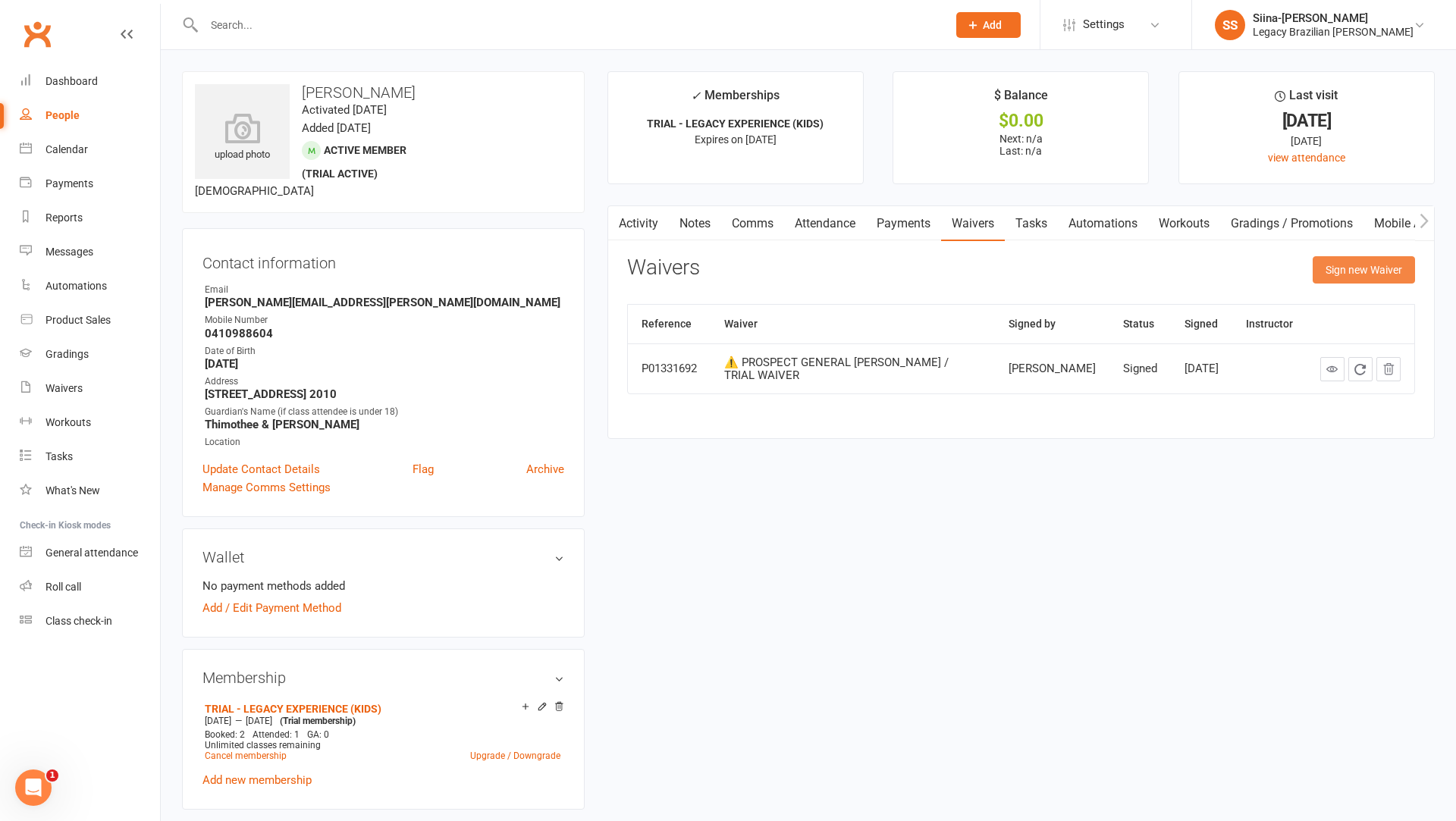
click at [1344, 275] on button "Sign new Waiver" at bounding box center [1364, 269] width 103 height 27
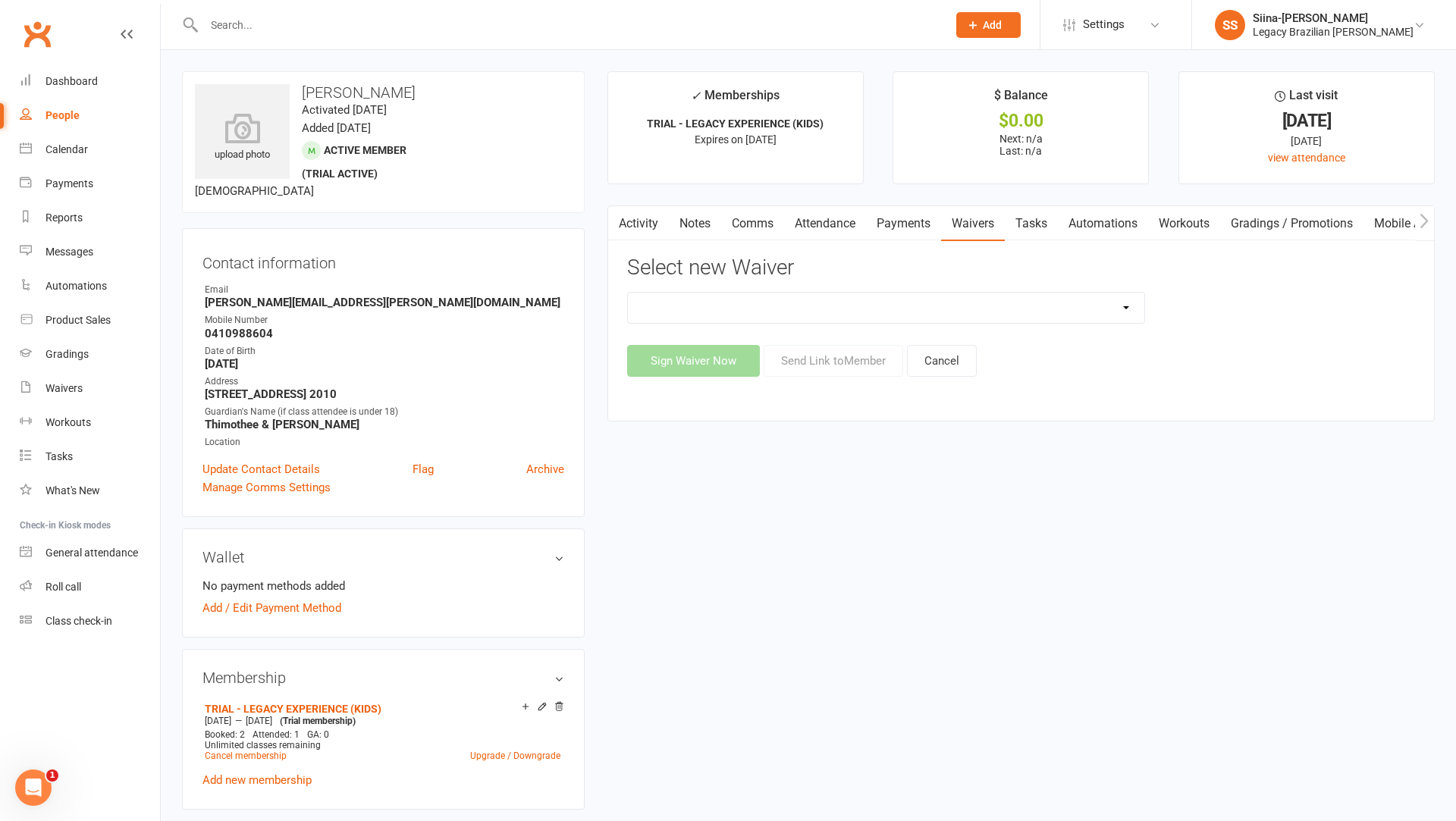
click at [838, 322] on div "❌ CANCELLATION FORM ☑️ EXISTING MEMBER WAIVER 🆓 FREE TRIAL WEEK 🛡️ LEGACY EXPER…" at bounding box center [886, 308] width 518 height 32
click at [800, 305] on select "❌ CANCELLATION FORM ☑️ EXISTING MEMBER WAIVER 🆓 FREE TRIAL WEEK 🛡️ LEGACY EXPER…" at bounding box center [886, 308] width 517 height 30
select select "10098"
click at [732, 363] on button "Sign Waiver Now" at bounding box center [693, 361] width 132 height 32
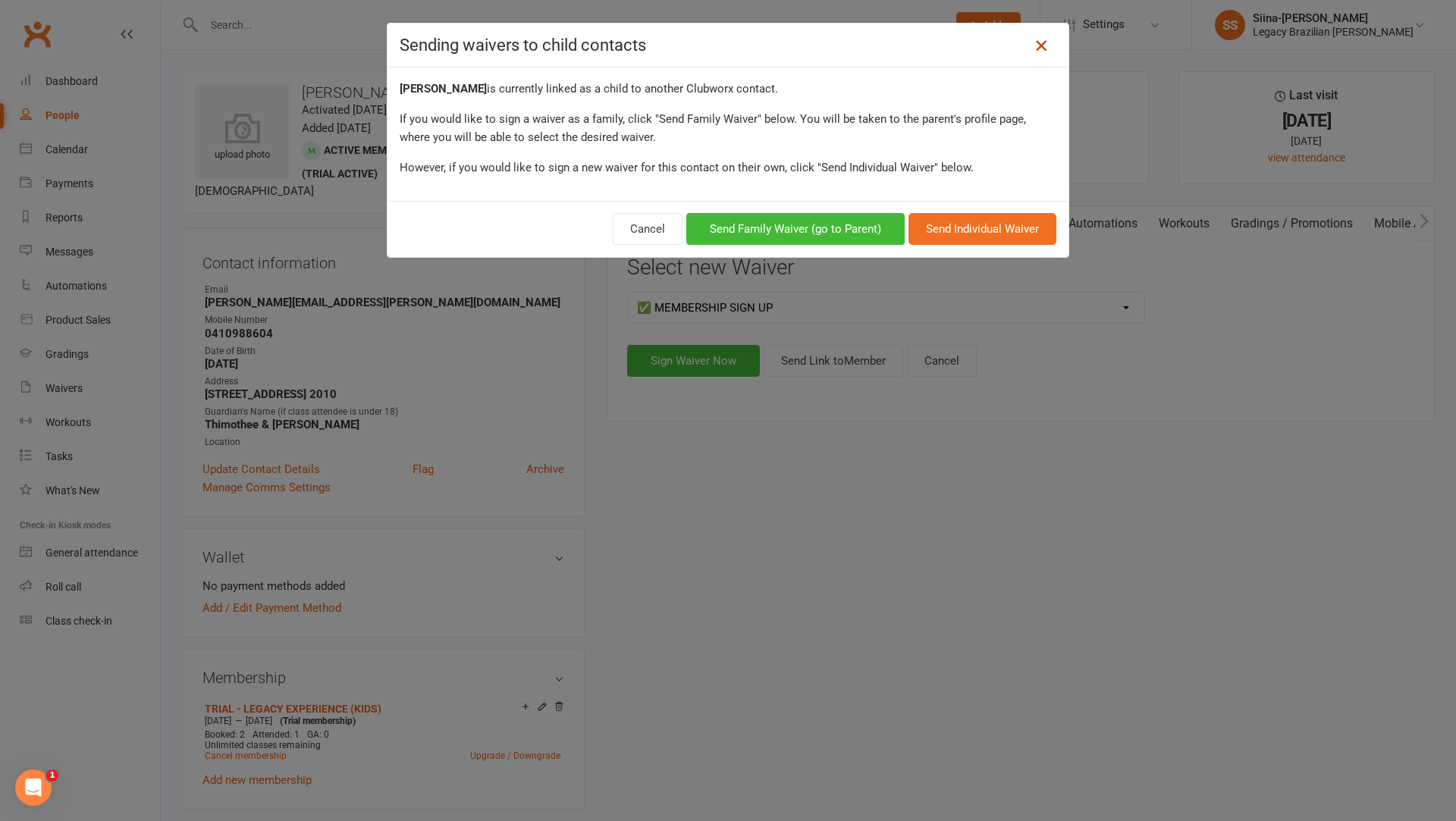
click at [1031, 47] on link at bounding box center [1041, 46] width 24 height 24
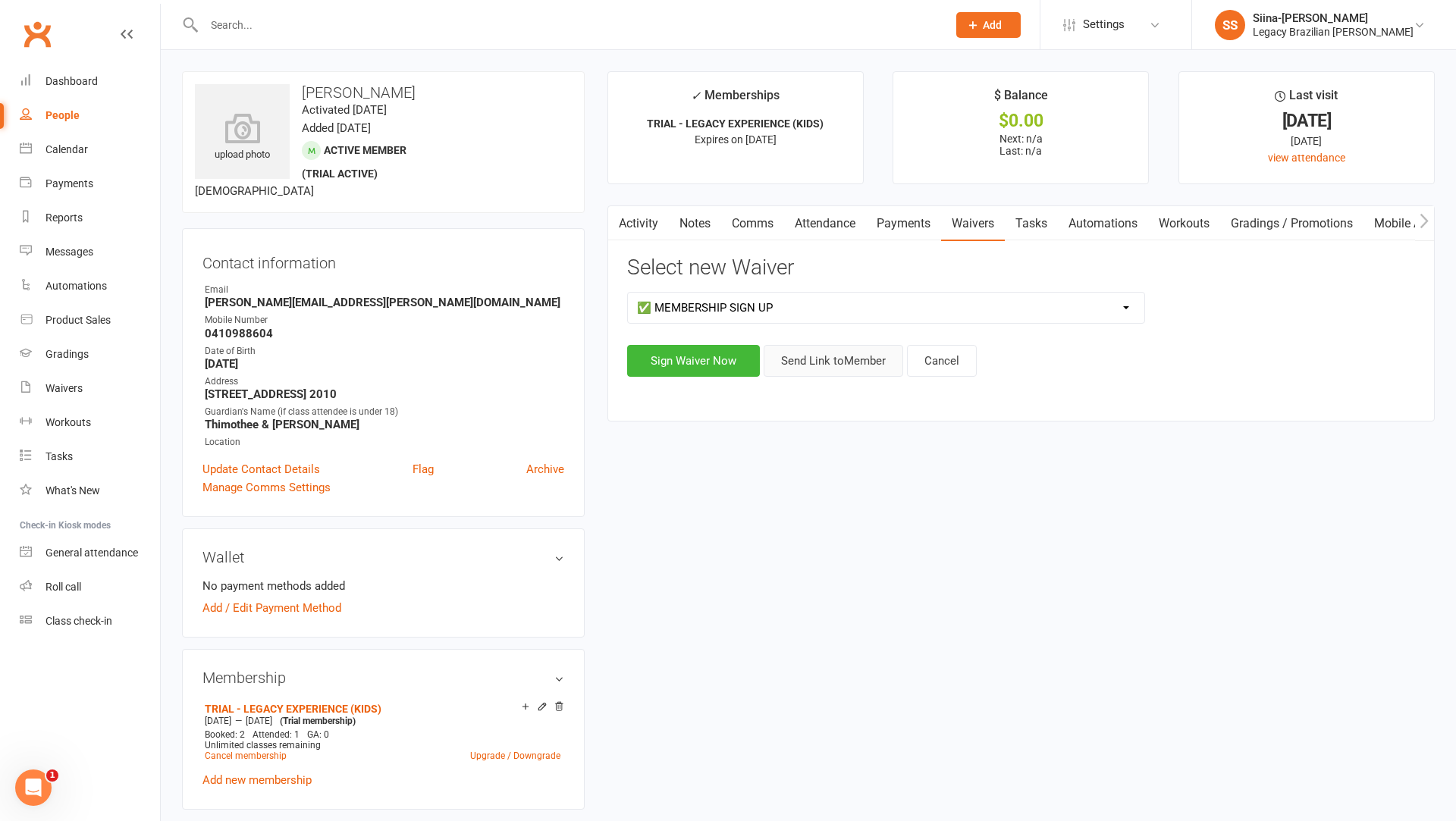
click at [829, 370] on button "Send Link to Member" at bounding box center [833, 361] width 140 height 32
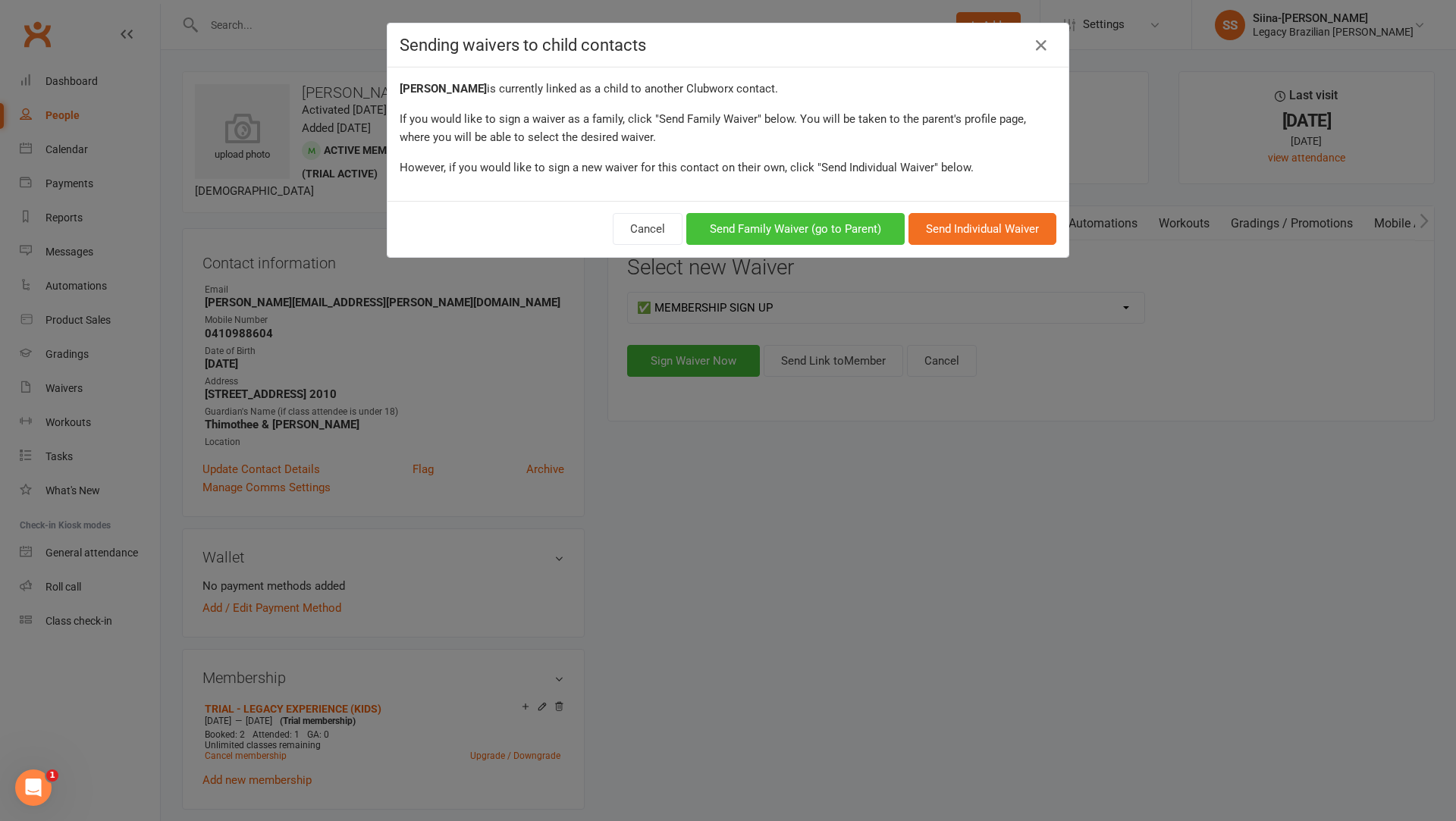
click at [853, 234] on button "Send Family Waiver (go to Parent)" at bounding box center [795, 229] width 218 height 32
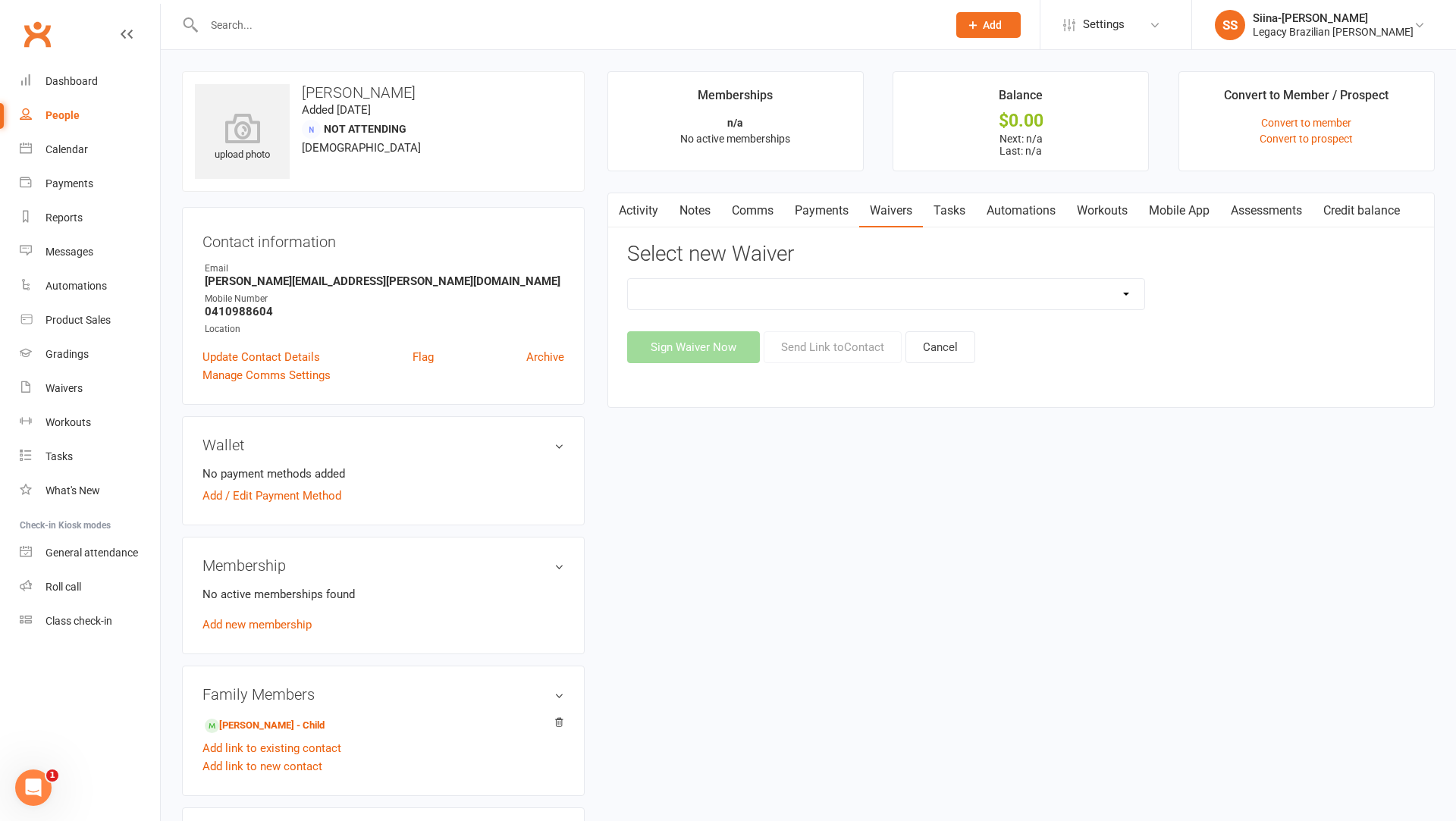
click at [950, 307] on select "❌ CANCELLATION FORM ☑️ EXISTING MEMBER WAIVER 🆓 FREE TRIAL WEEK 🛡️ LEGACY EXPER…" at bounding box center [886, 294] width 517 height 30
select select "10098"
click at [816, 350] on button "Send Link to Contact" at bounding box center [833, 347] width 138 height 32
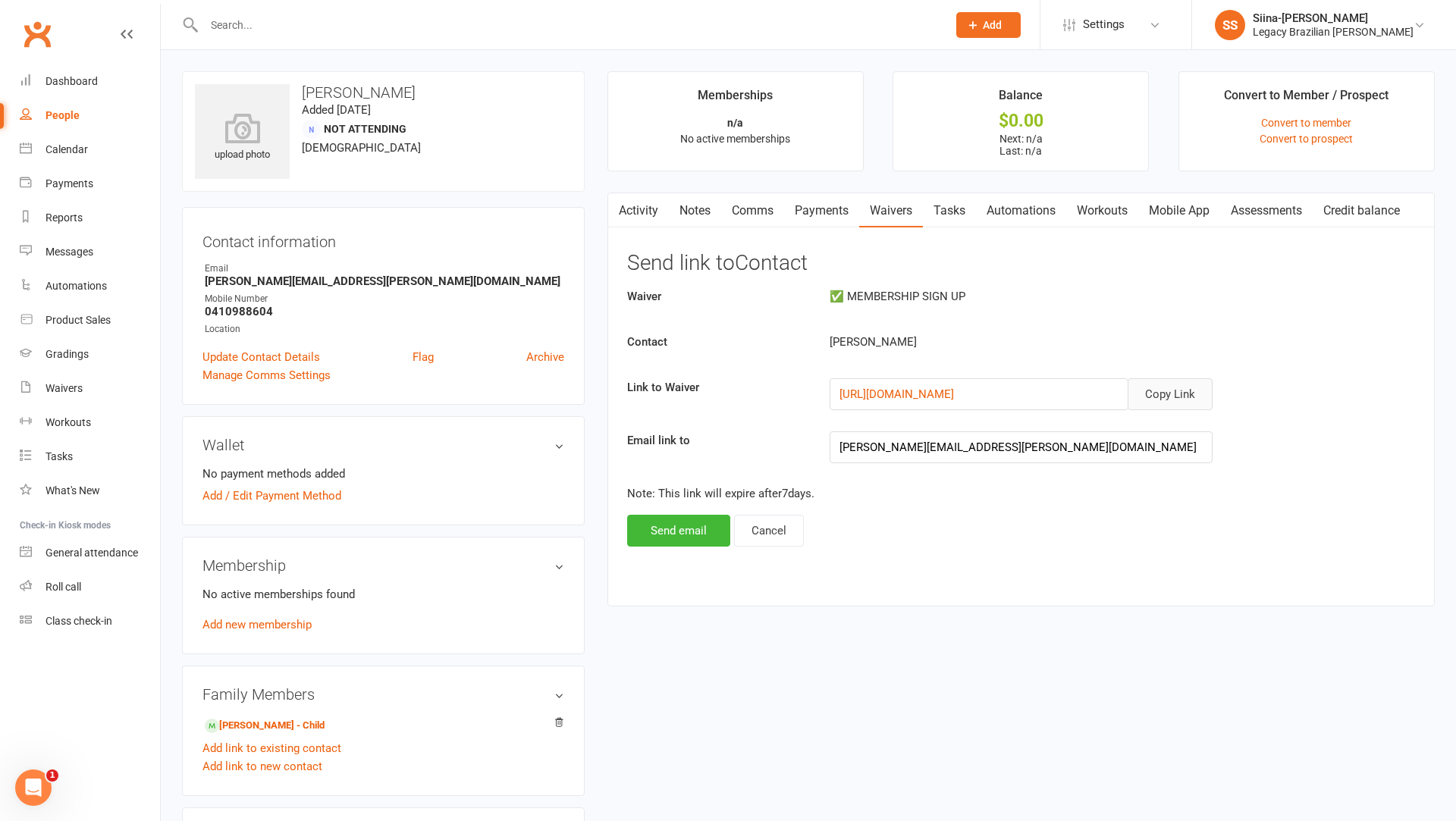
click at [1154, 397] on button "Copy Link" at bounding box center [1170, 394] width 85 height 32
click at [80, 393] on div "Waivers" at bounding box center [64, 387] width 37 height 12
select select "25"
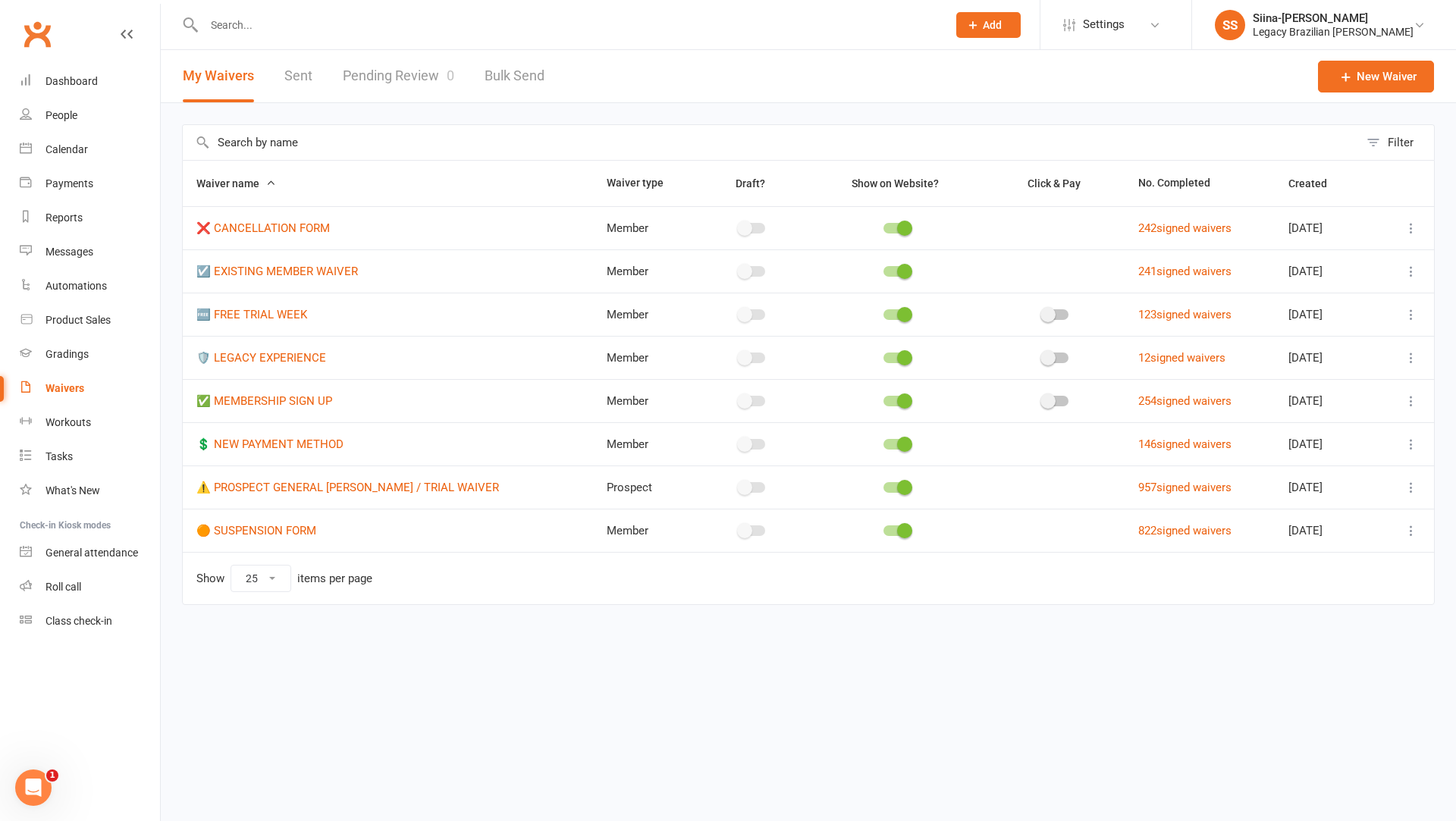
click at [1364, 398] on icon at bounding box center [1410, 401] width 15 height 15
click at [1364, 424] on link "Edit waiver" at bounding box center [1330, 429] width 178 height 30
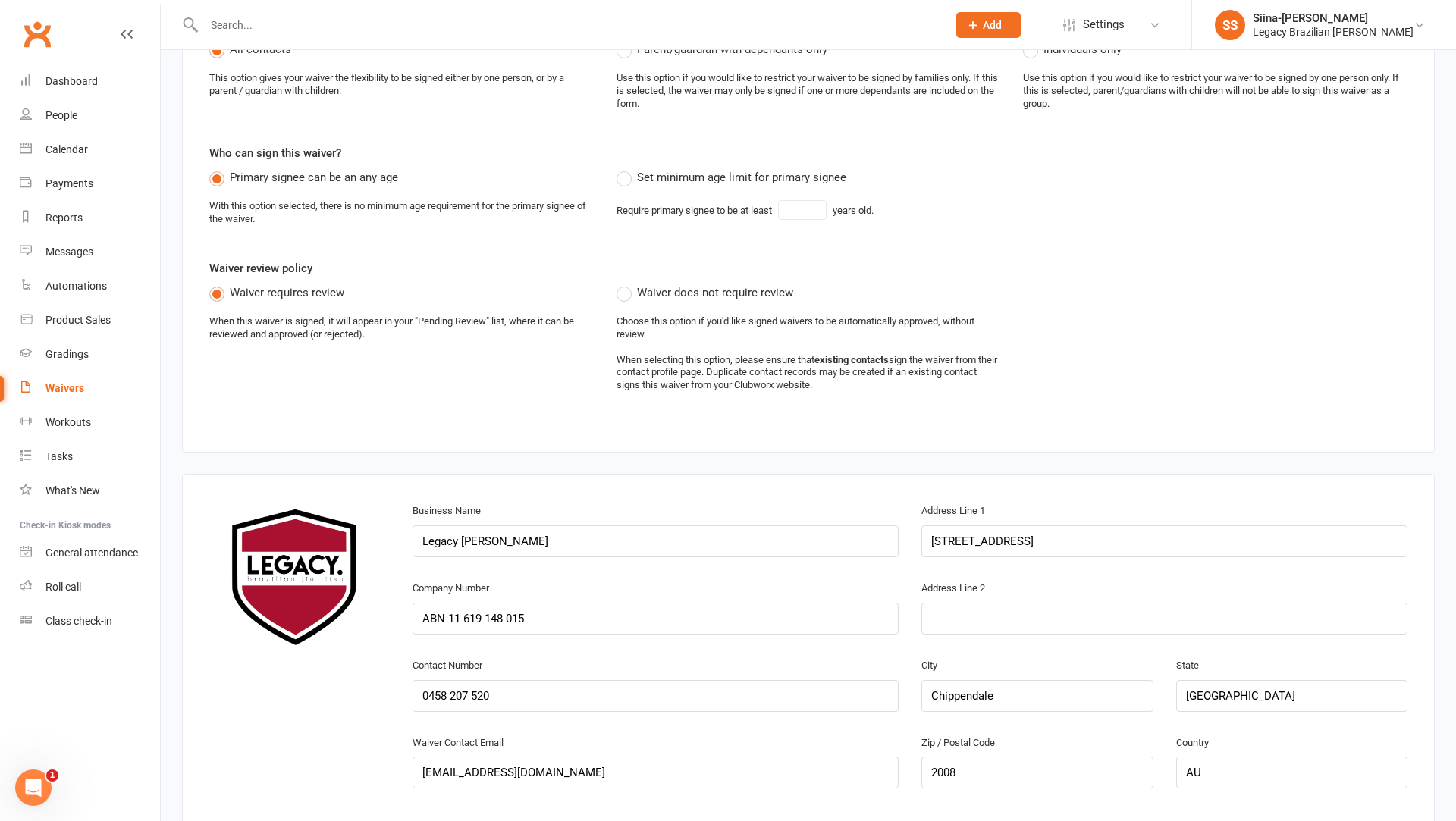
select select "applies_to_attending_signees"
select select "do_not_copy_answers"
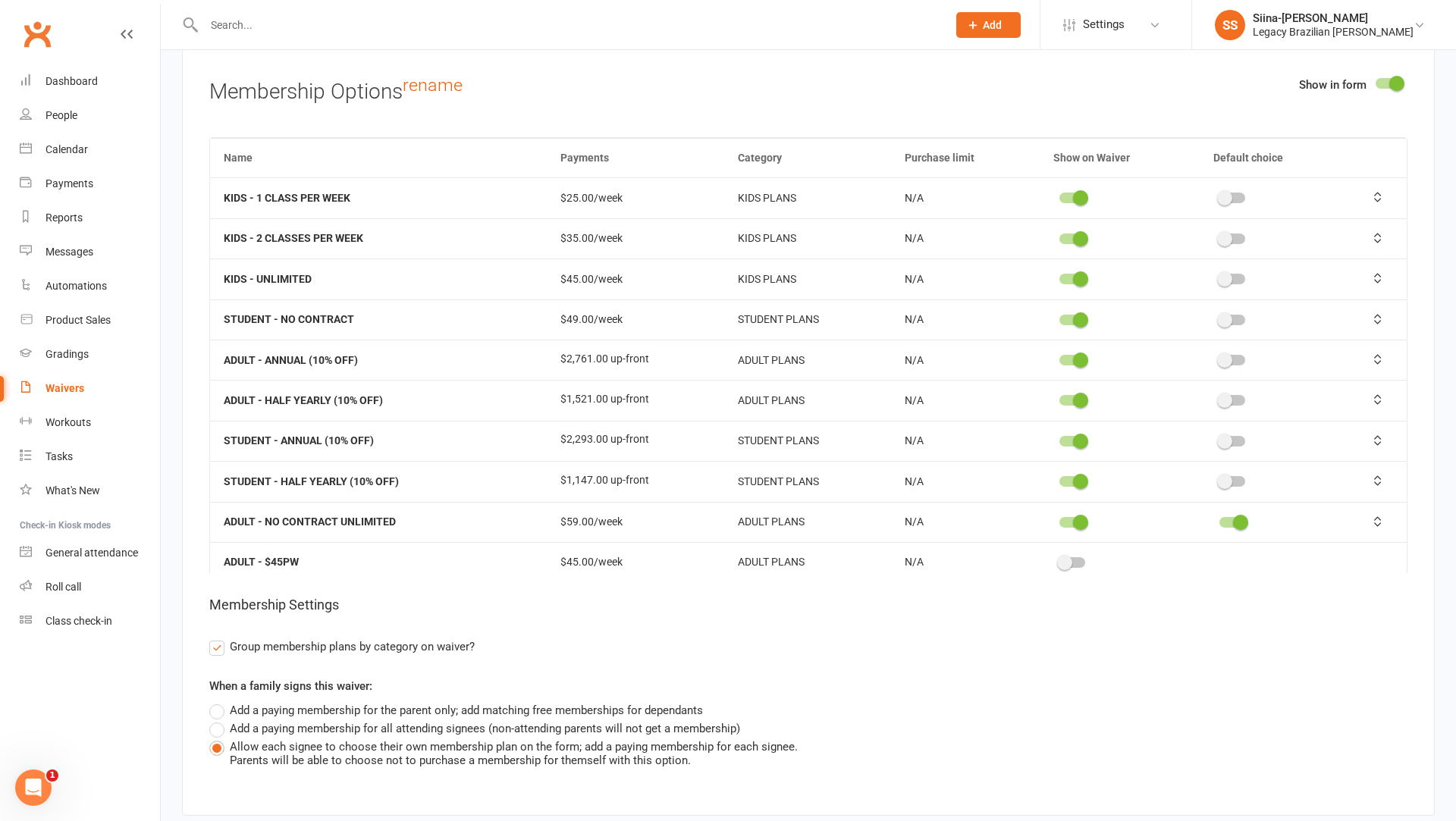
scroll to position [22, 0]
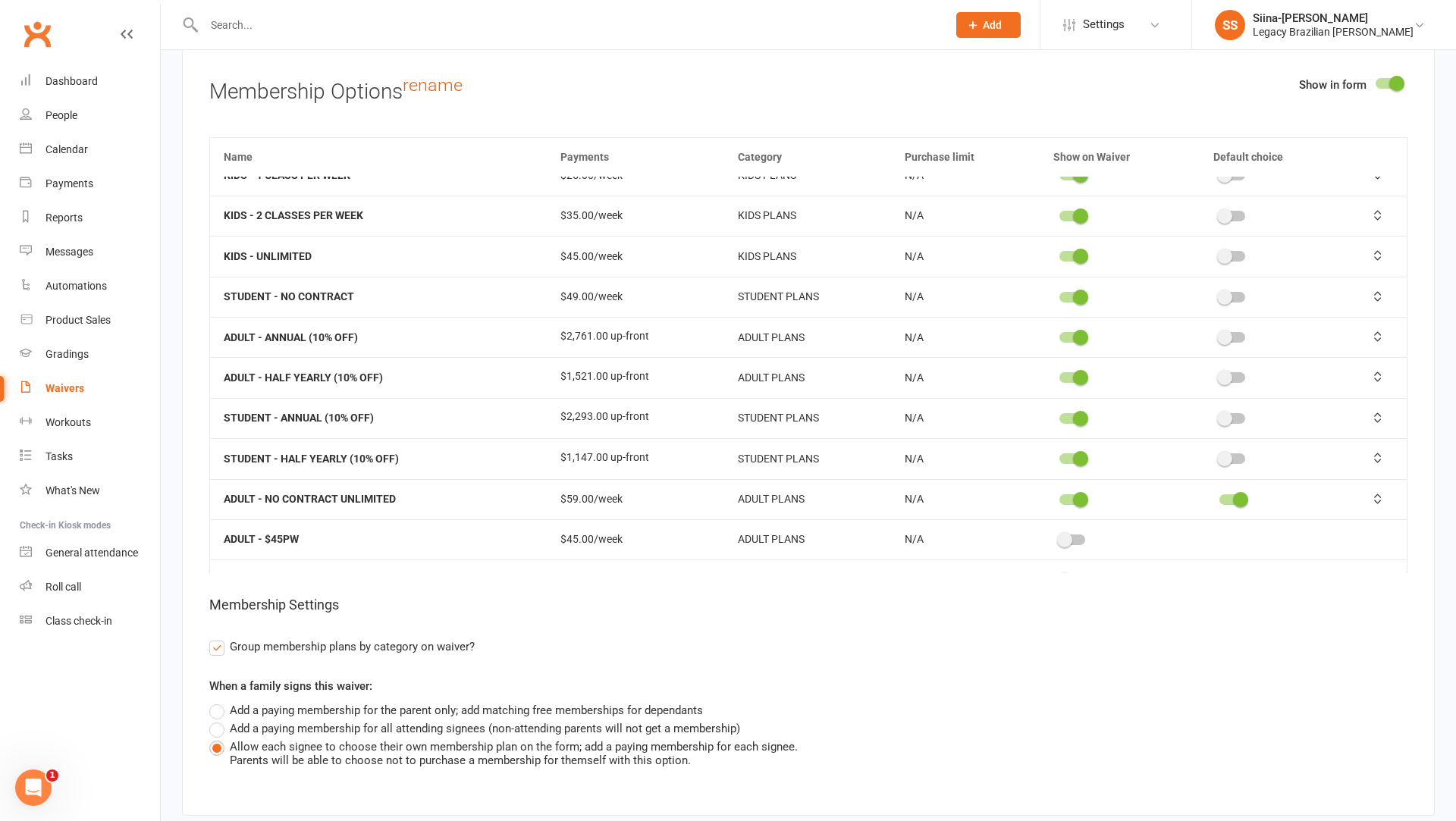
click at [558, 738] on label "Add a paying membership for all attending signees (non-attending parents will n…" at bounding box center [475, 728] width 531 height 18
click at [219, 719] on input "Add a paying membership for all attending signees (non-attending parents will n…" at bounding box center [214, 719] width 10 height 0
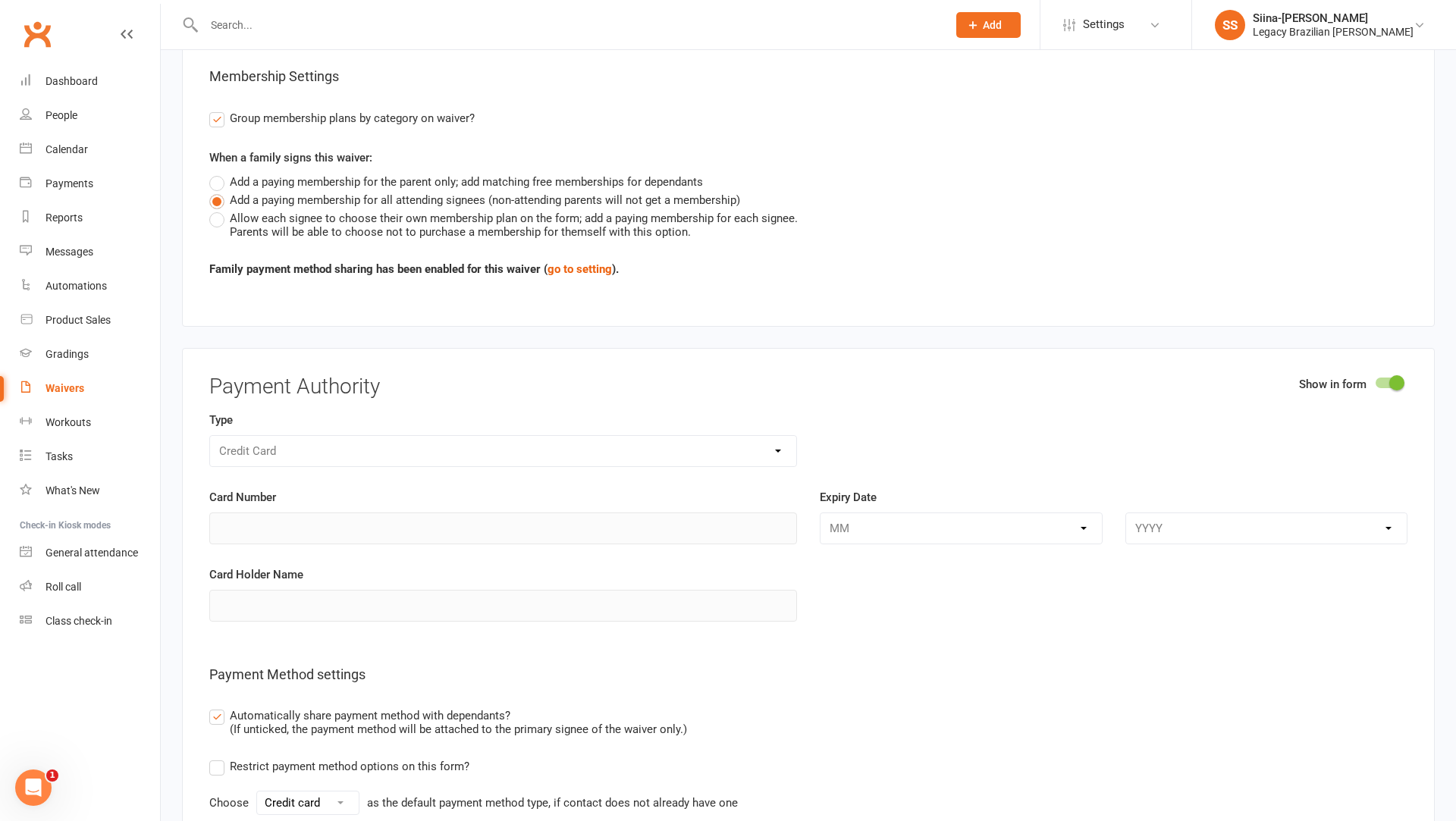
scroll to position [6257, 0]
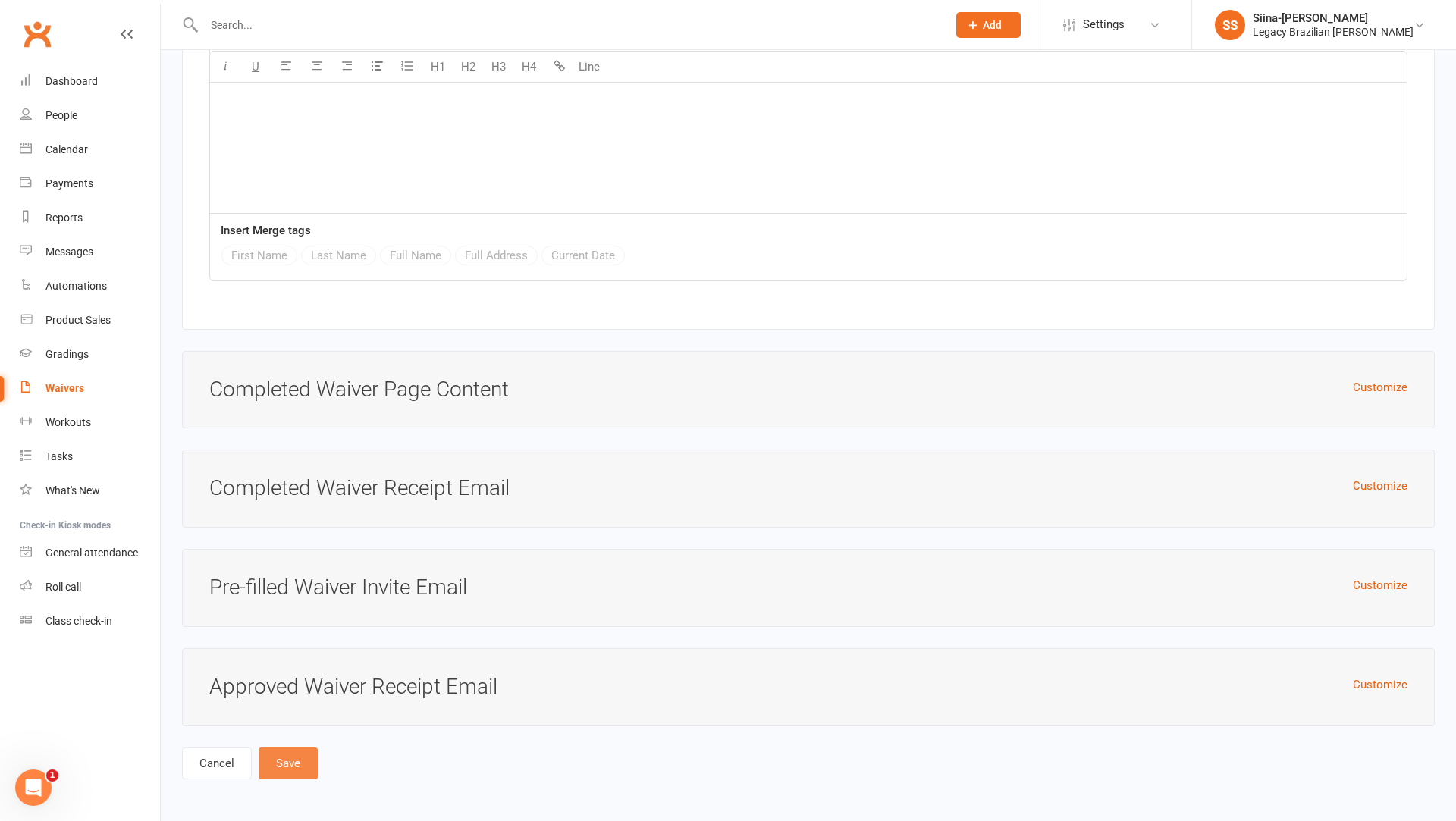
click at [278, 762] on button "Save" at bounding box center [288, 763] width 59 height 32
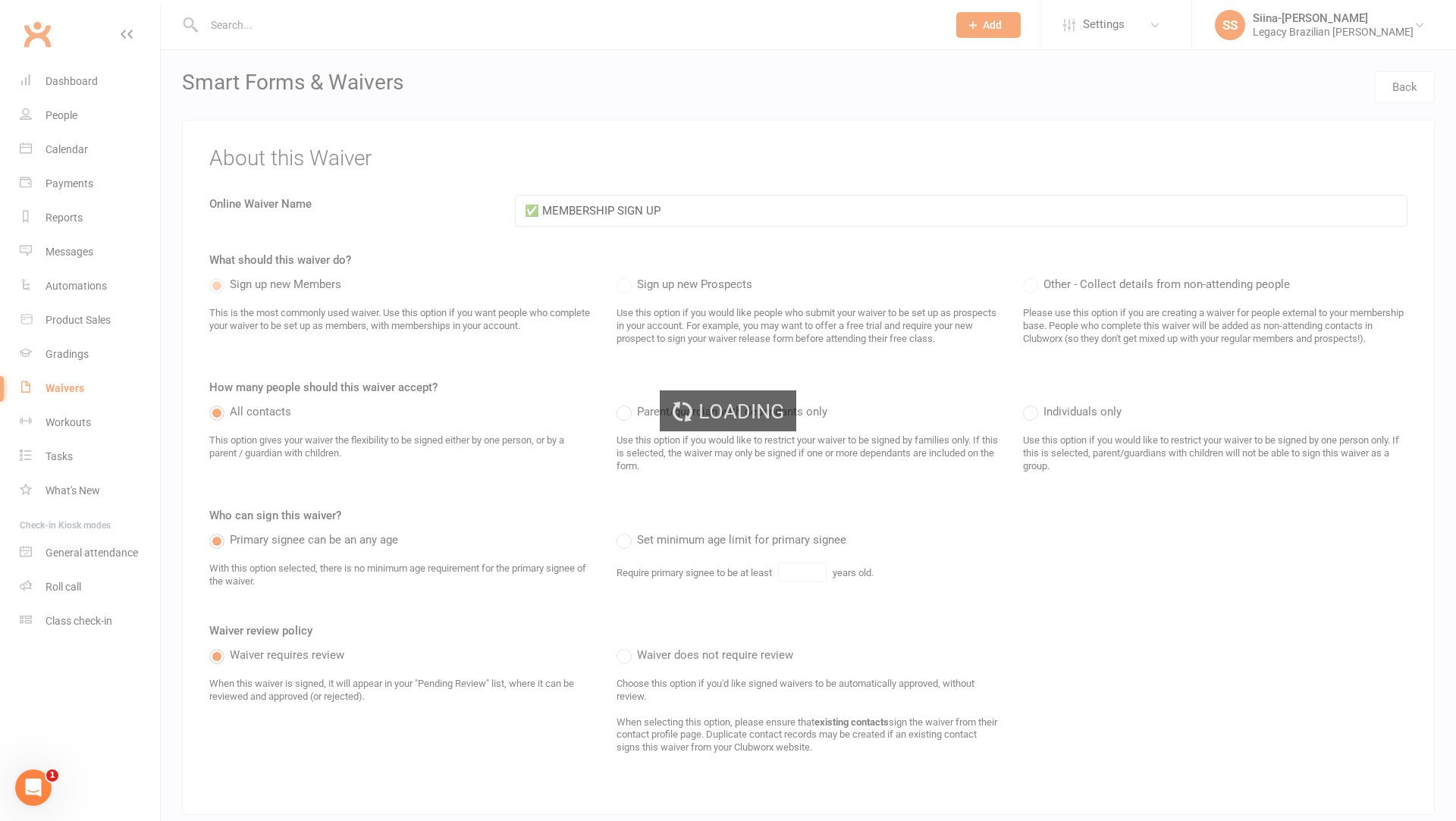
select select "25"
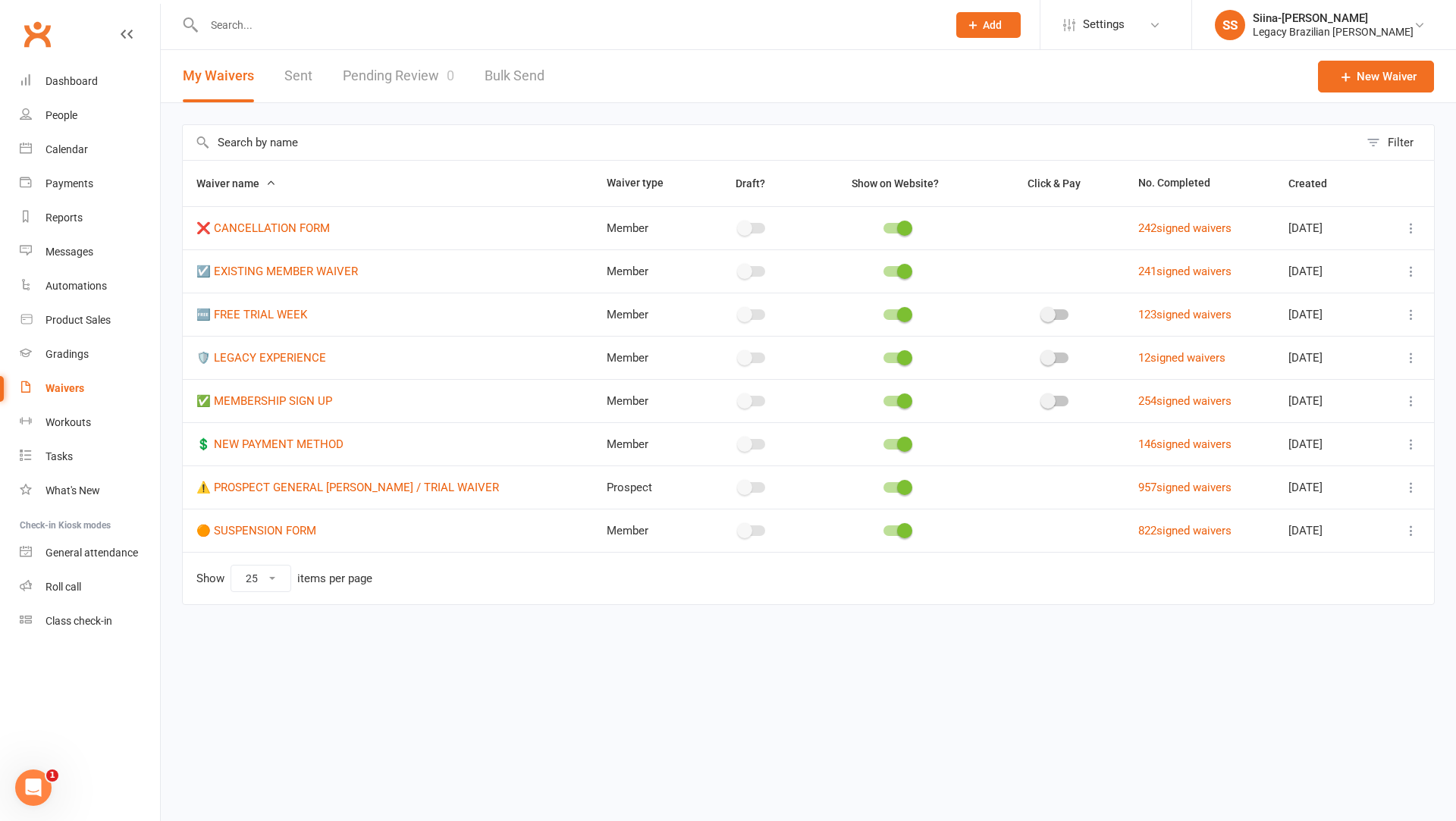
click at [172, 393] on div "Filter Waiver name Waiver type Draft? Show on Website? Click & Pay No. Complete…" at bounding box center [808, 375] width 1295 height 544
click at [76, 578] on link "Roll call" at bounding box center [90, 587] width 140 height 34
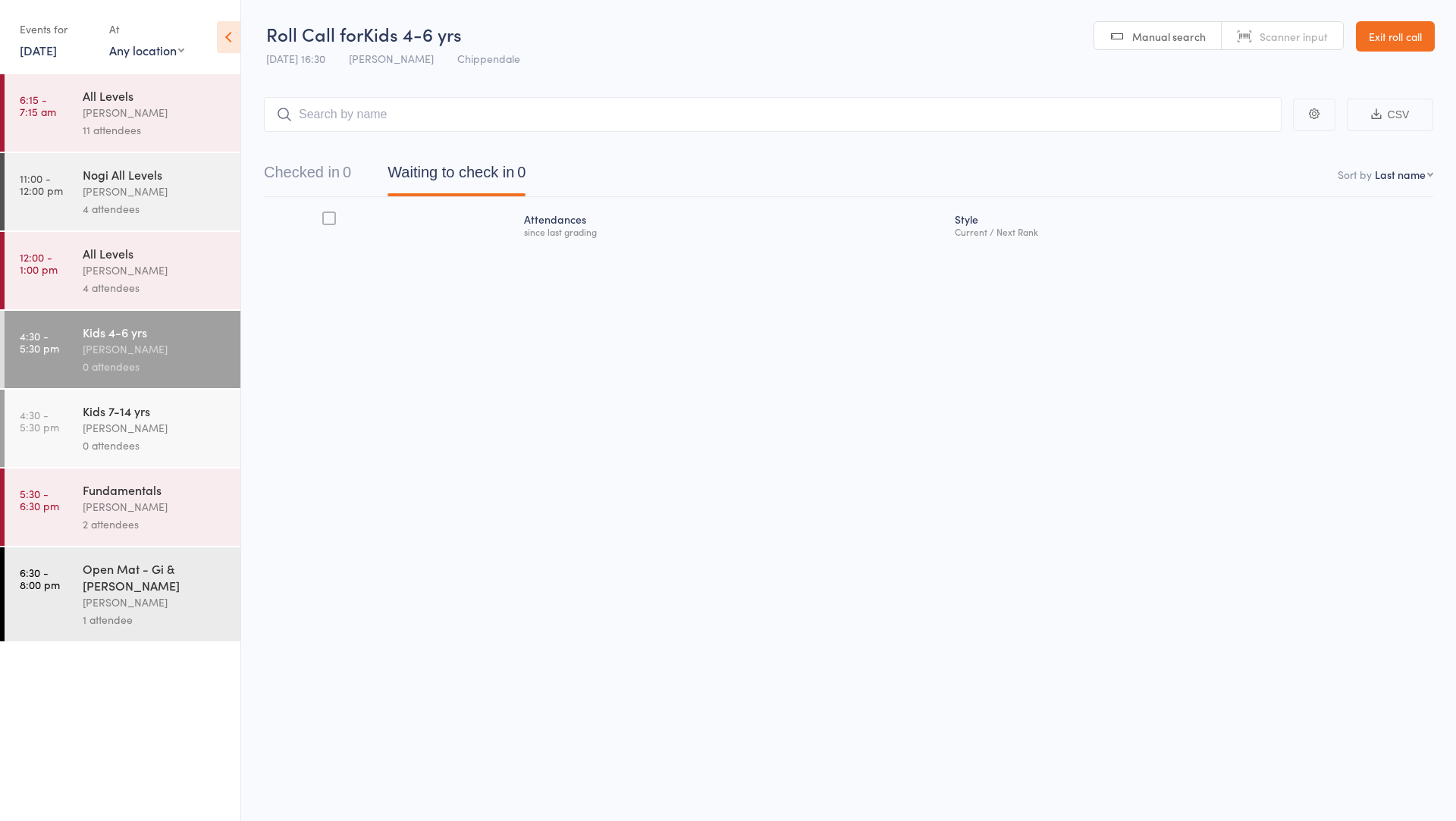
click at [136, 273] on div "Werique Oliveira" at bounding box center [155, 270] width 145 height 18
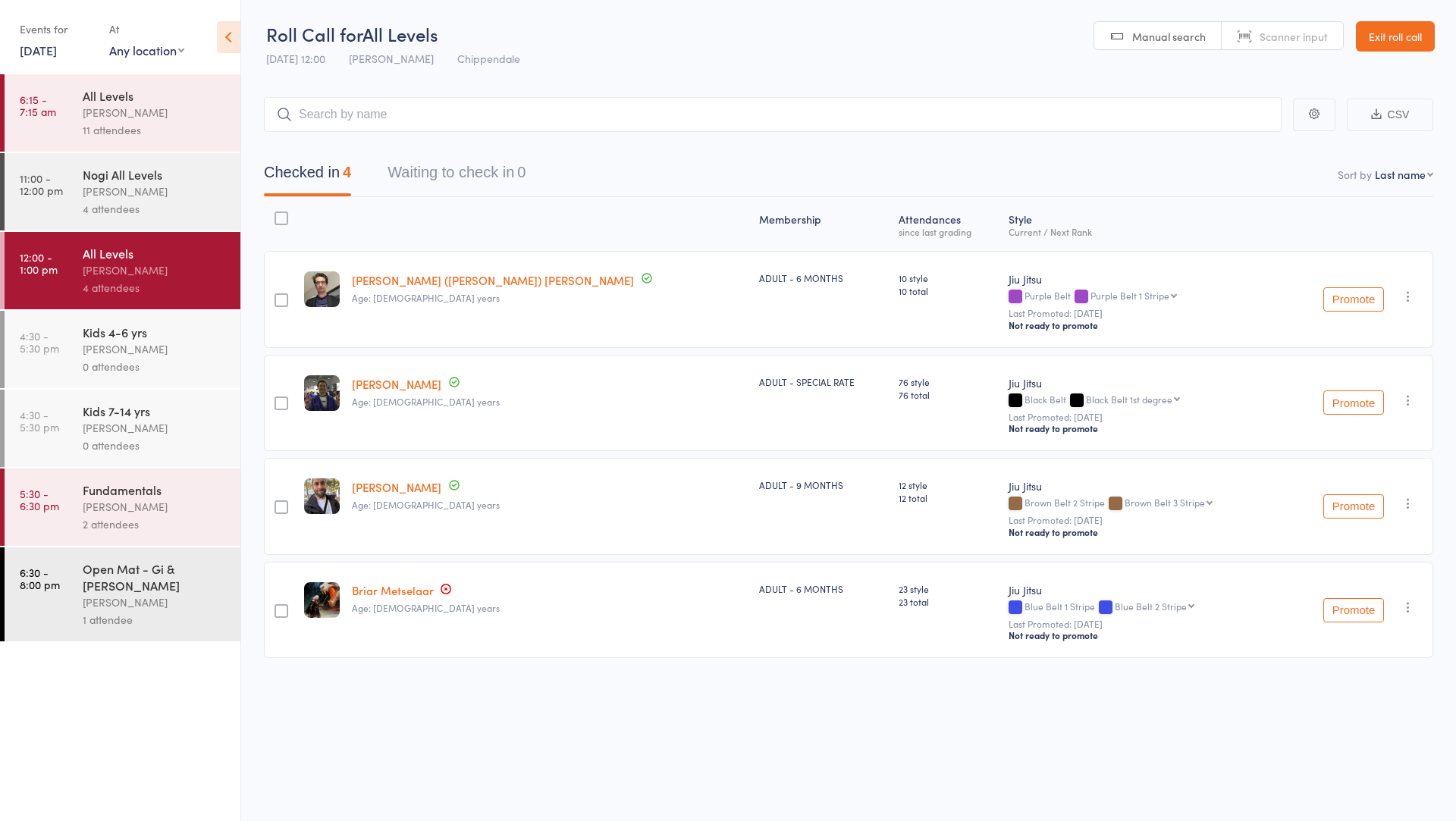
click at [170, 200] on div "4 attendees" at bounding box center [155, 209] width 145 height 18
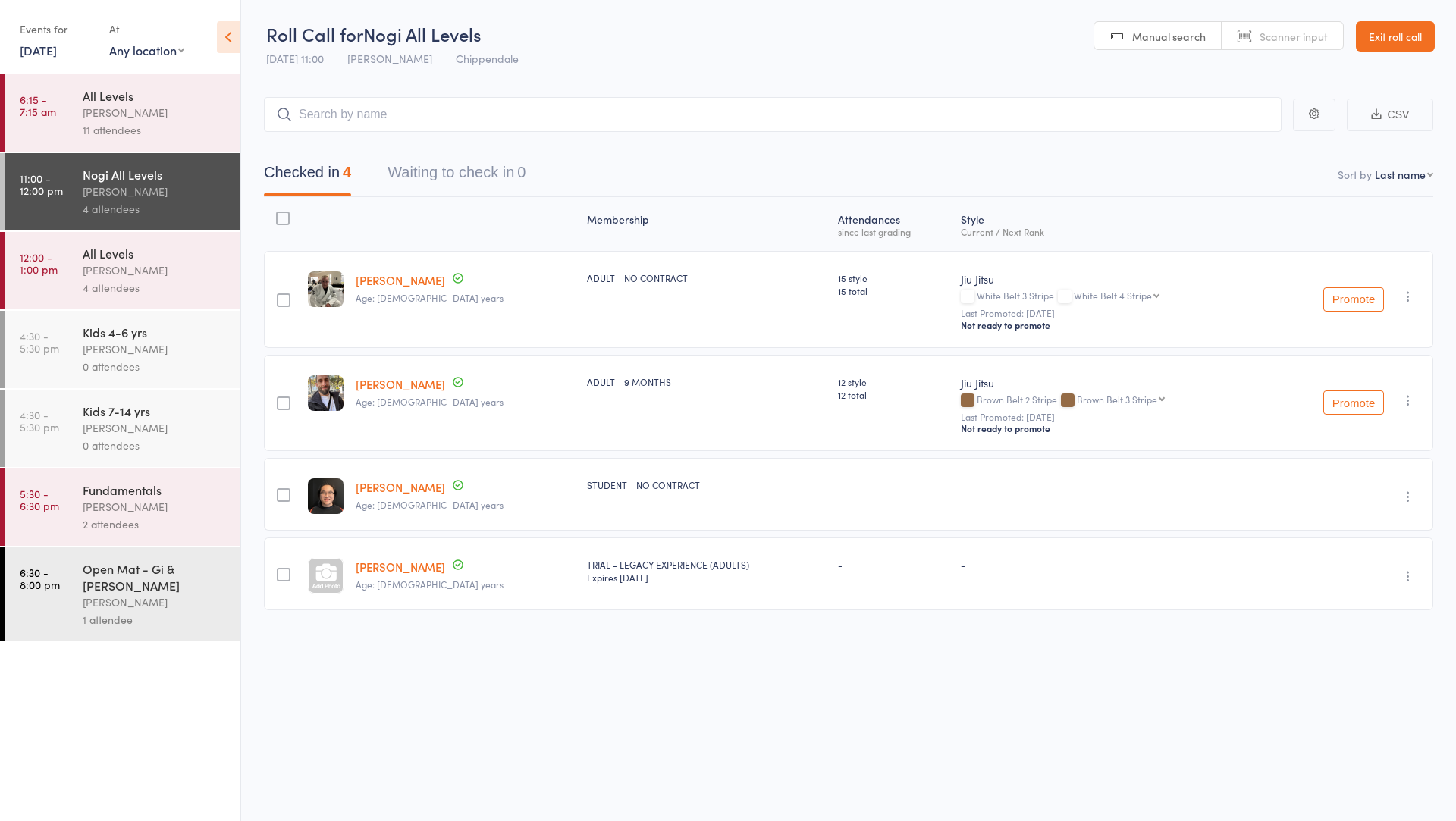
click at [112, 117] on div "Werique Oliveira" at bounding box center [155, 112] width 145 height 18
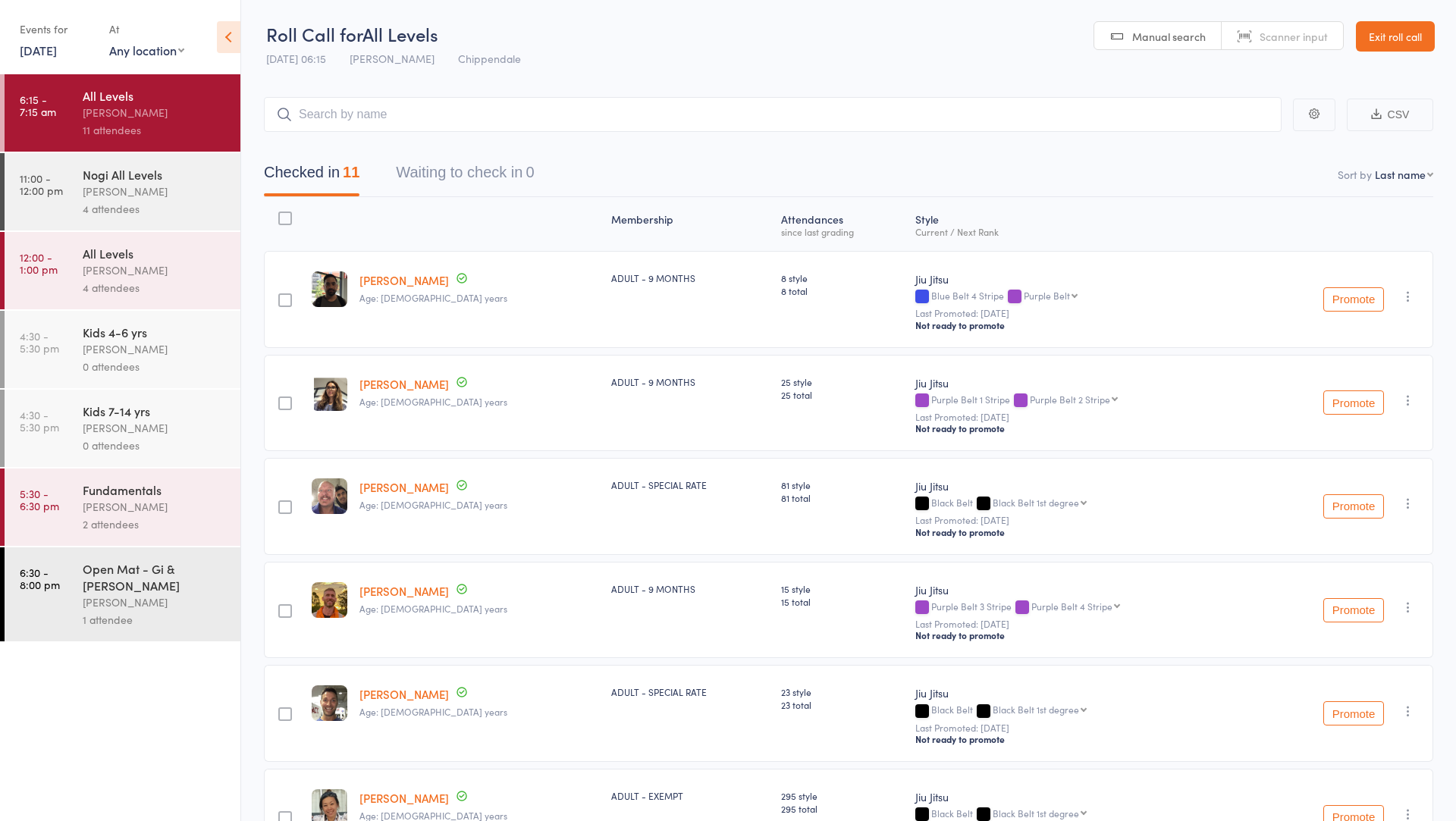
click at [164, 531] on div "2 attendees" at bounding box center [155, 524] width 145 height 18
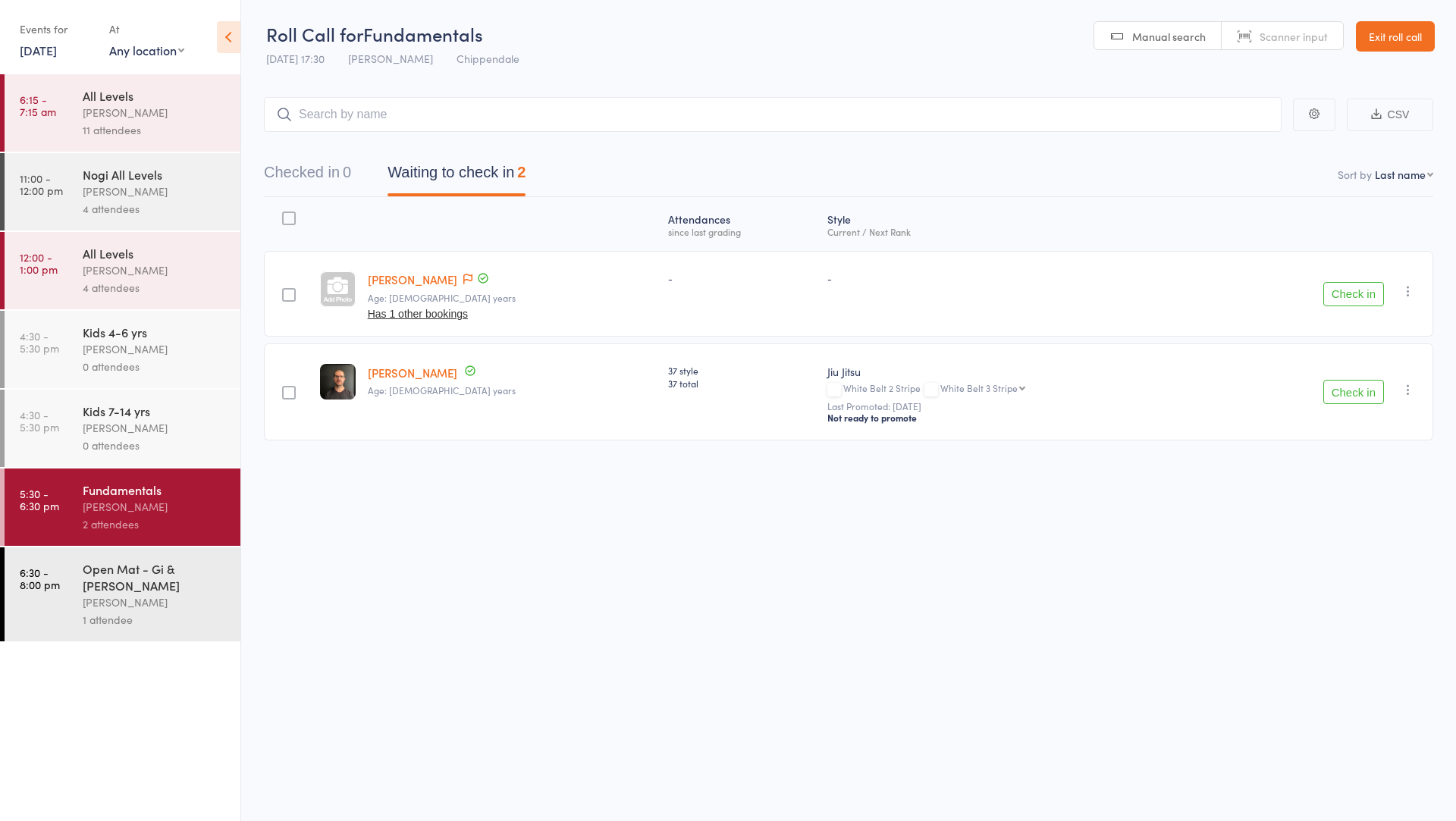
click at [140, 611] on div "1 attendee" at bounding box center [155, 620] width 145 height 18
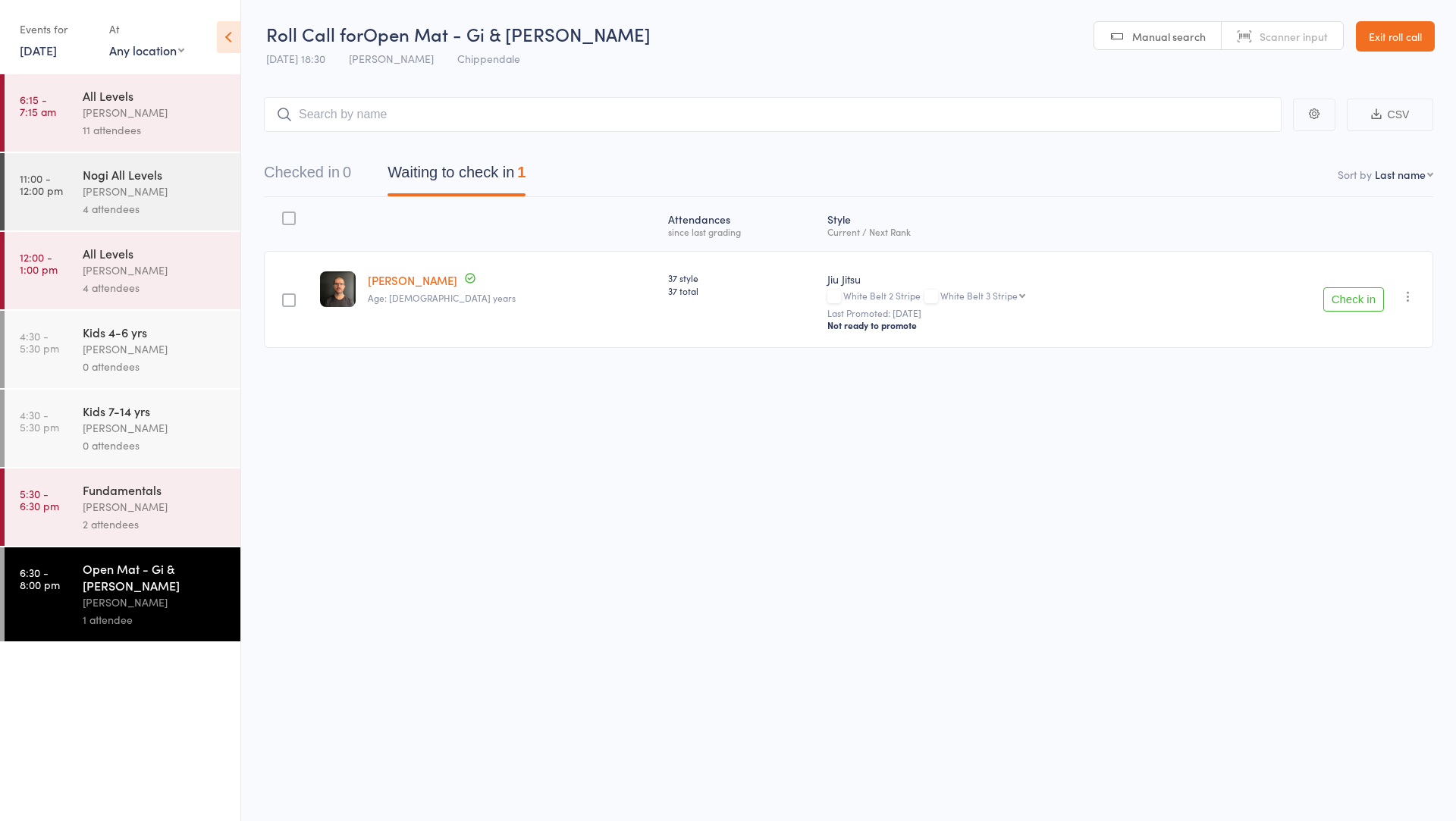
click at [1410, 36] on link "Exit roll call" at bounding box center [1395, 36] width 79 height 30
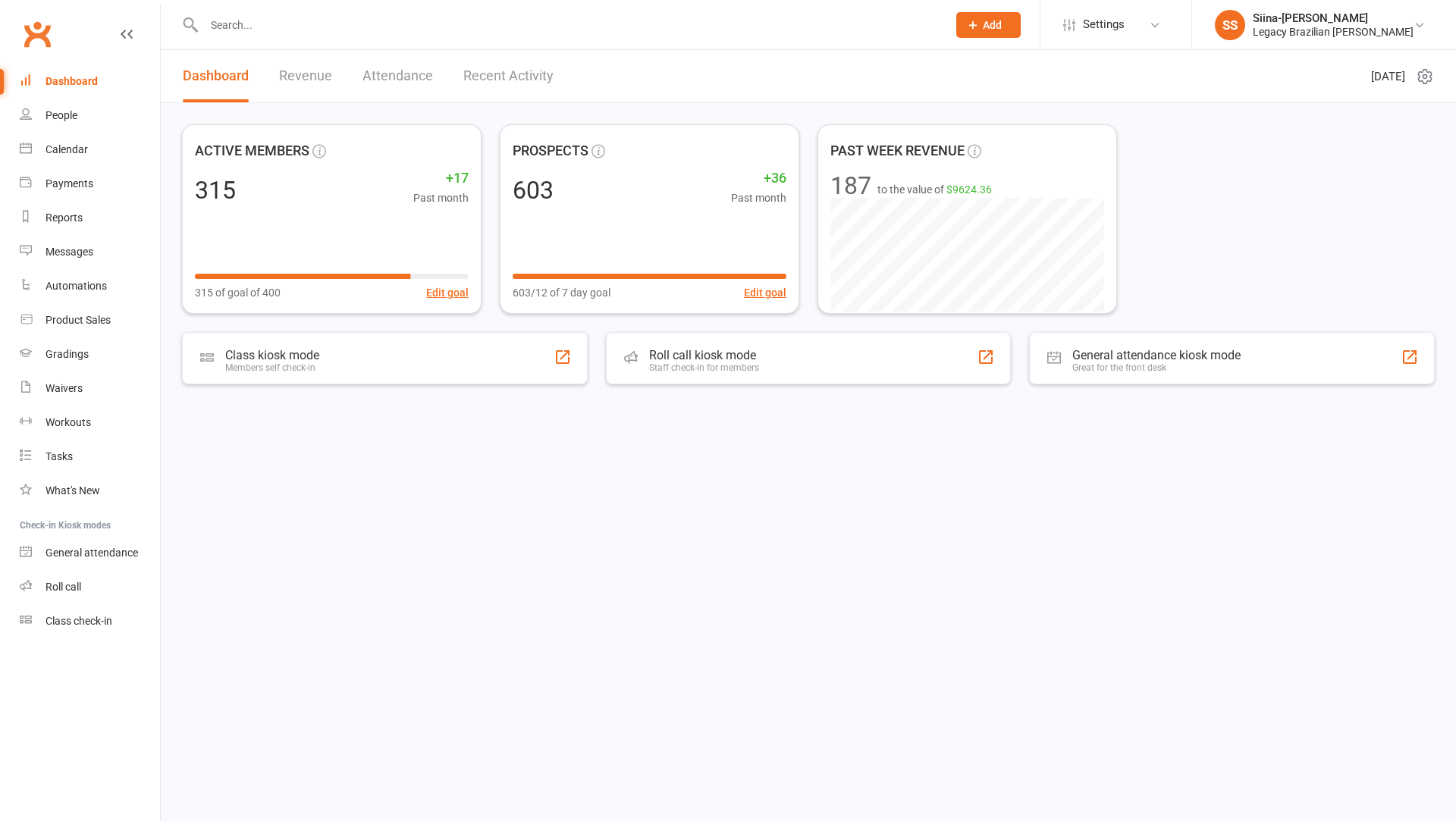
click at [509, 481] on html "Prospect Member Non-attending contact Class / event Appointment Grading event T…" at bounding box center [728, 241] width 1456 height 481
